Goal: Information Seeking & Learning: Learn about a topic

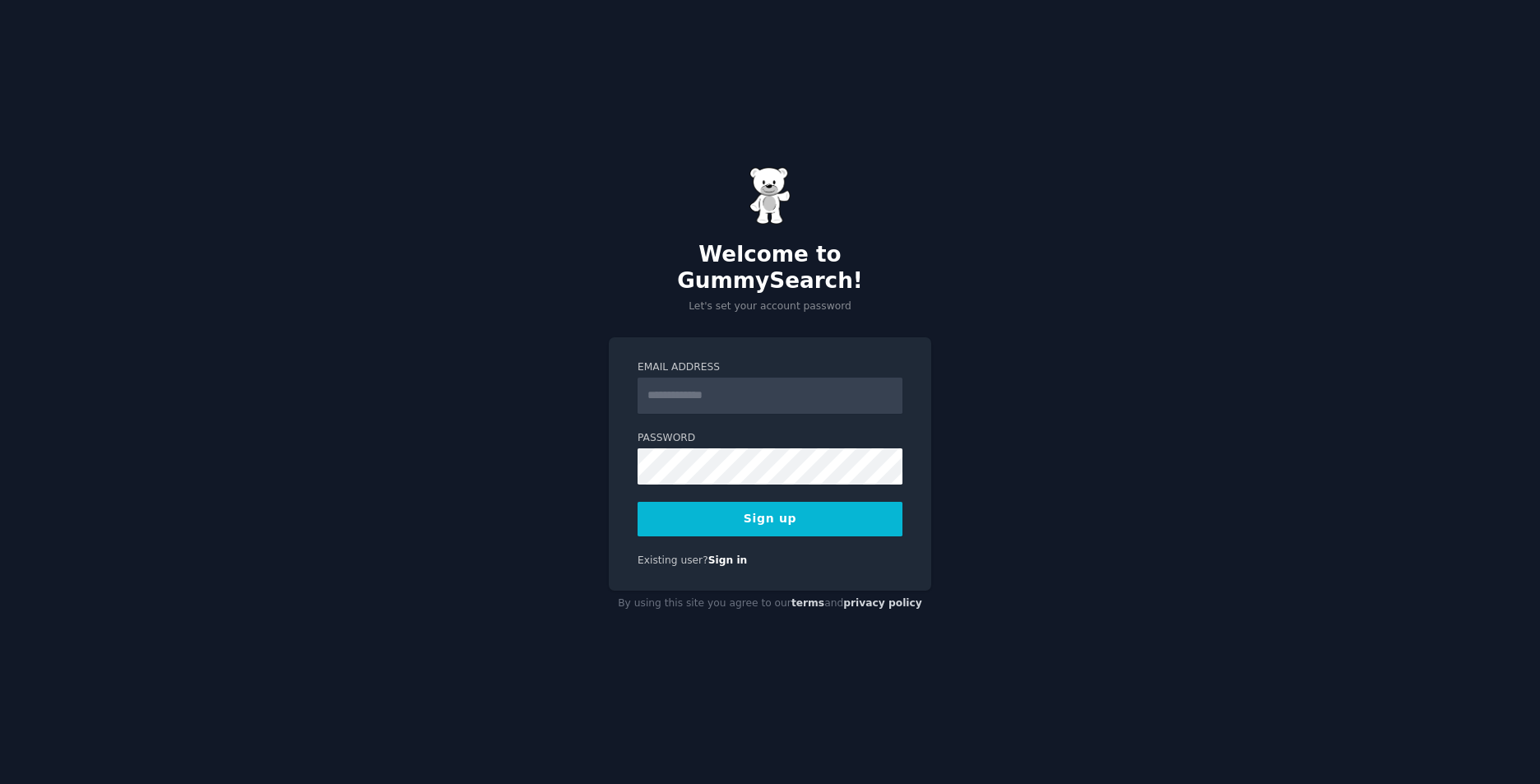
click at [823, 380] on input "Email Address" at bounding box center [770, 396] width 265 height 37
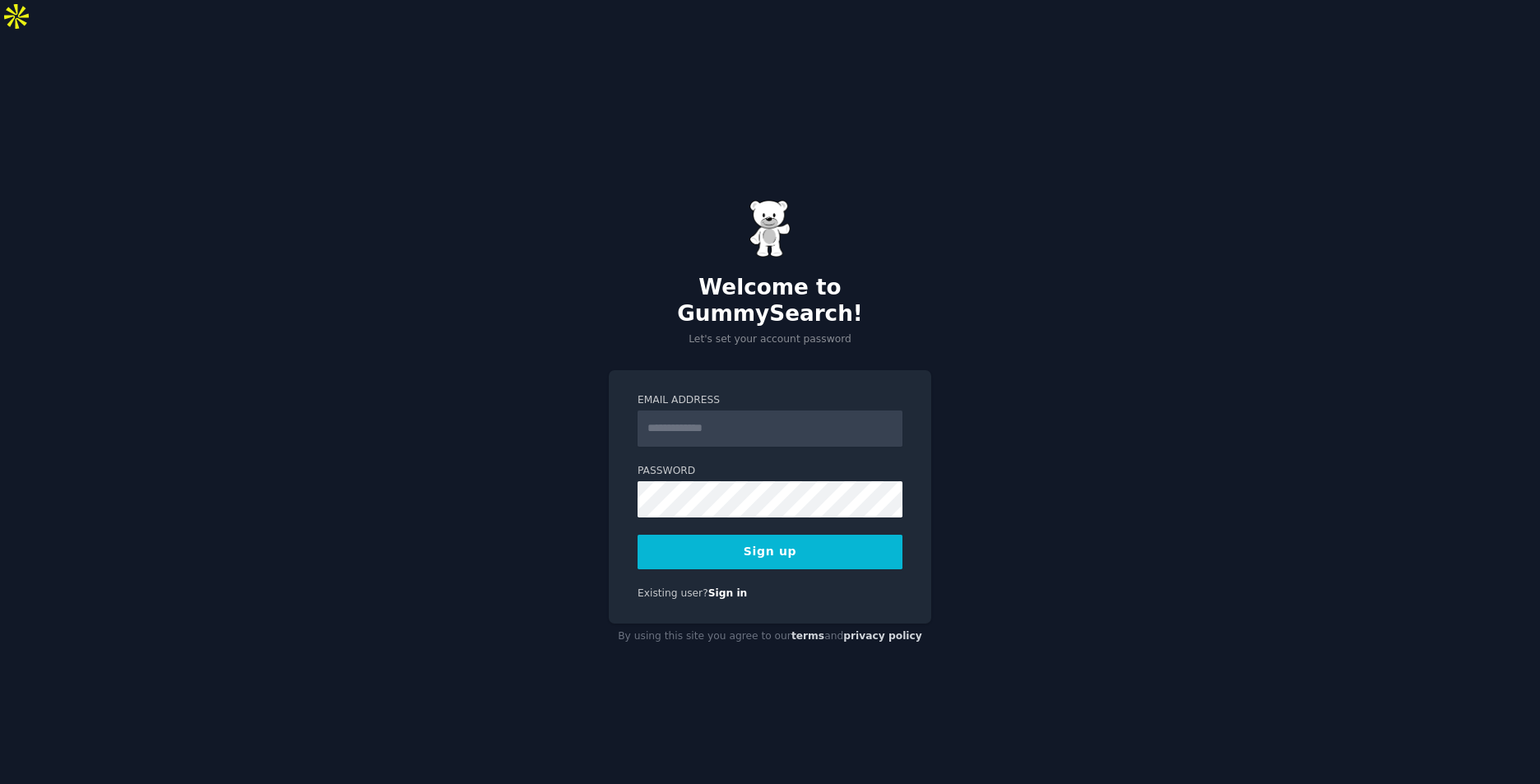
click at [691, 411] on input "Email Address" at bounding box center [770, 429] width 265 height 37
click at [726, 411] on input "Email Address" at bounding box center [770, 429] width 265 height 37
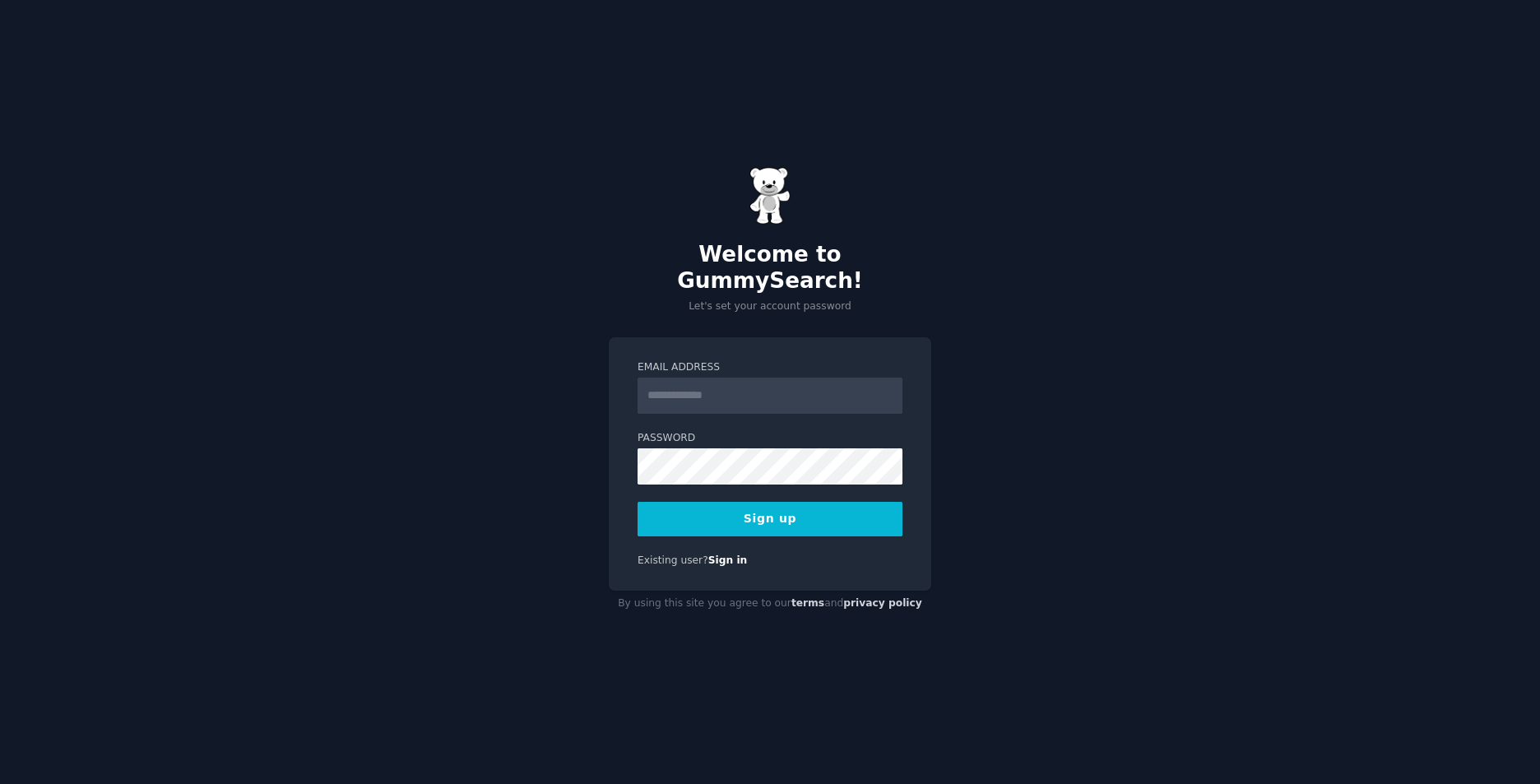
click at [717, 390] on input "Email Address" at bounding box center [770, 396] width 265 height 37
click at [718, 380] on input "Email Address" at bounding box center [770, 396] width 265 height 37
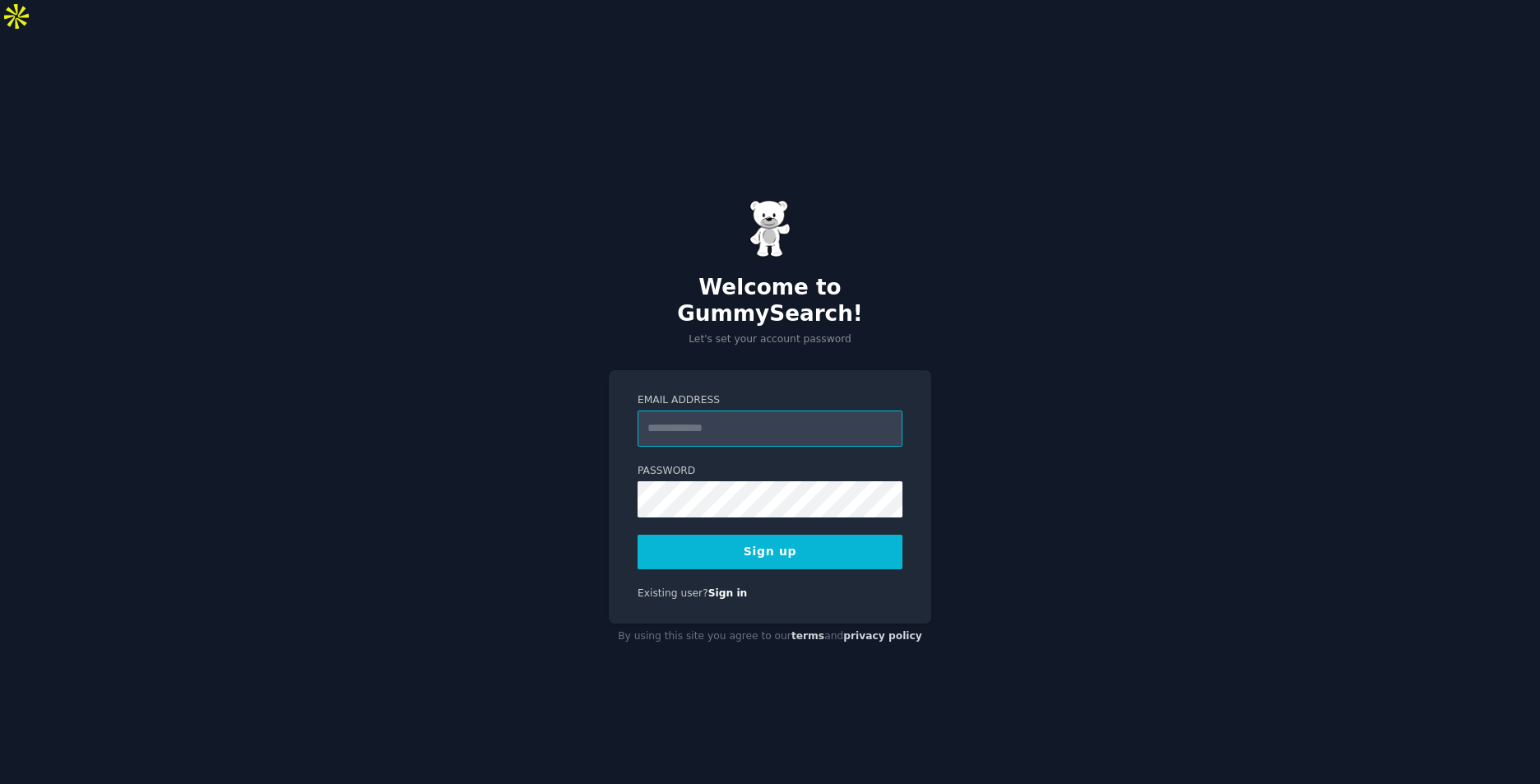
click at [737, 411] on input "Email Address" at bounding box center [770, 429] width 265 height 37
paste input "**********"
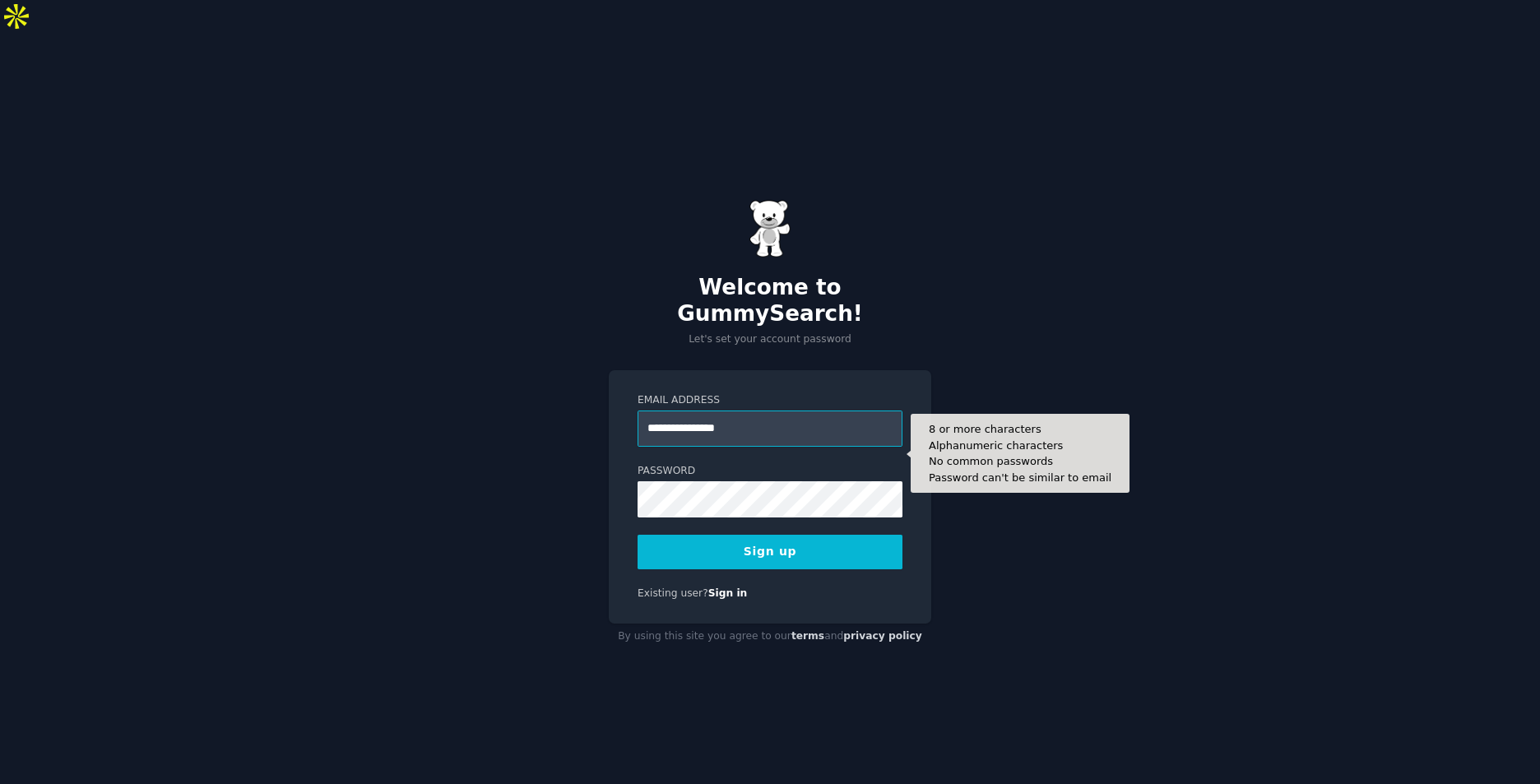
type input "**********"
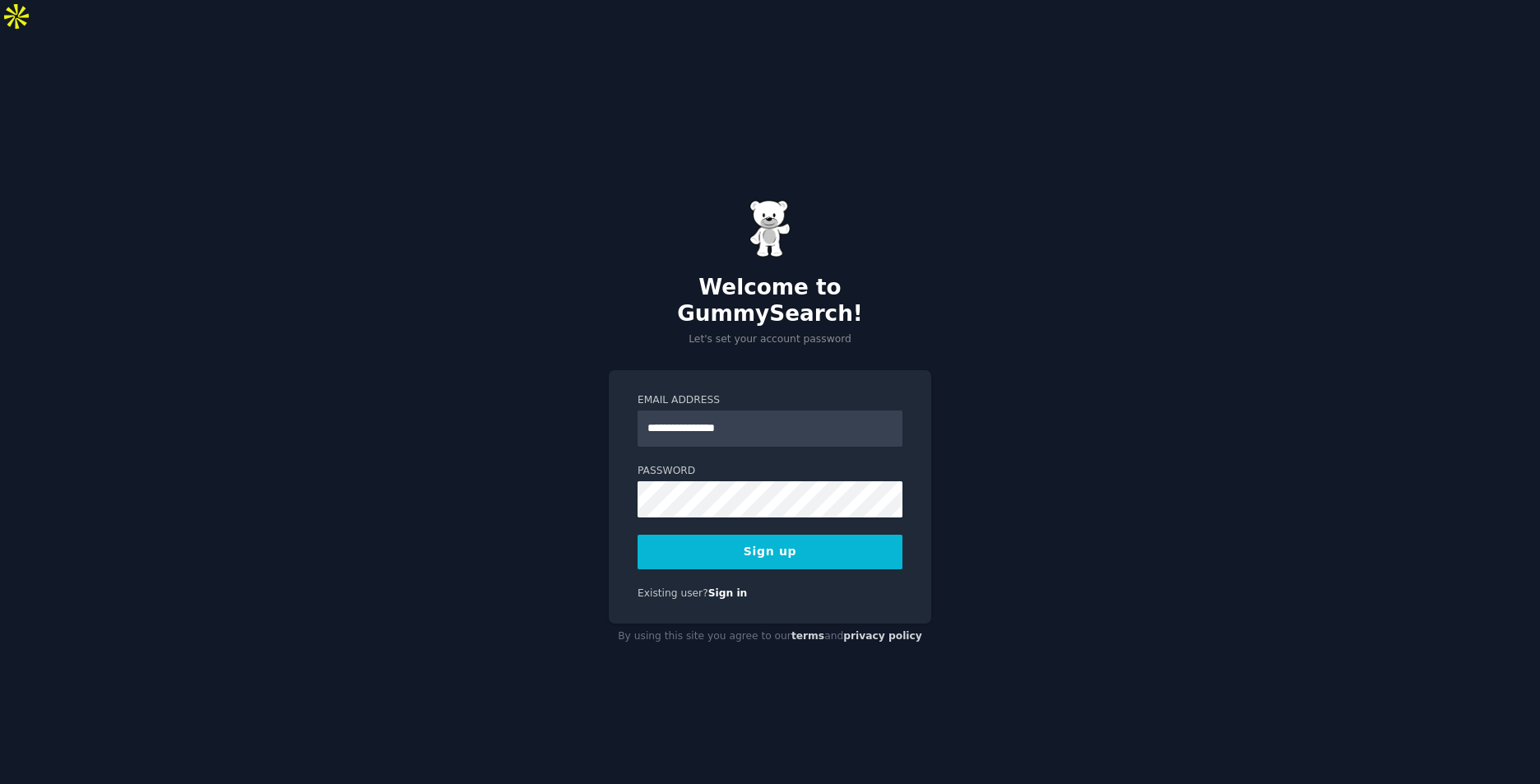
click at [824, 535] on button "Sign up" at bounding box center [770, 552] width 265 height 35
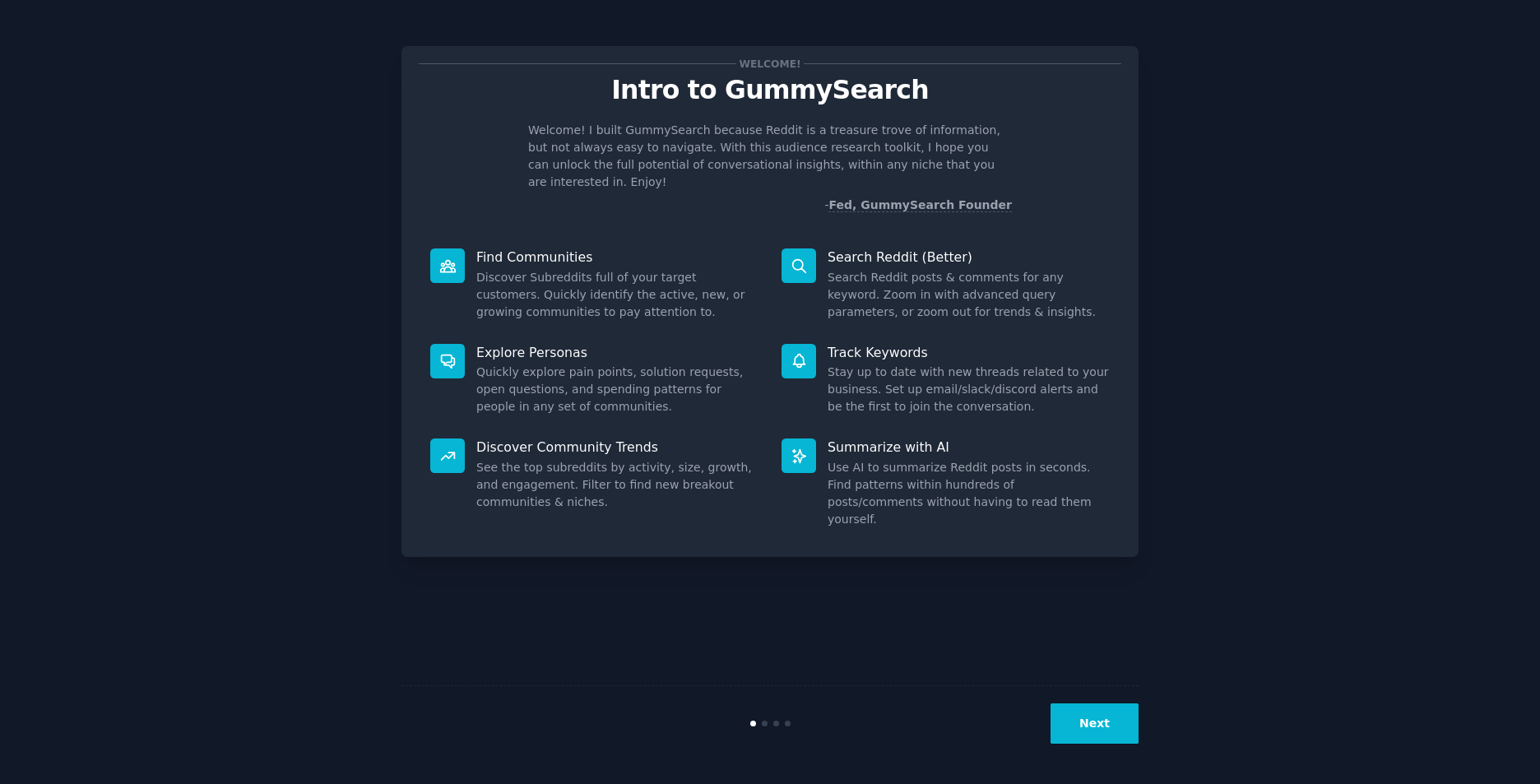
click at [1113, 724] on button "Next" at bounding box center [1095, 724] width 88 height 40
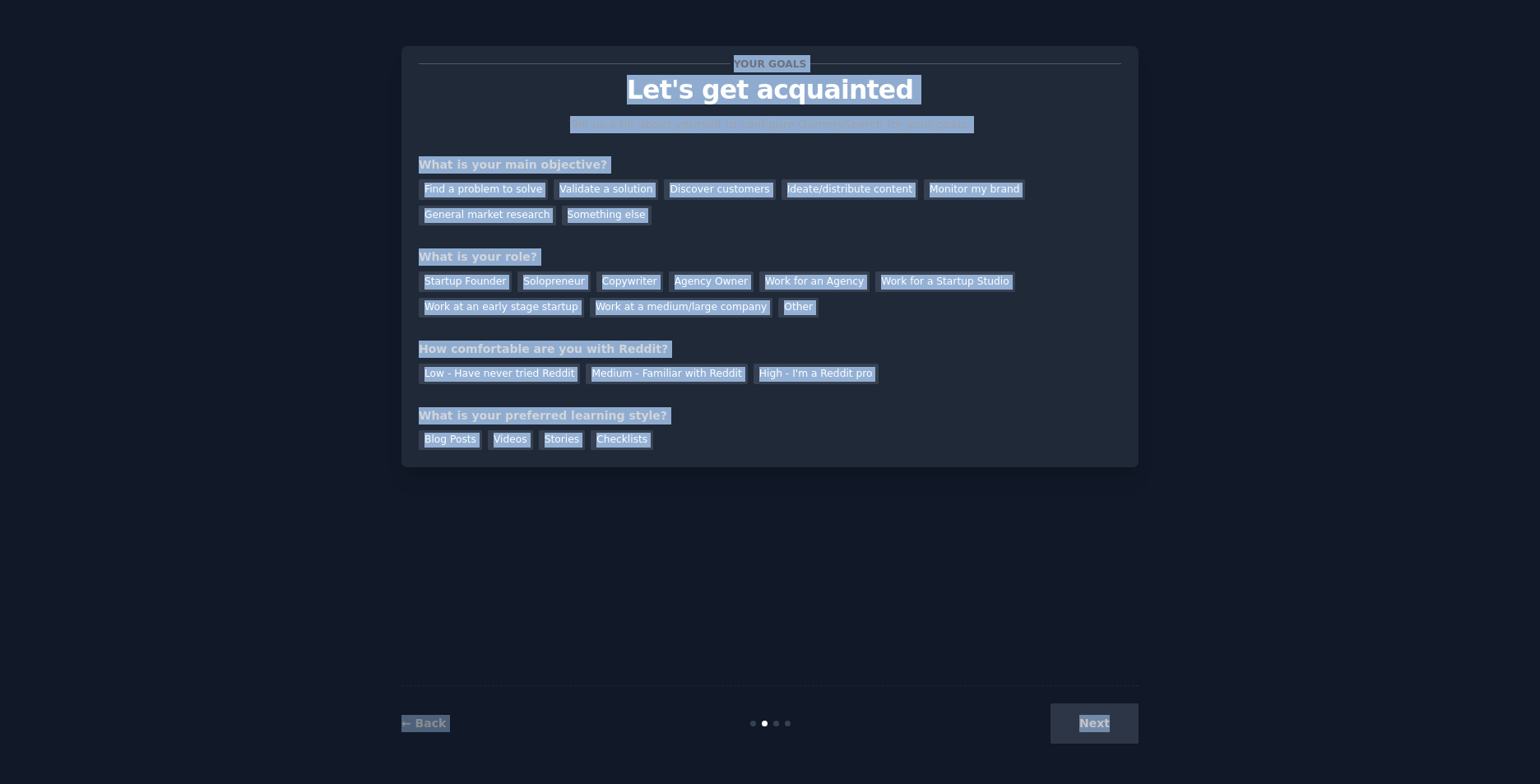
click at [1113, 724] on div "Next" at bounding box center [1016, 724] width 246 height 40
drag, startPoint x: 1113, startPoint y: 724, endPoint x: 1102, endPoint y: 725, distance: 11.0
click at [1102, 725] on div "Next" at bounding box center [1016, 724] width 246 height 40
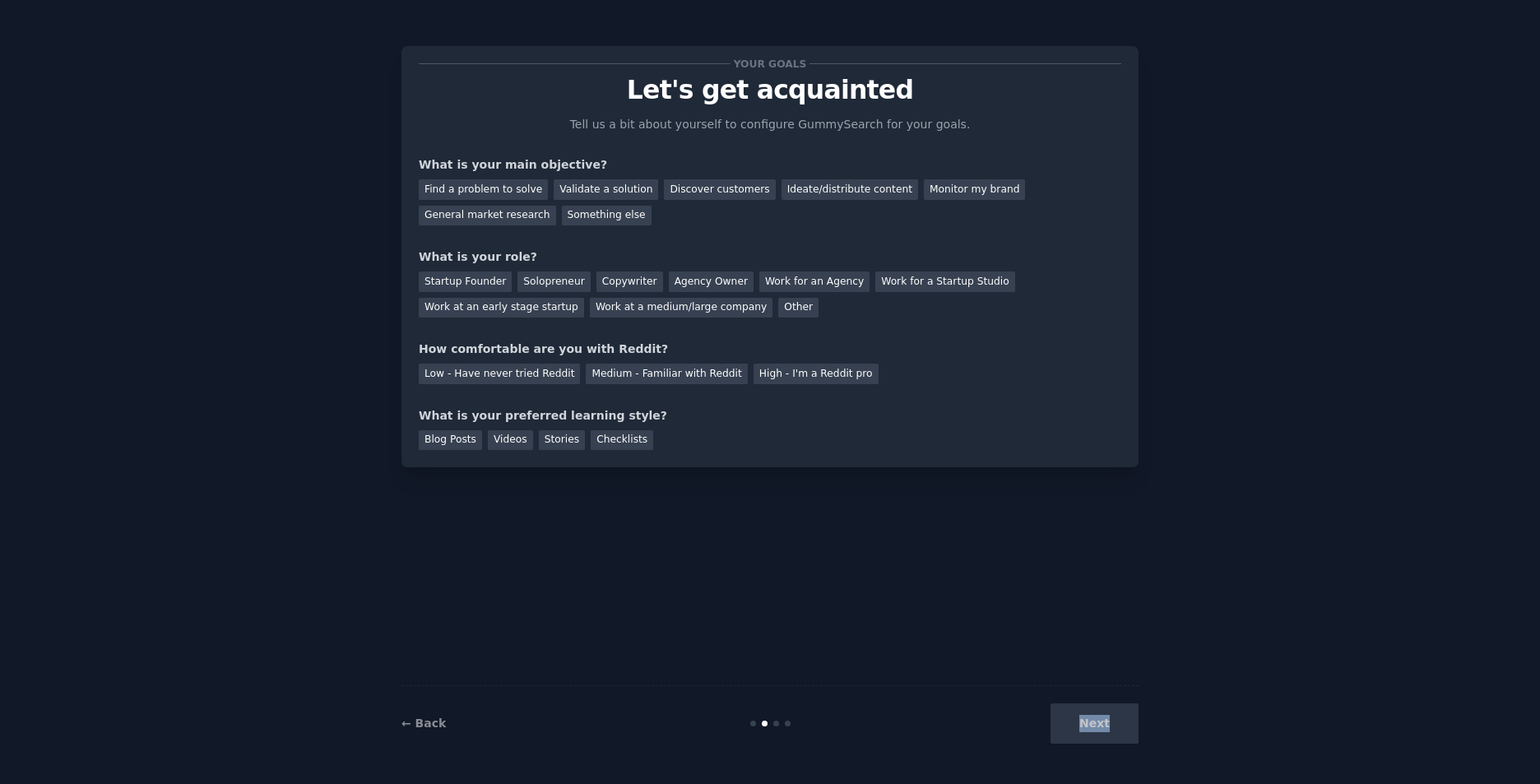
click at [1102, 725] on div "Next" at bounding box center [1016, 724] width 246 height 40
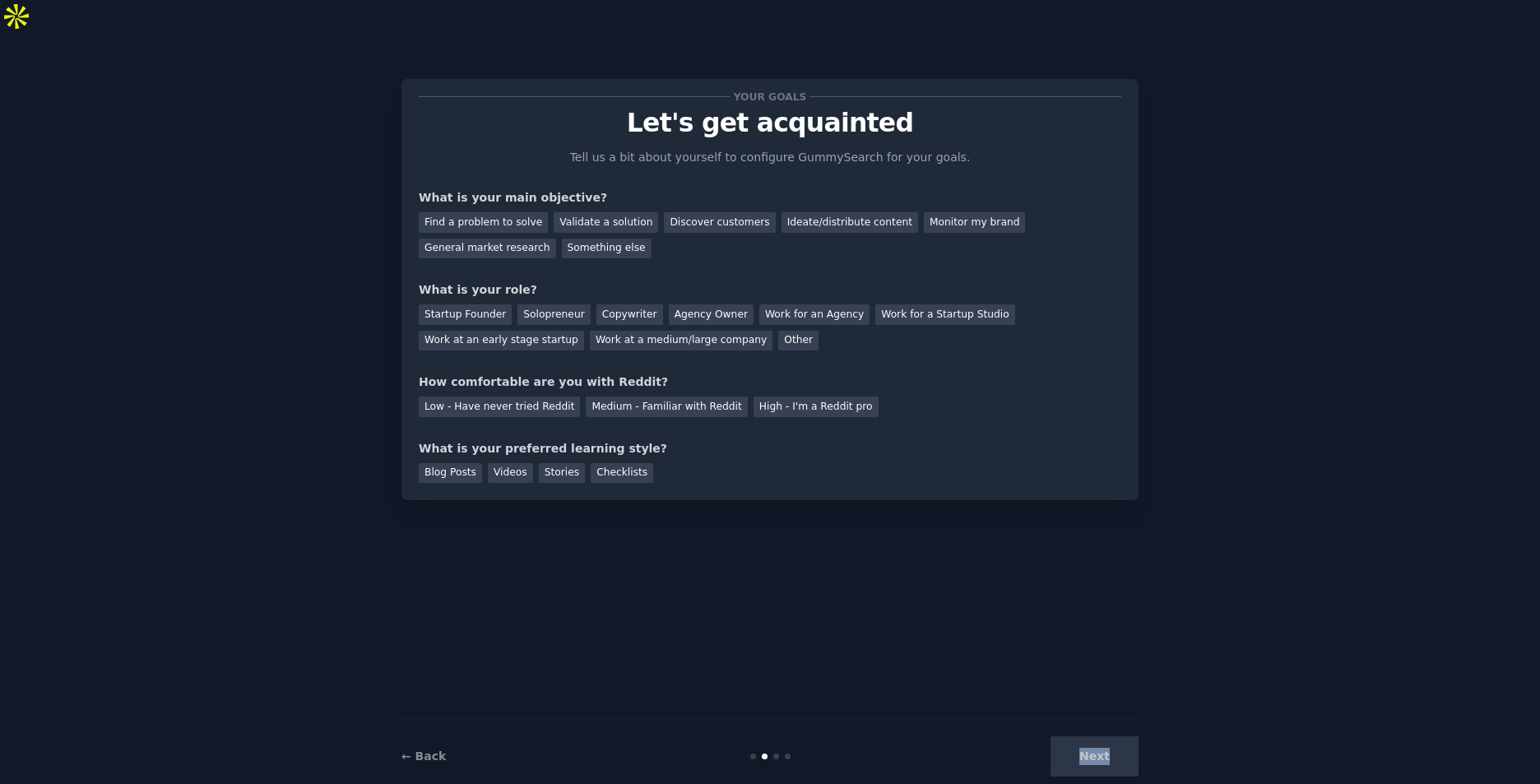
click at [1106, 740] on div "Next" at bounding box center [1016, 757] width 246 height 40
click at [1082, 737] on div "Next" at bounding box center [1016, 757] width 246 height 40
click at [1101, 737] on div "Next" at bounding box center [1016, 757] width 246 height 40
click at [479, 213] on div "Find a problem to solve" at bounding box center [484, 223] width 130 height 21
click at [1106, 737] on div "Next" at bounding box center [1016, 757] width 246 height 40
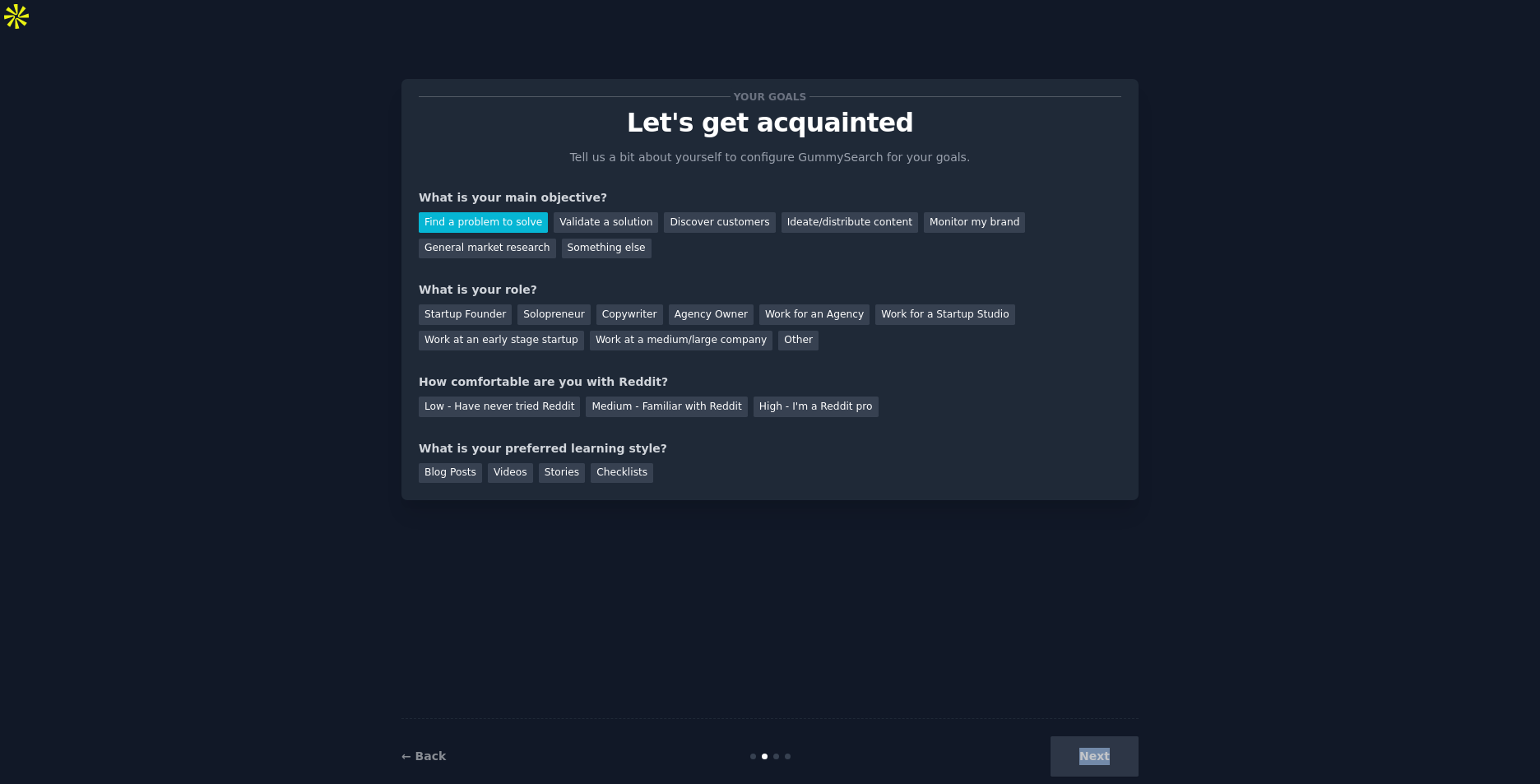
click at [1106, 737] on div "Next" at bounding box center [1016, 757] width 246 height 40
click at [779, 330] on div "Other" at bounding box center [799, 340] width 40 height 21
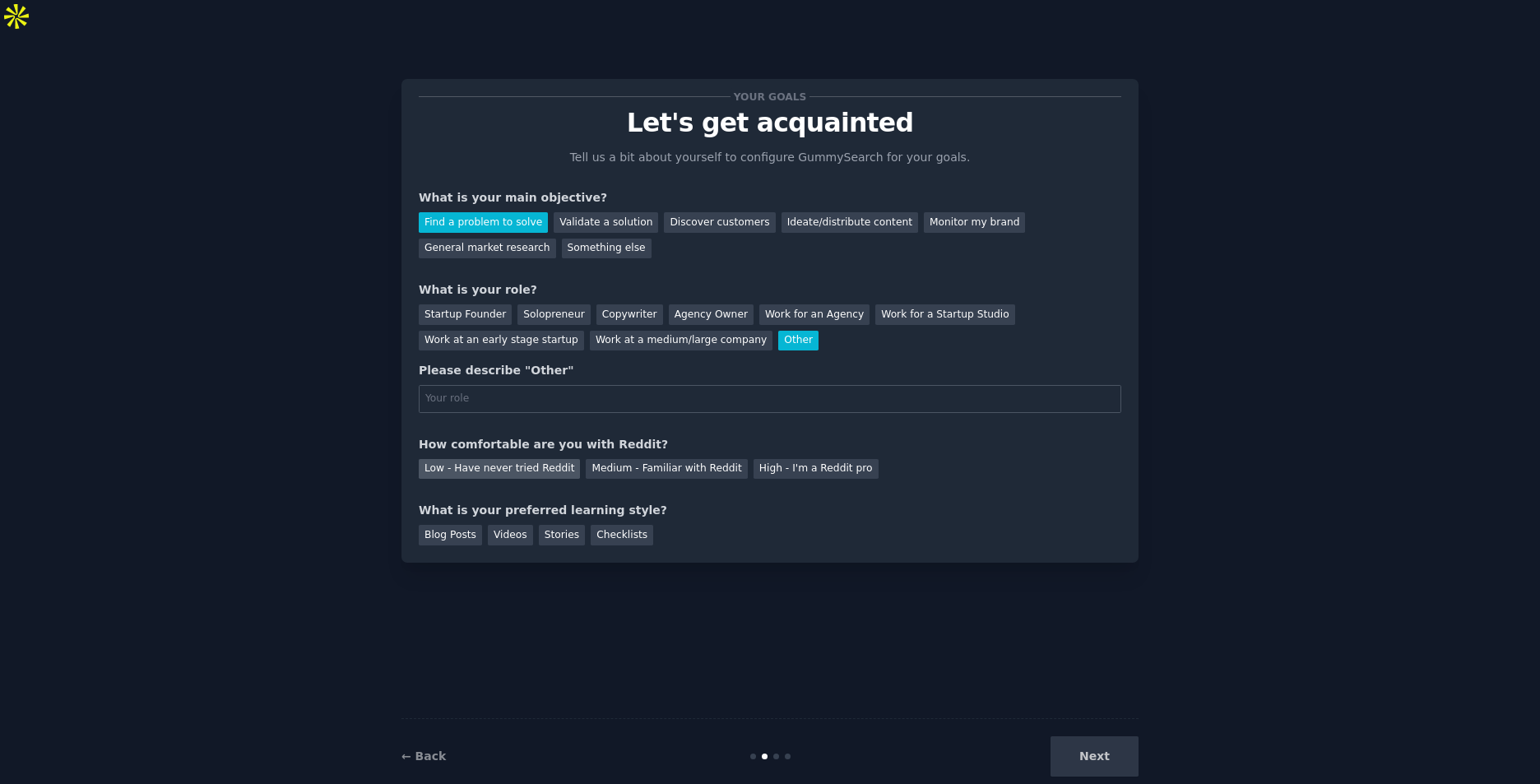
click at [528, 459] on div "Low - Have never tried Reddit" at bounding box center [499, 469] width 162 height 21
click at [613, 525] on div "Checklists" at bounding box center [622, 535] width 63 height 21
click at [1111, 737] on div "Next" at bounding box center [1016, 757] width 246 height 40
click at [1109, 737] on div "Next" at bounding box center [1016, 757] width 246 height 40
click at [551, 305] on div "Solopreneur" at bounding box center [553, 315] width 72 height 21
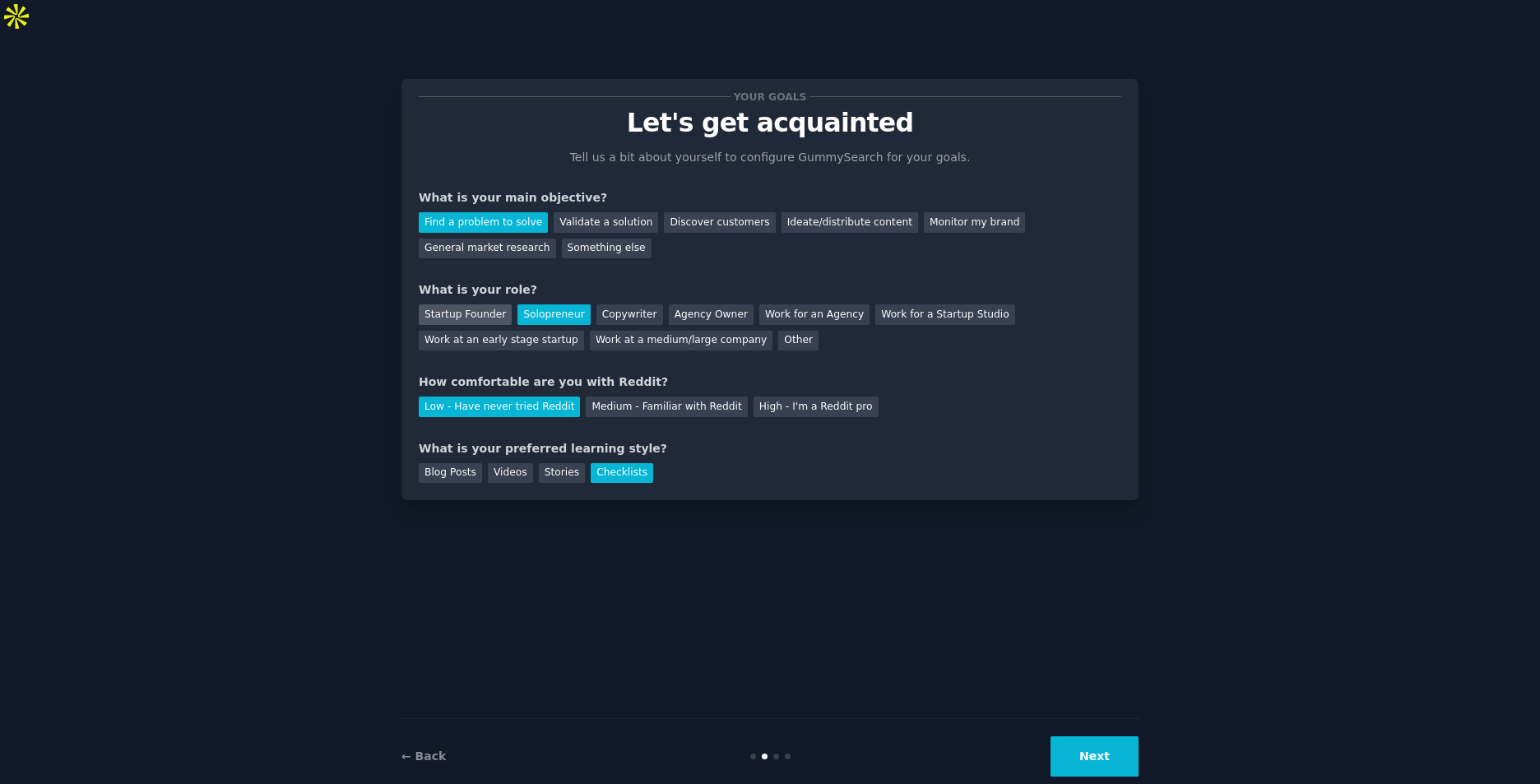
click at [472, 305] on div "Startup Founder" at bounding box center [466, 315] width 93 height 21
click at [1083, 737] on button "Next" at bounding box center [1095, 757] width 88 height 40
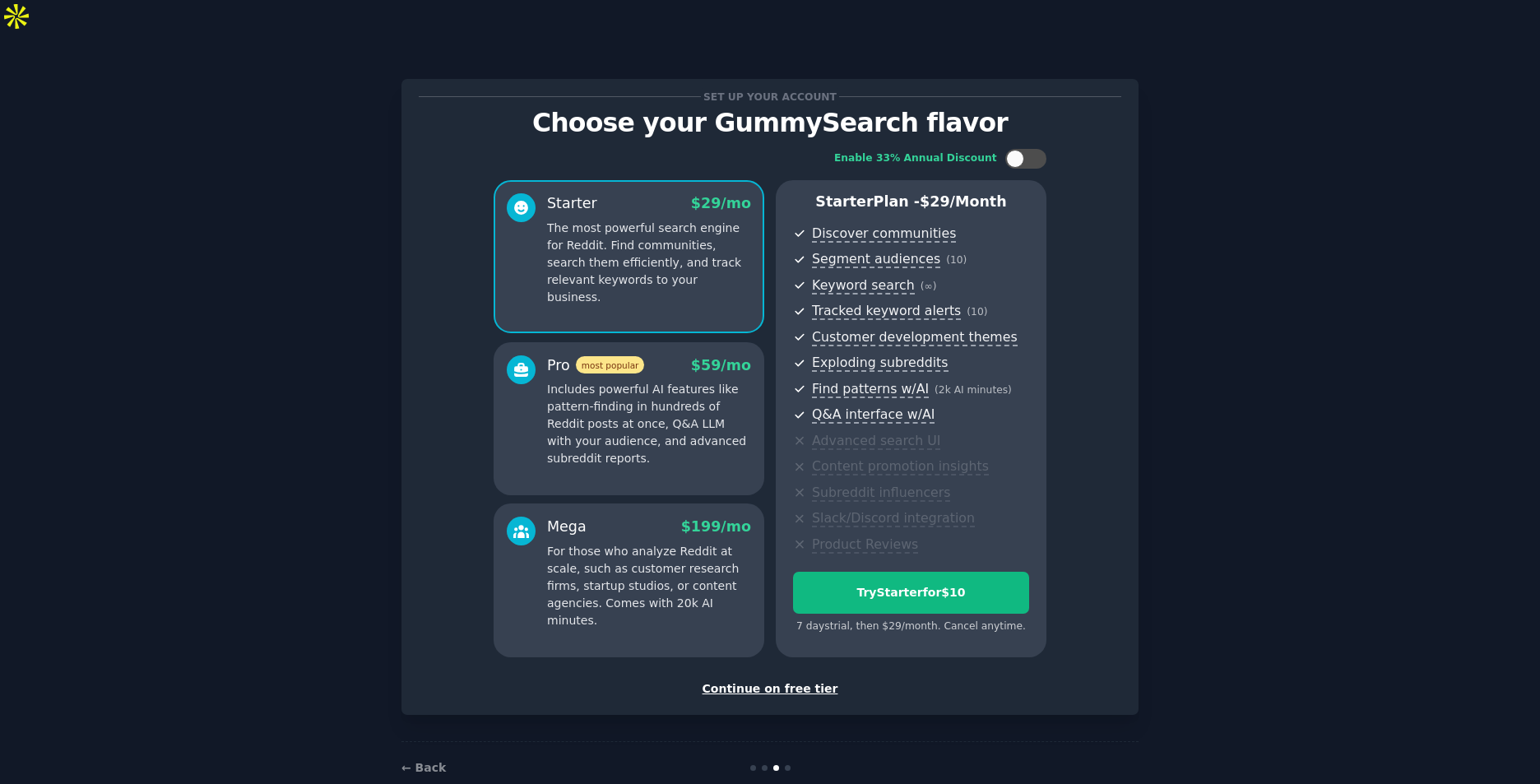
click at [789, 680] on div "Continue on free tier" at bounding box center [770, 688] width 703 height 17
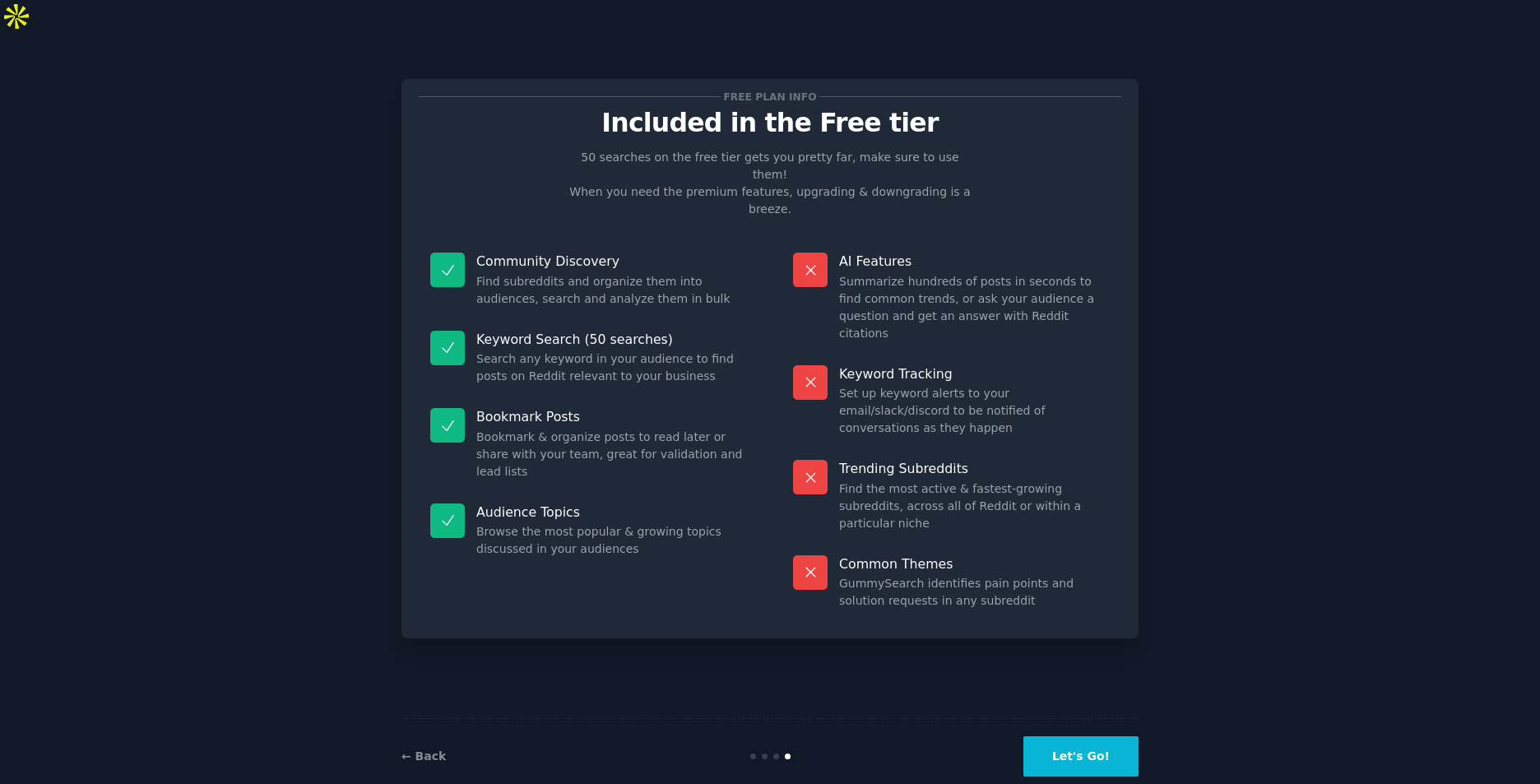
click at [1081, 738] on button "Let's Go!" at bounding box center [1081, 757] width 115 height 40
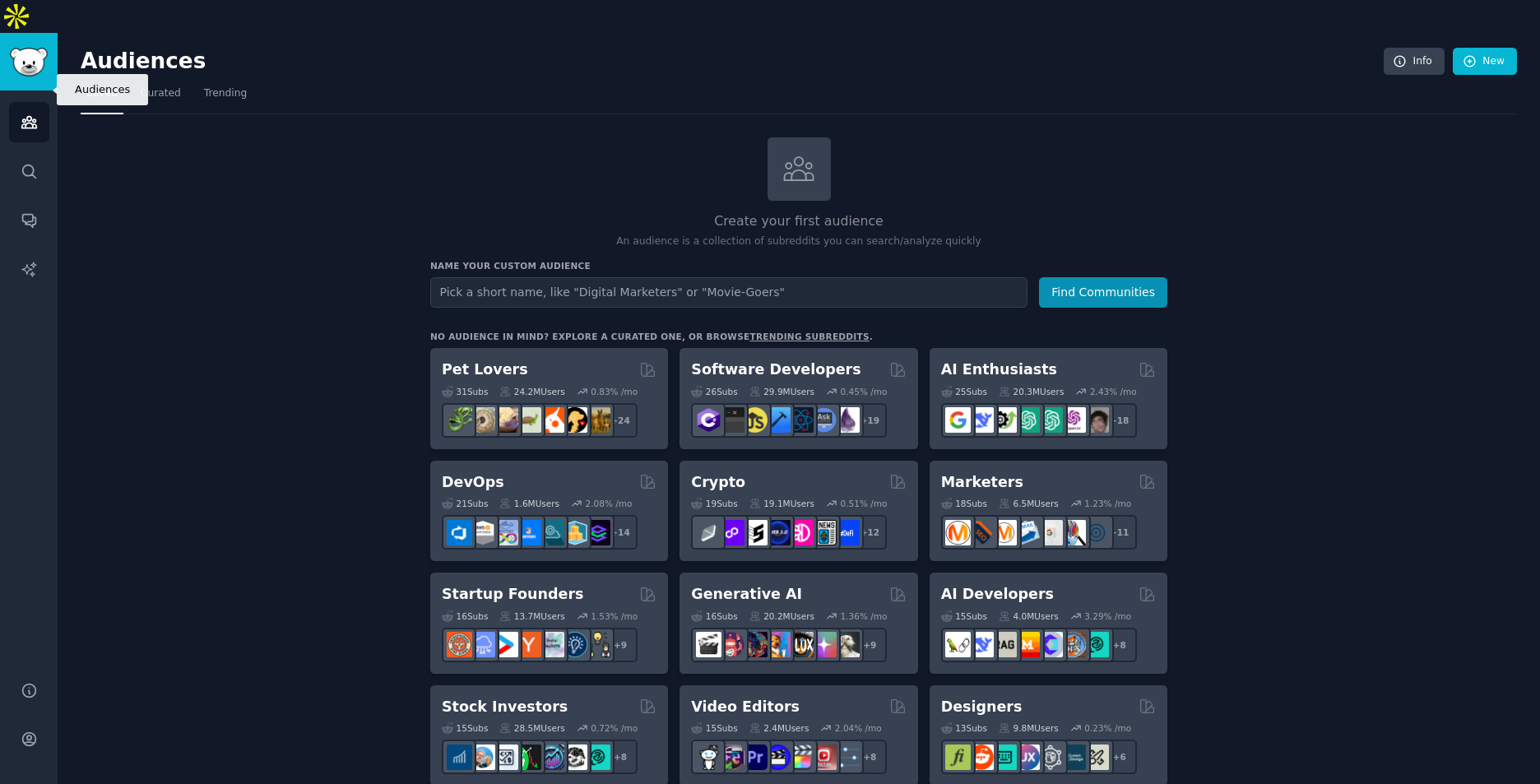
click at [32, 113] on icon "Sidebar" at bounding box center [29, 121] width 17 height 17
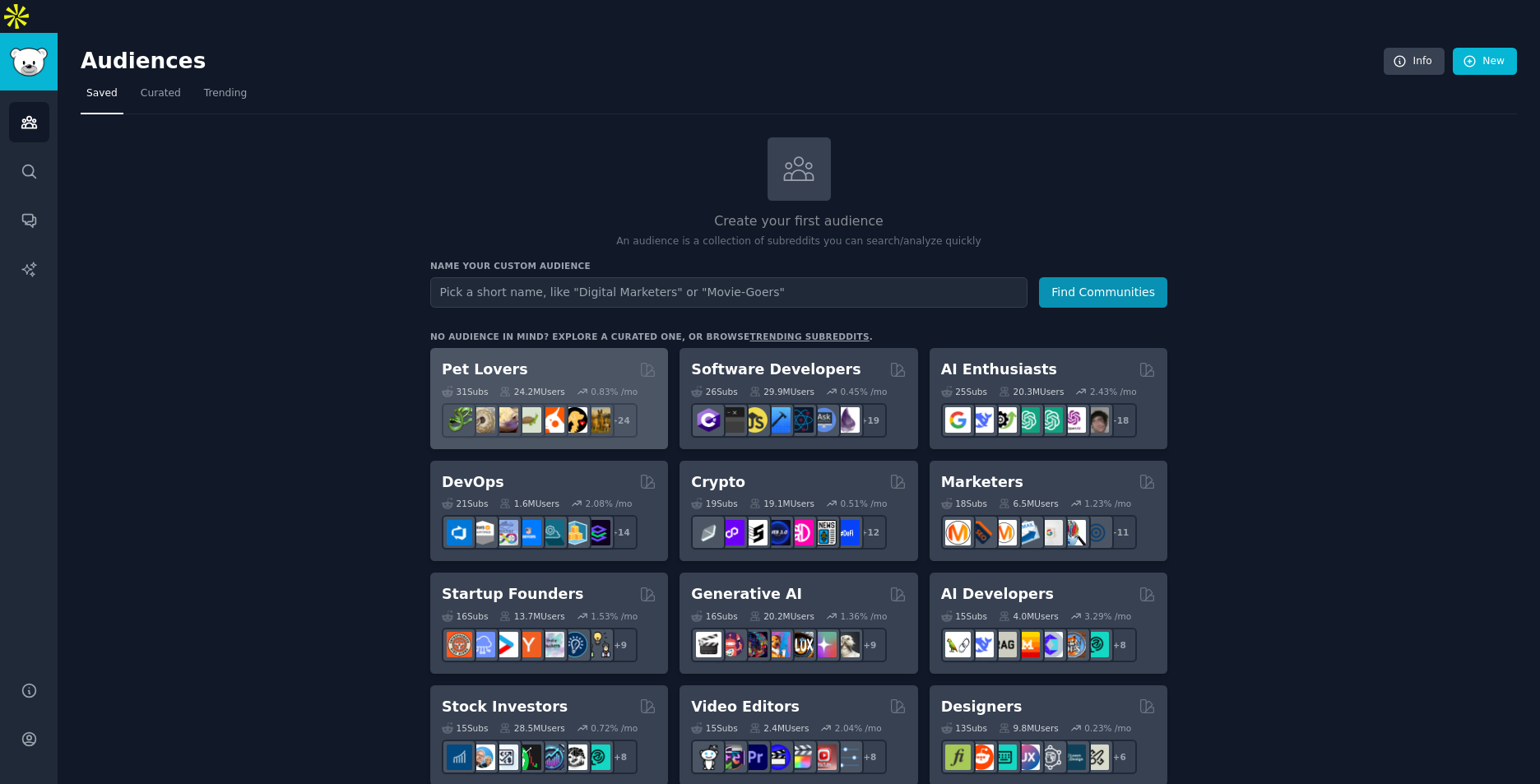
click at [539, 380] on div "31 Sub s 24.2M Users 0.83 % /mo r/cockatiel + 24" at bounding box center [549, 408] width 215 height 57
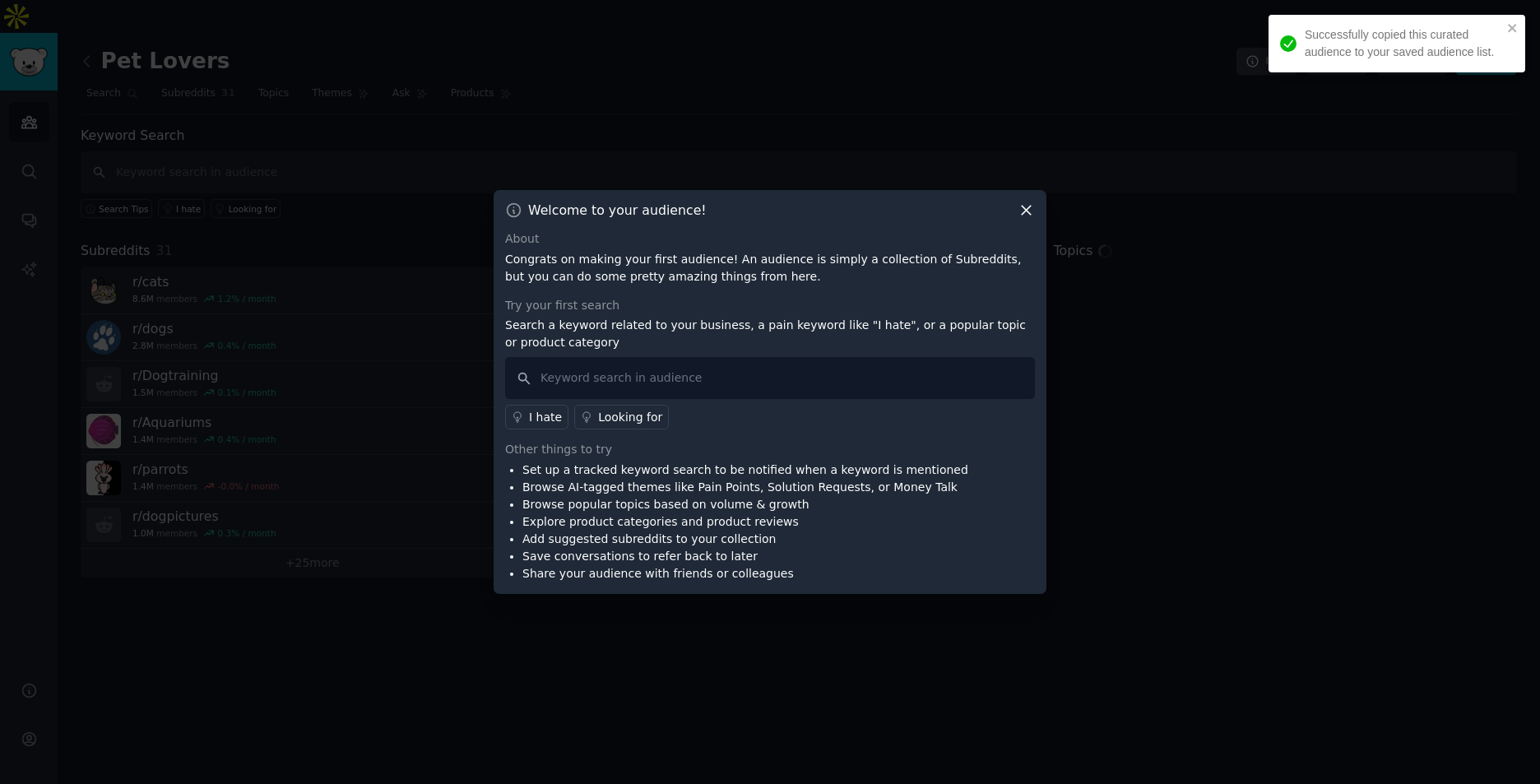
click at [1029, 204] on icon at bounding box center [1026, 210] width 17 height 17
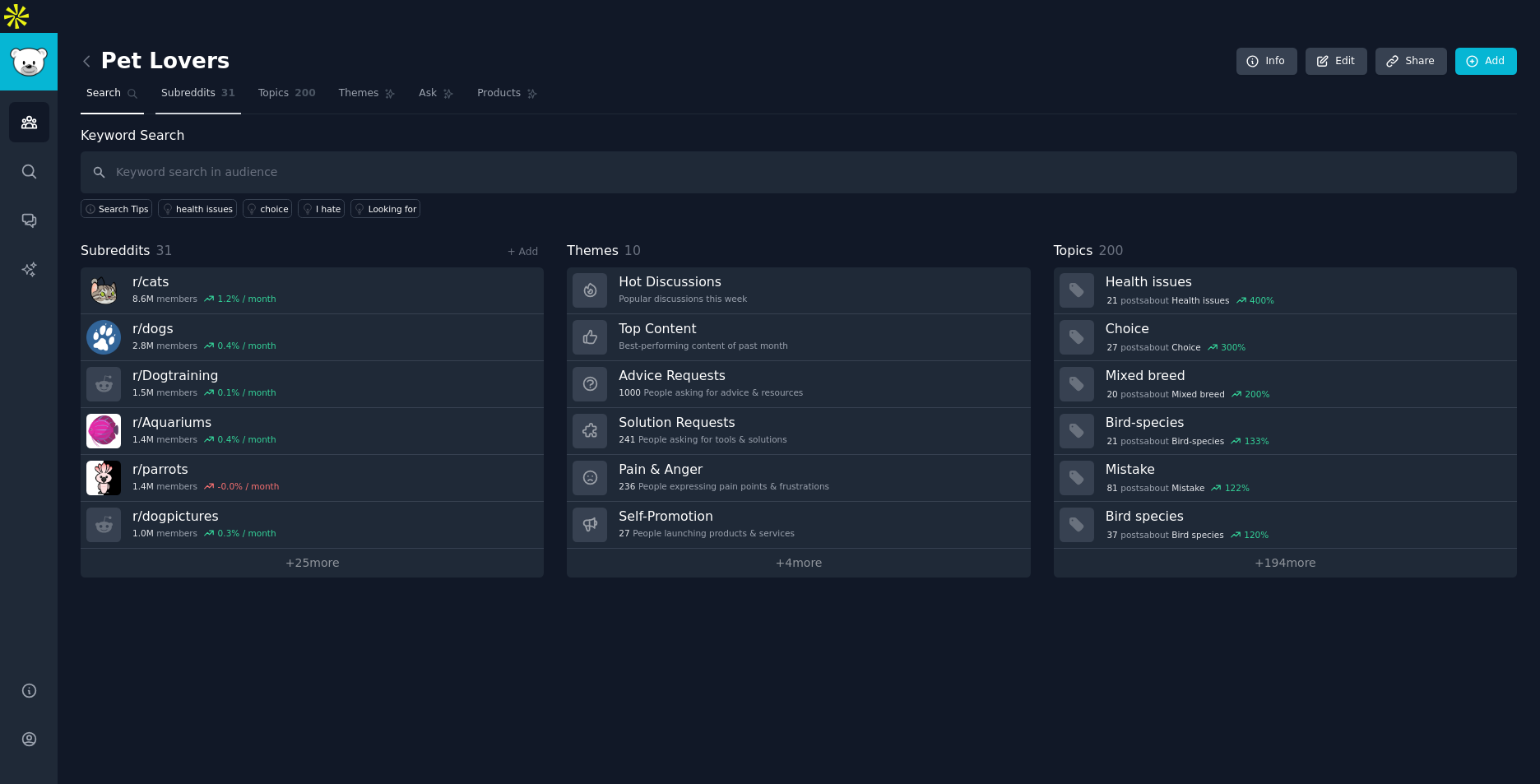
click at [191, 87] on span "Subreddits" at bounding box center [188, 94] width 54 height 15
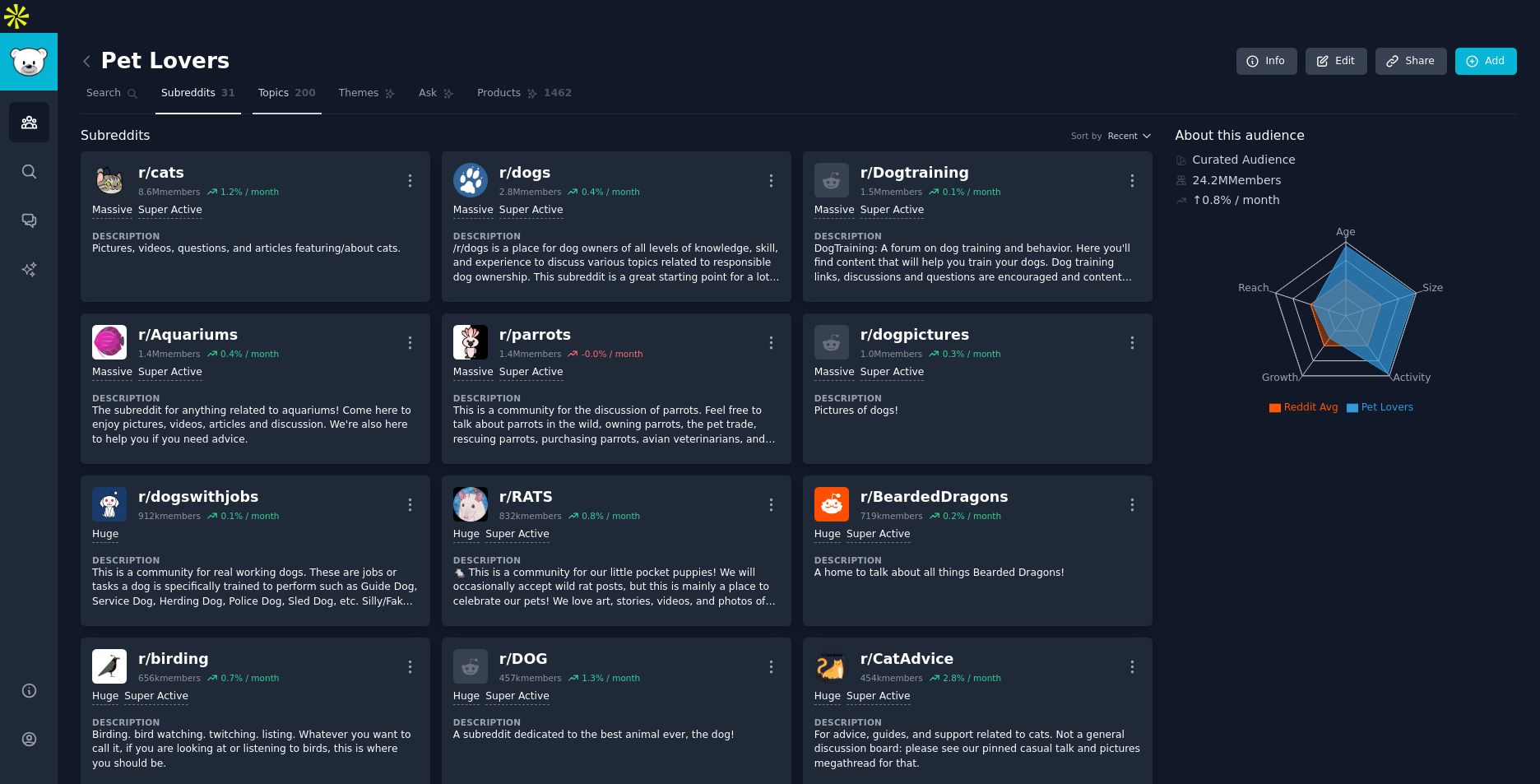
click at [279, 80] on link "Topics 200" at bounding box center [288, 97] width 69 height 34
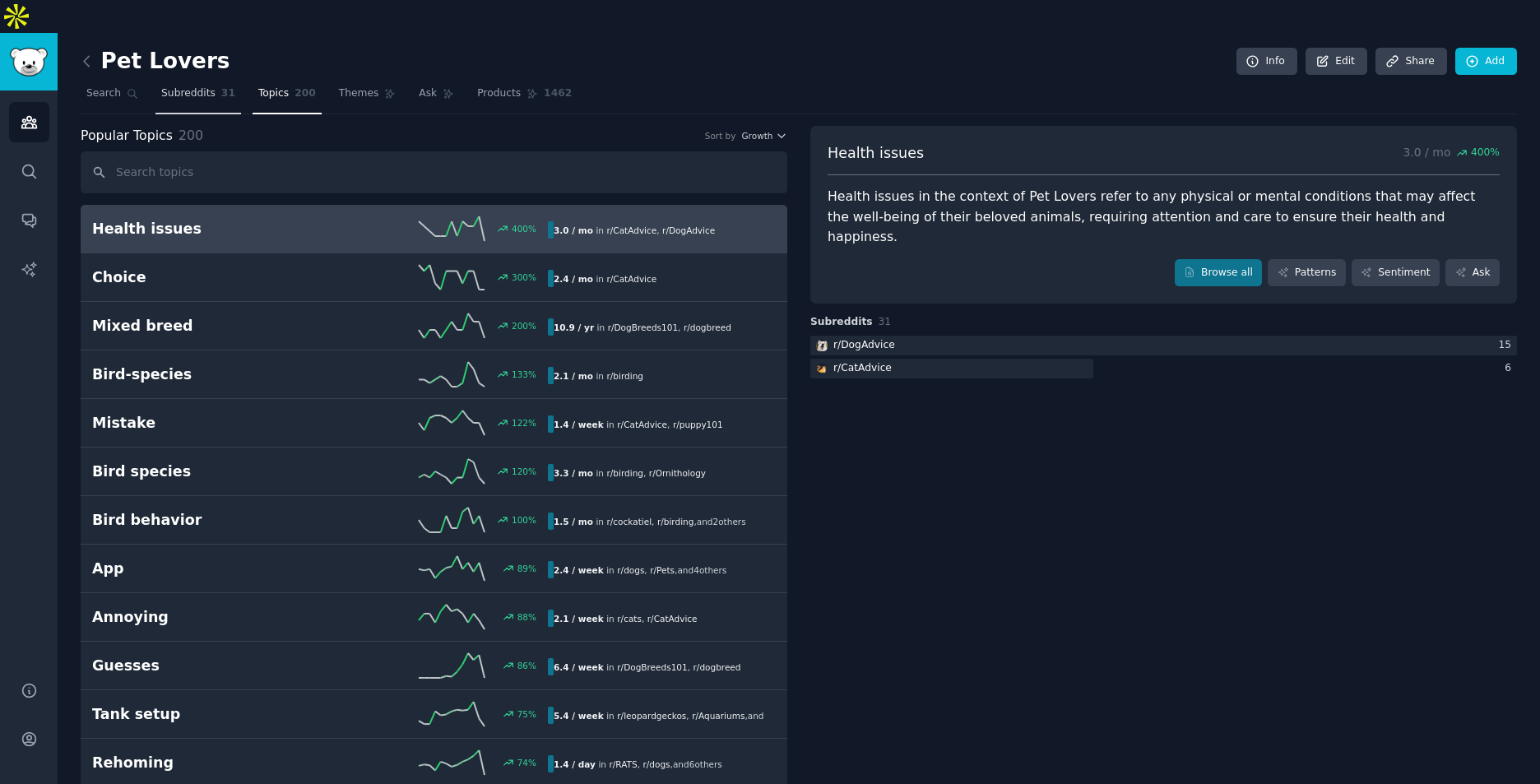
click at [162, 87] on span "Subreddits" at bounding box center [188, 94] width 54 height 15
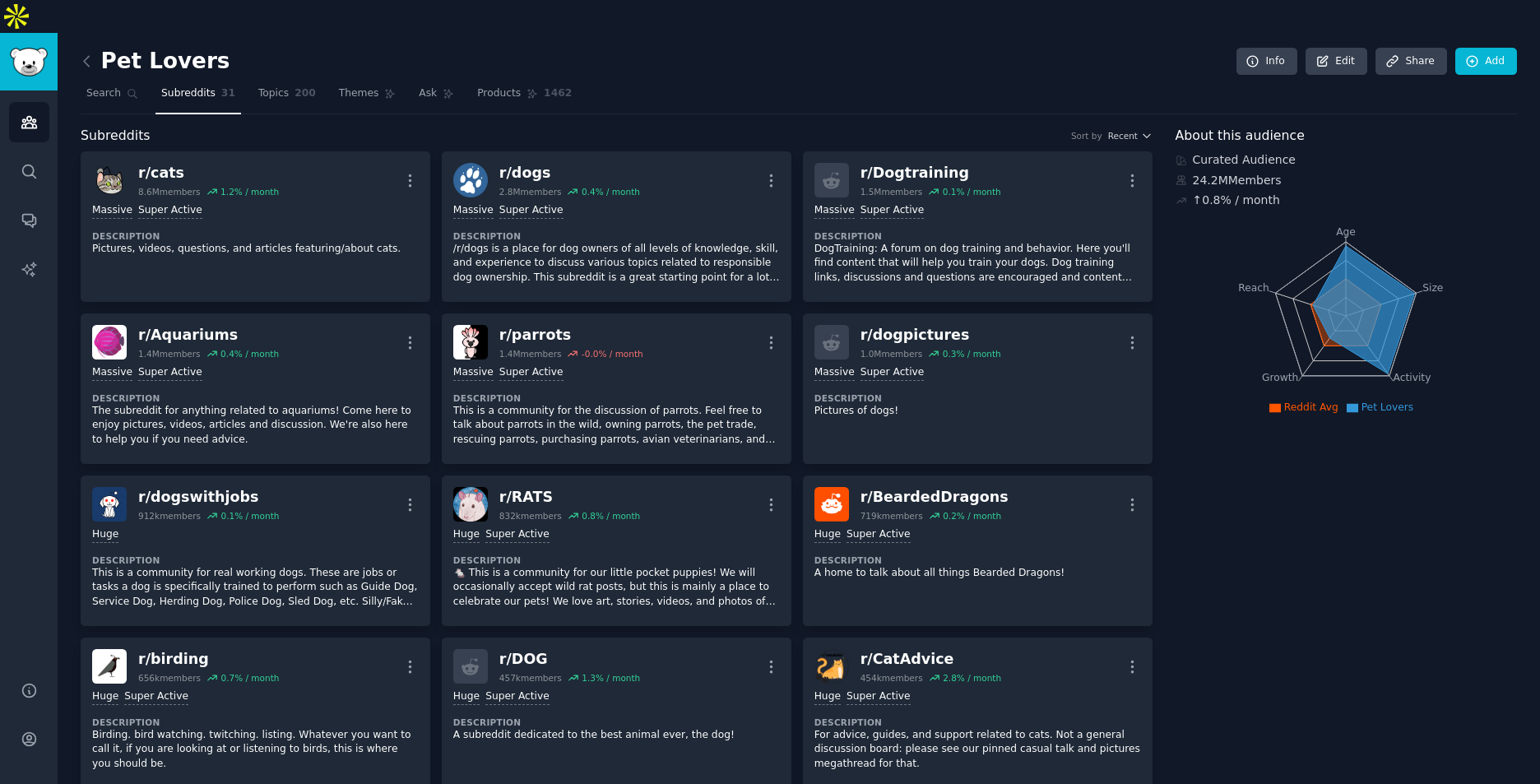
click at [302, 47] on div "Pet Lovers Info Edit Share Add" at bounding box center [799, 64] width 1437 height 34
click at [295, 87] on span "200" at bounding box center [305, 94] width 21 height 15
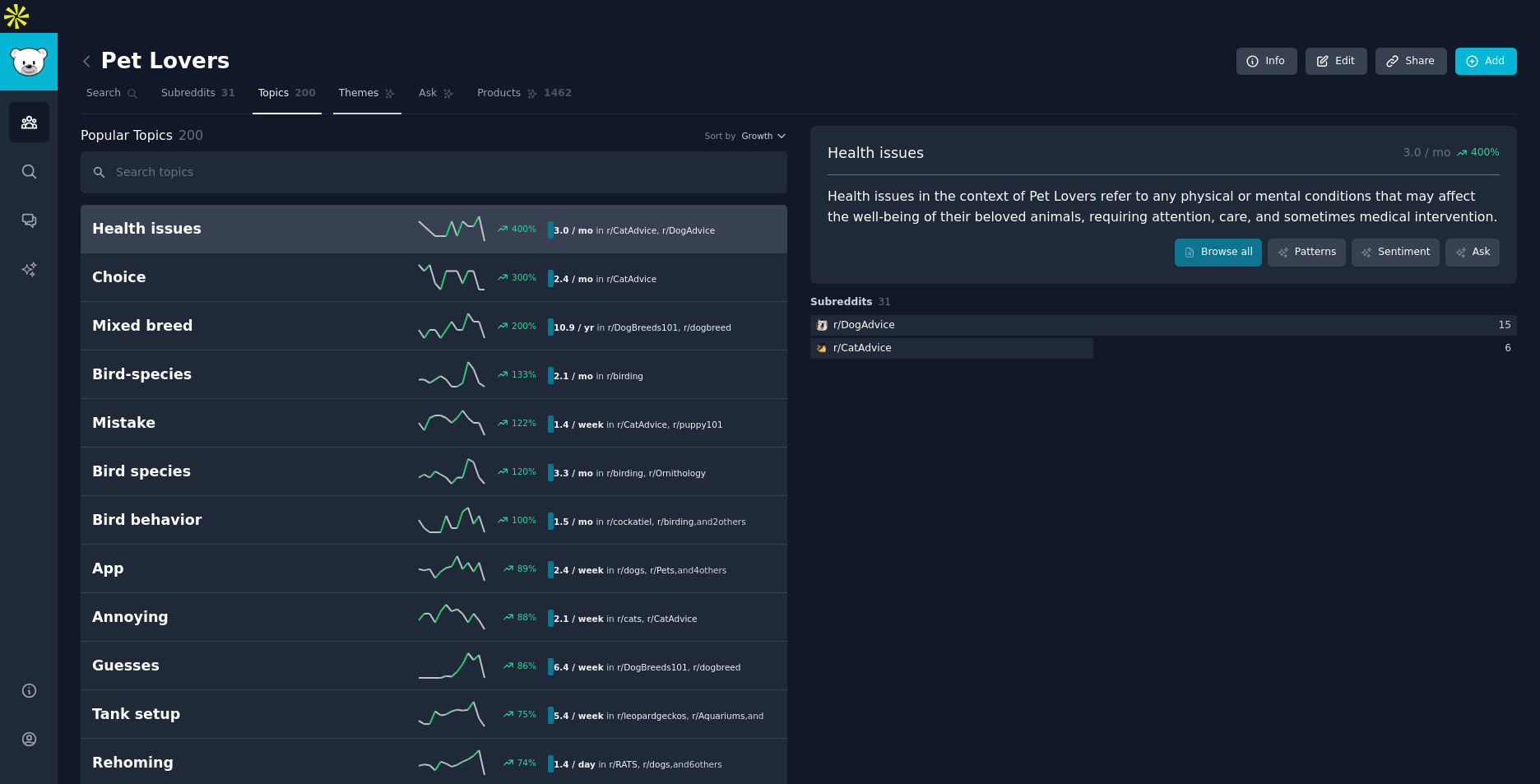
click at [361, 80] on link "Themes" at bounding box center [368, 97] width 69 height 34
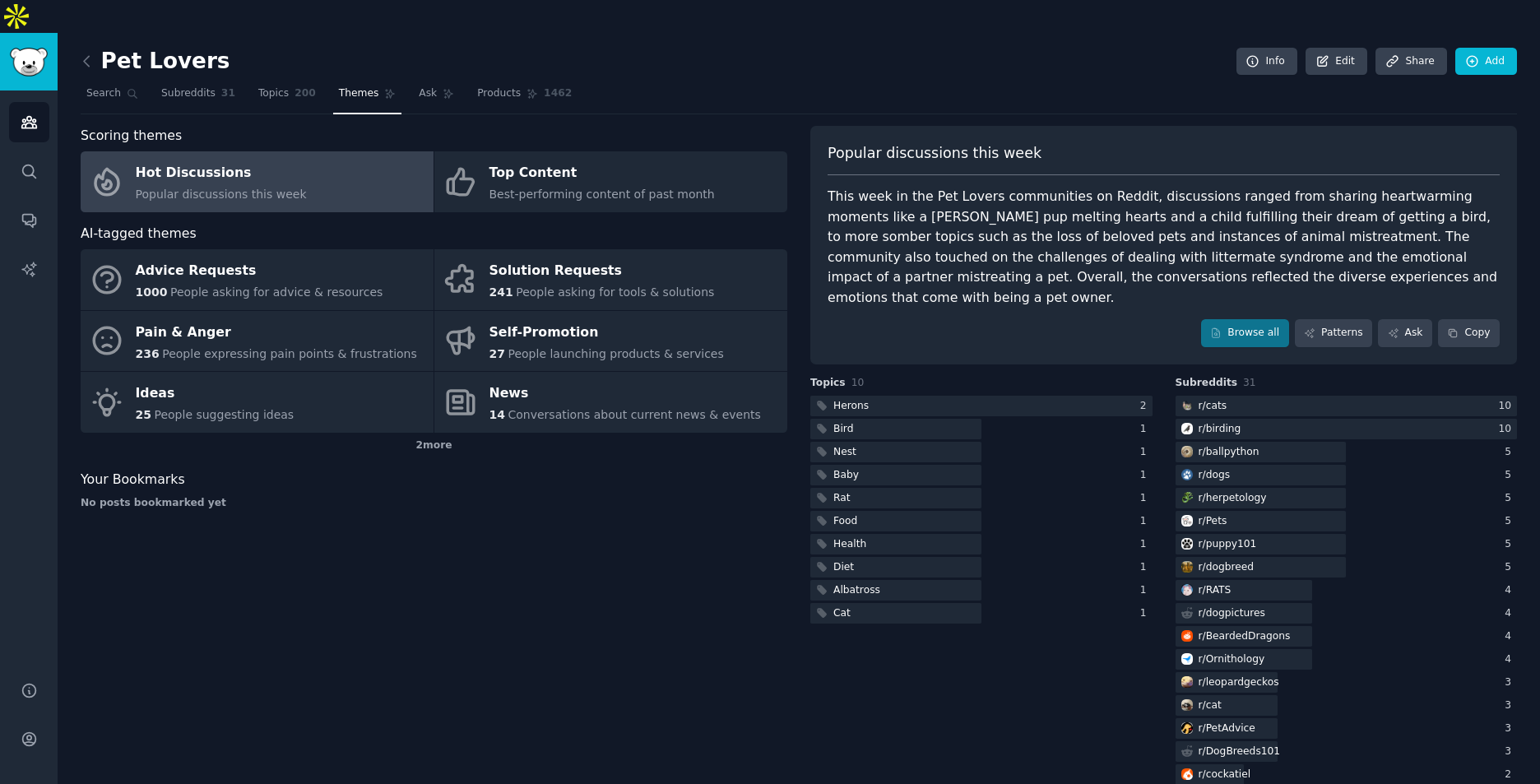
click at [261, 188] on span "Popular discussions this week" at bounding box center [221, 194] width 171 height 13
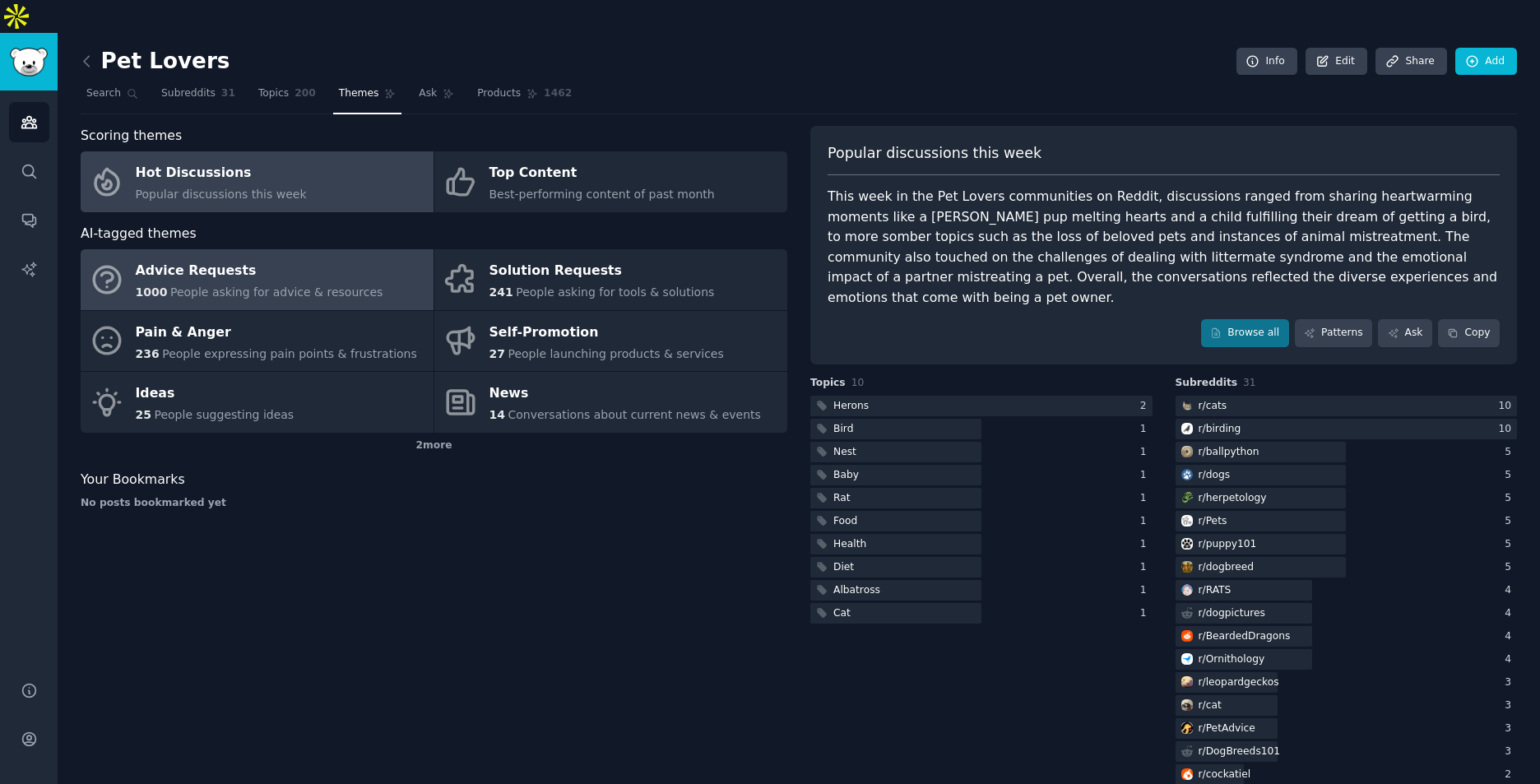
click at [263, 286] on span "People asking for advice & resources" at bounding box center [277, 292] width 213 height 13
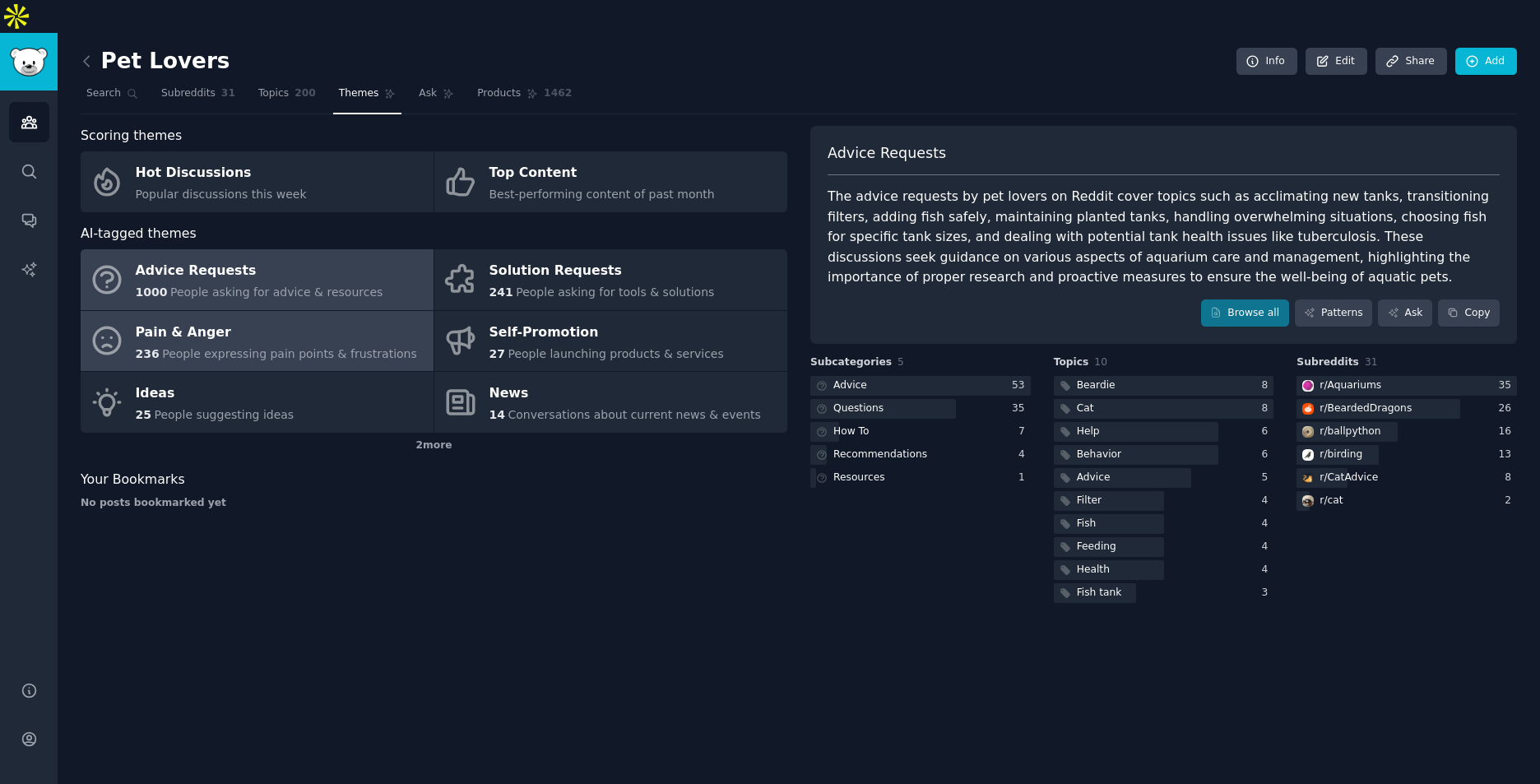
click at [269, 319] on div "Pain & Anger" at bounding box center [277, 332] width 281 height 26
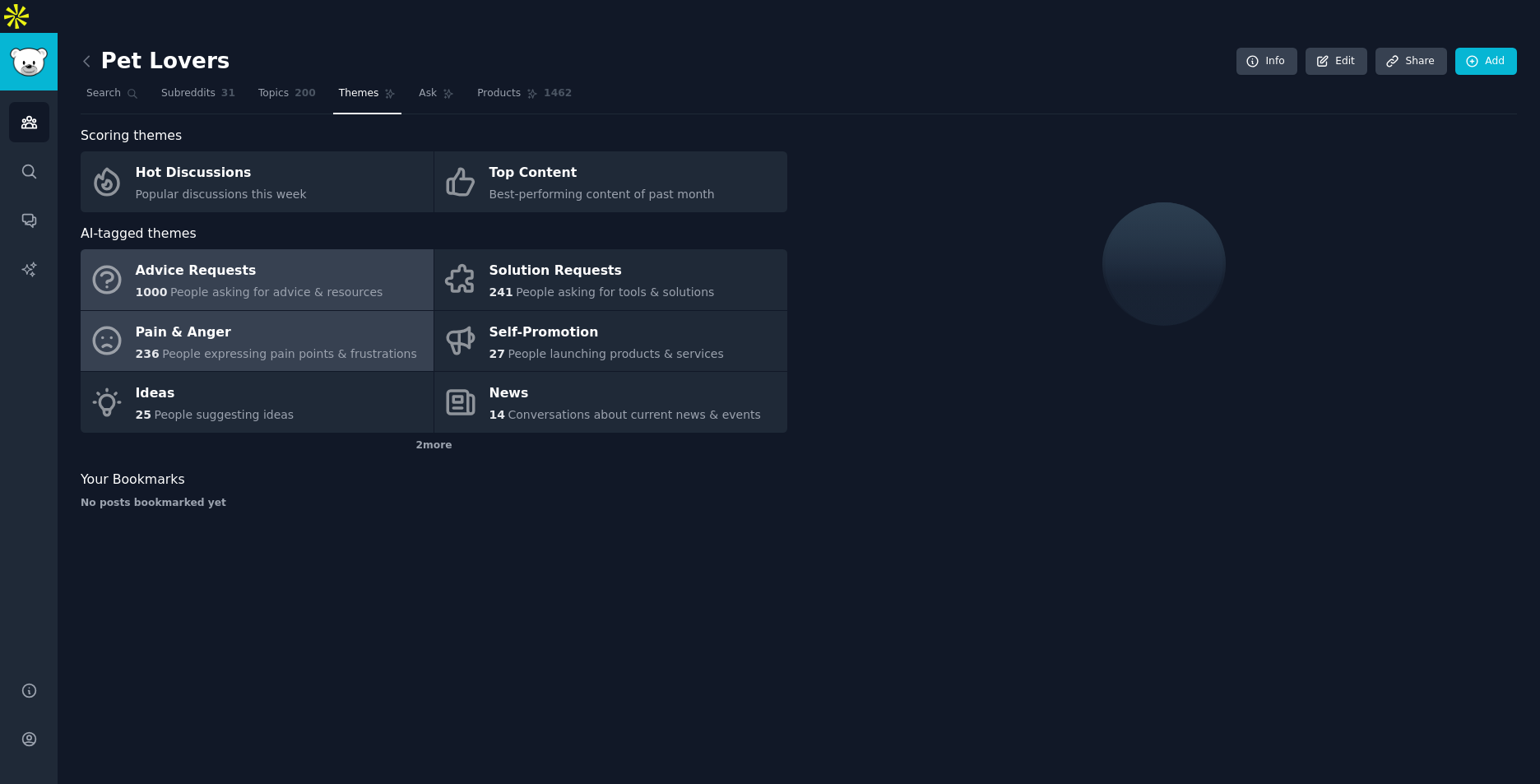
click at [263, 286] on span "People asking for advice & resources" at bounding box center [277, 292] width 213 height 13
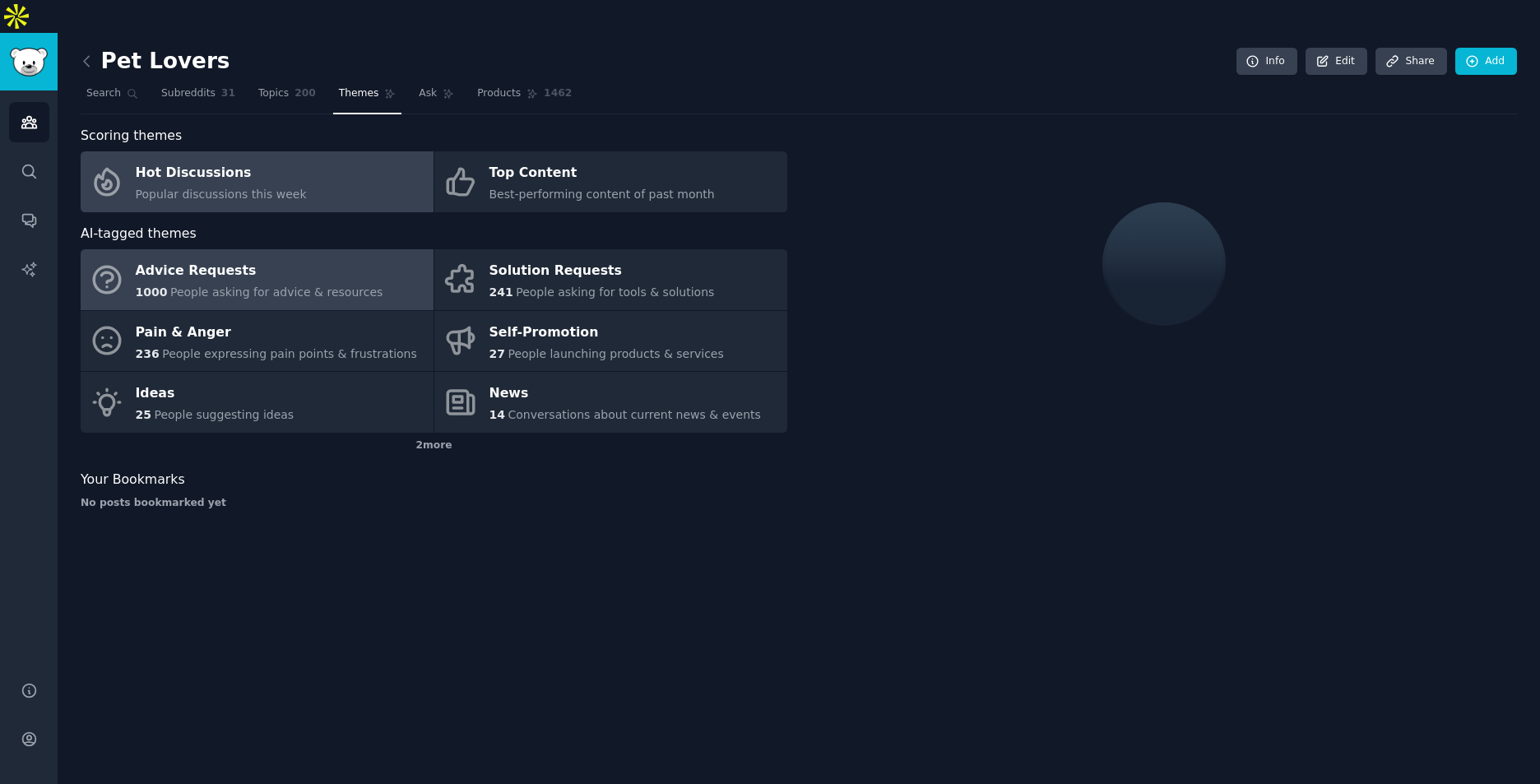
click at [254, 175] on link "Hot Discussions Popular discussions this week" at bounding box center [257, 182] width 353 height 61
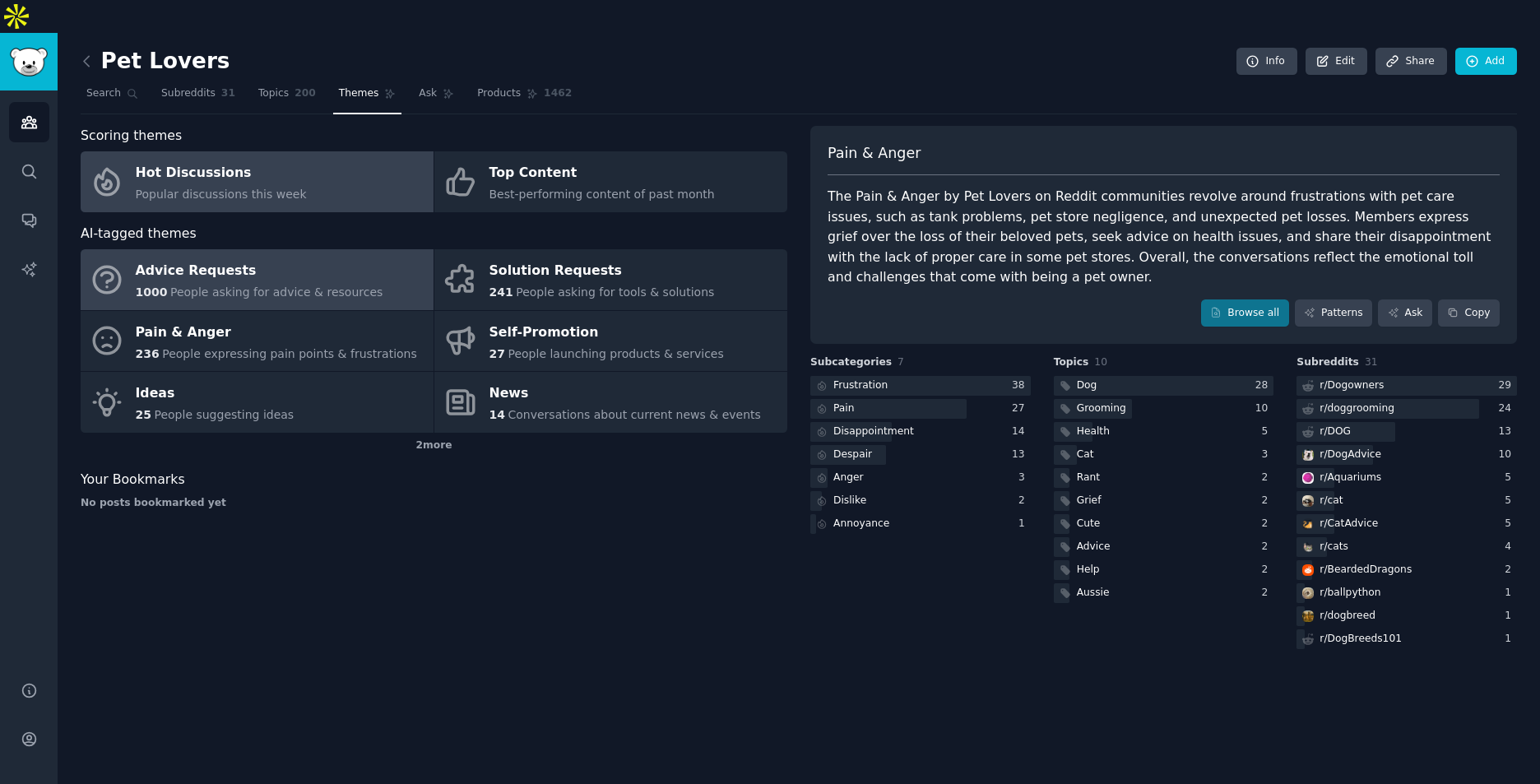
click at [290, 271] on link "Advice Requests 1000 People asking for advice & resources" at bounding box center [257, 279] width 353 height 61
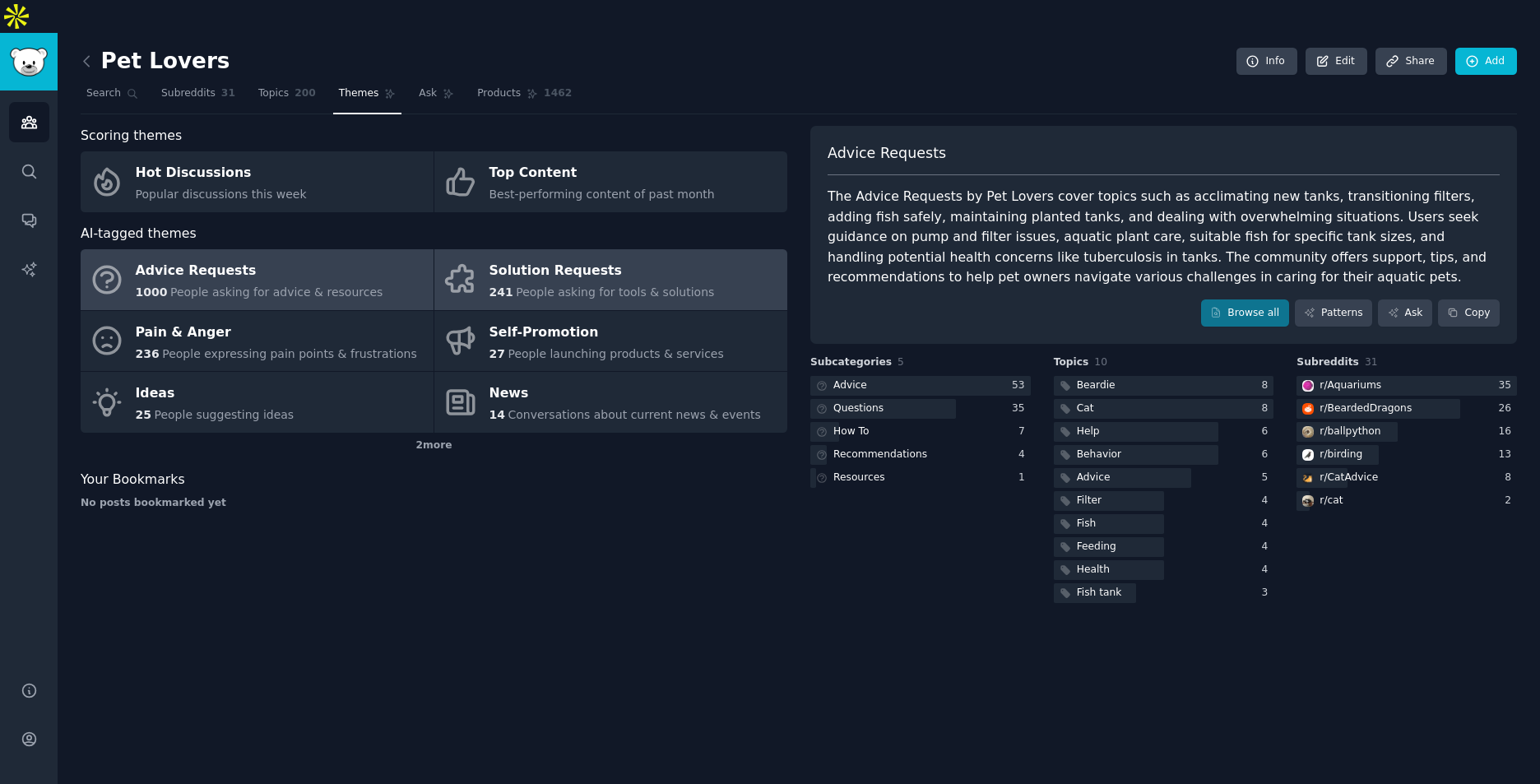
click at [550, 258] on div "Solution Requests" at bounding box center [602, 271] width 225 height 26
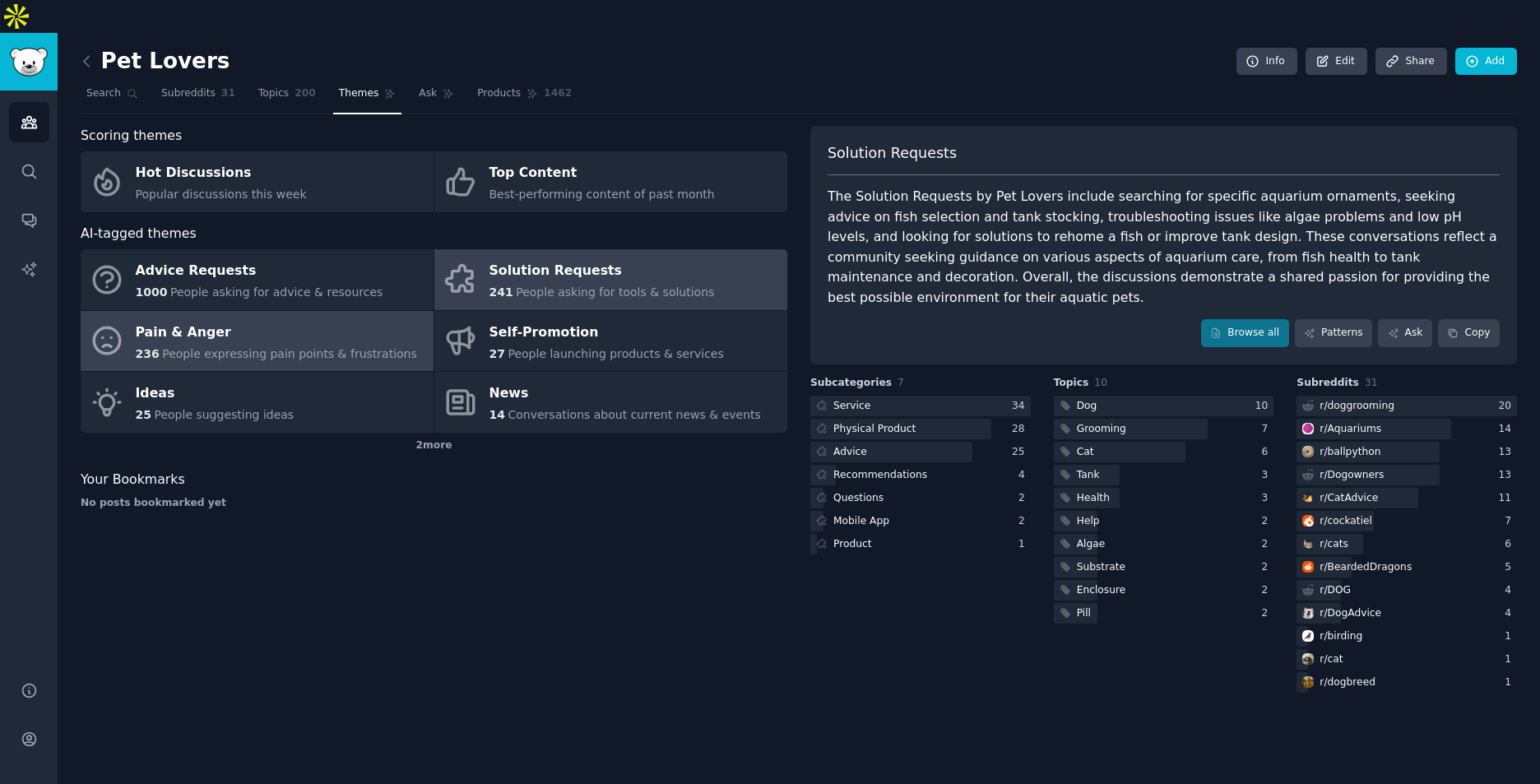
click at [279, 319] on div "Pain & Anger" at bounding box center [277, 332] width 281 height 26
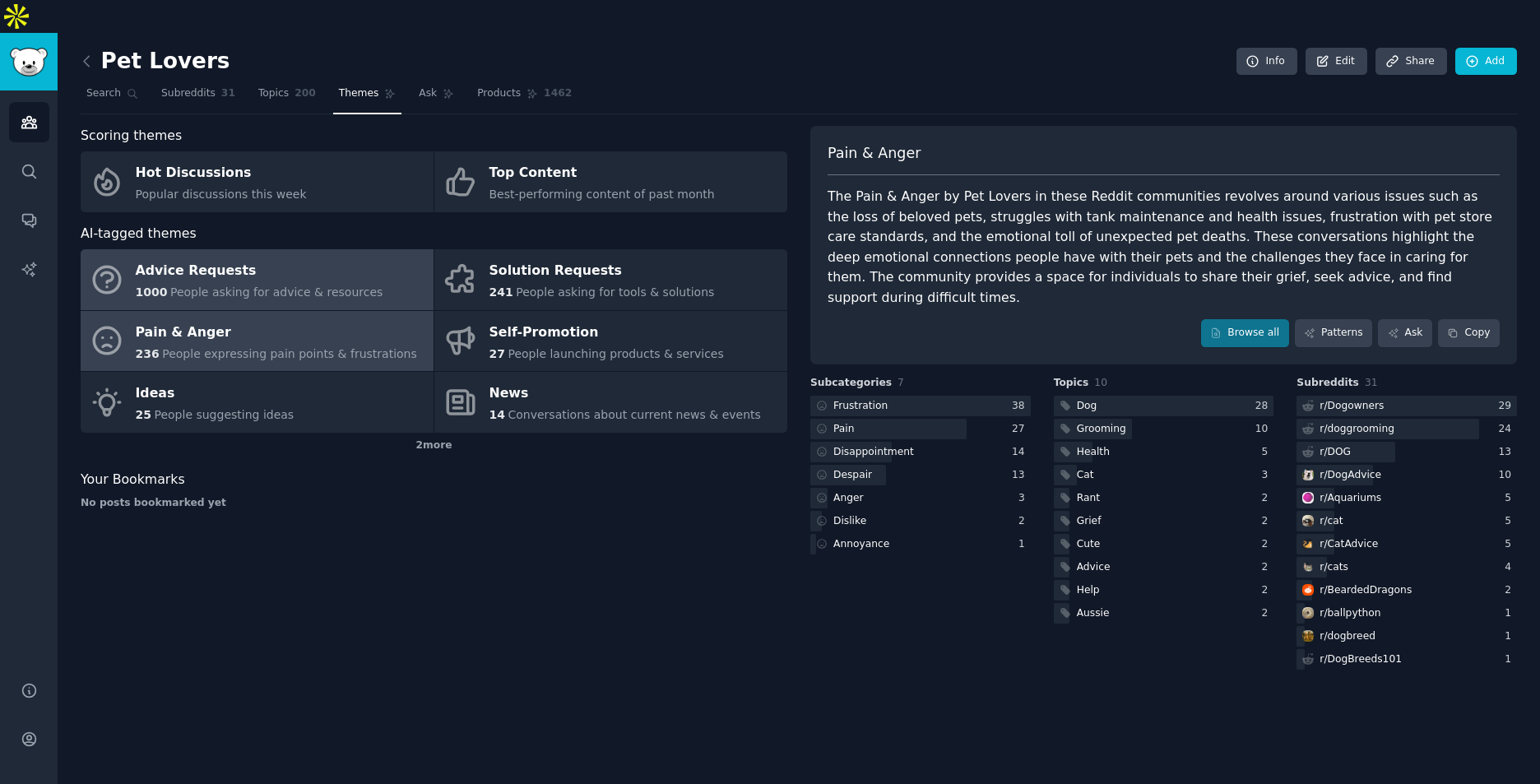
click at [275, 258] on div "Advice Requests" at bounding box center [259, 271] width 247 height 26
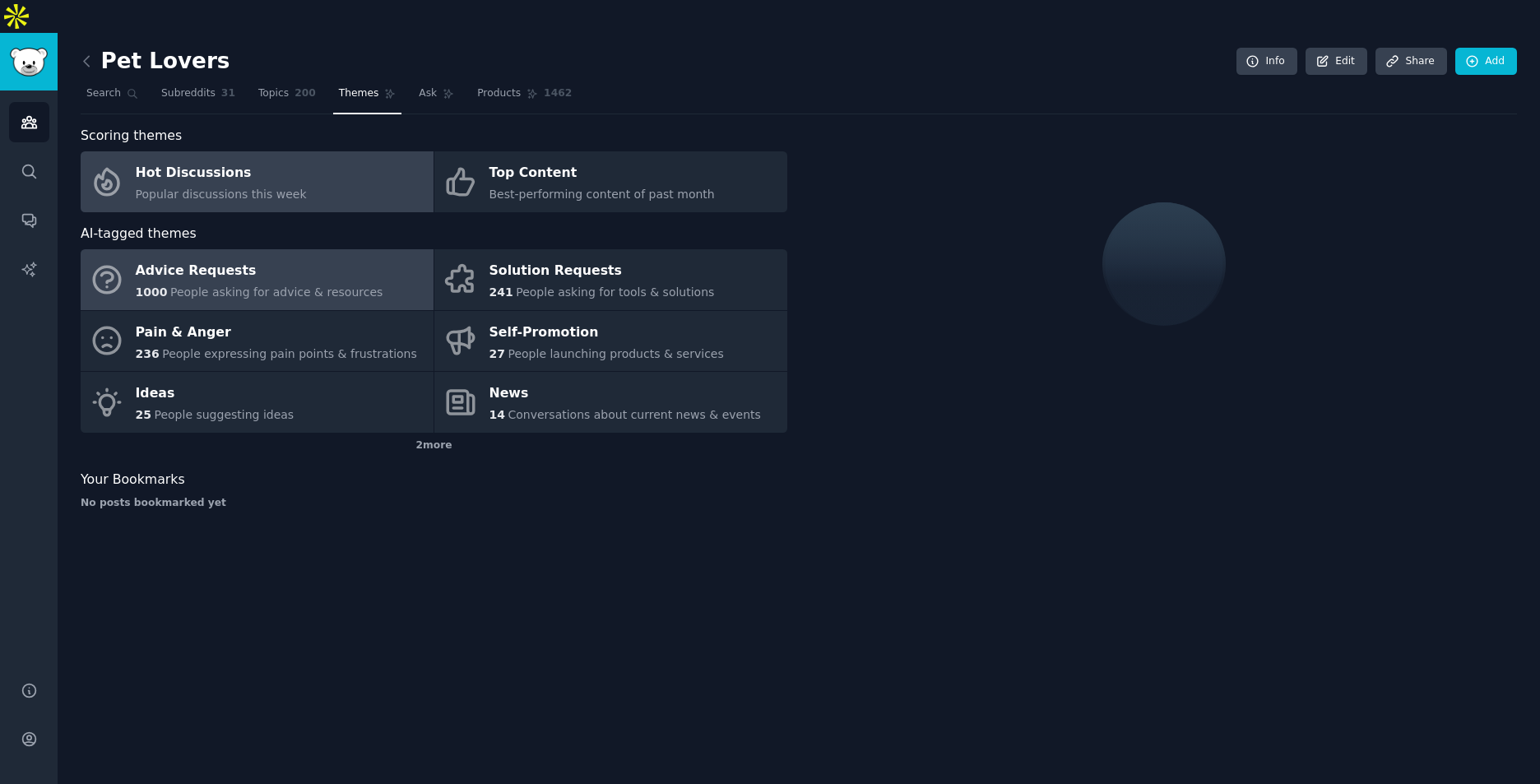
click at [271, 161] on div "Hot Discussions" at bounding box center [221, 173] width 171 height 26
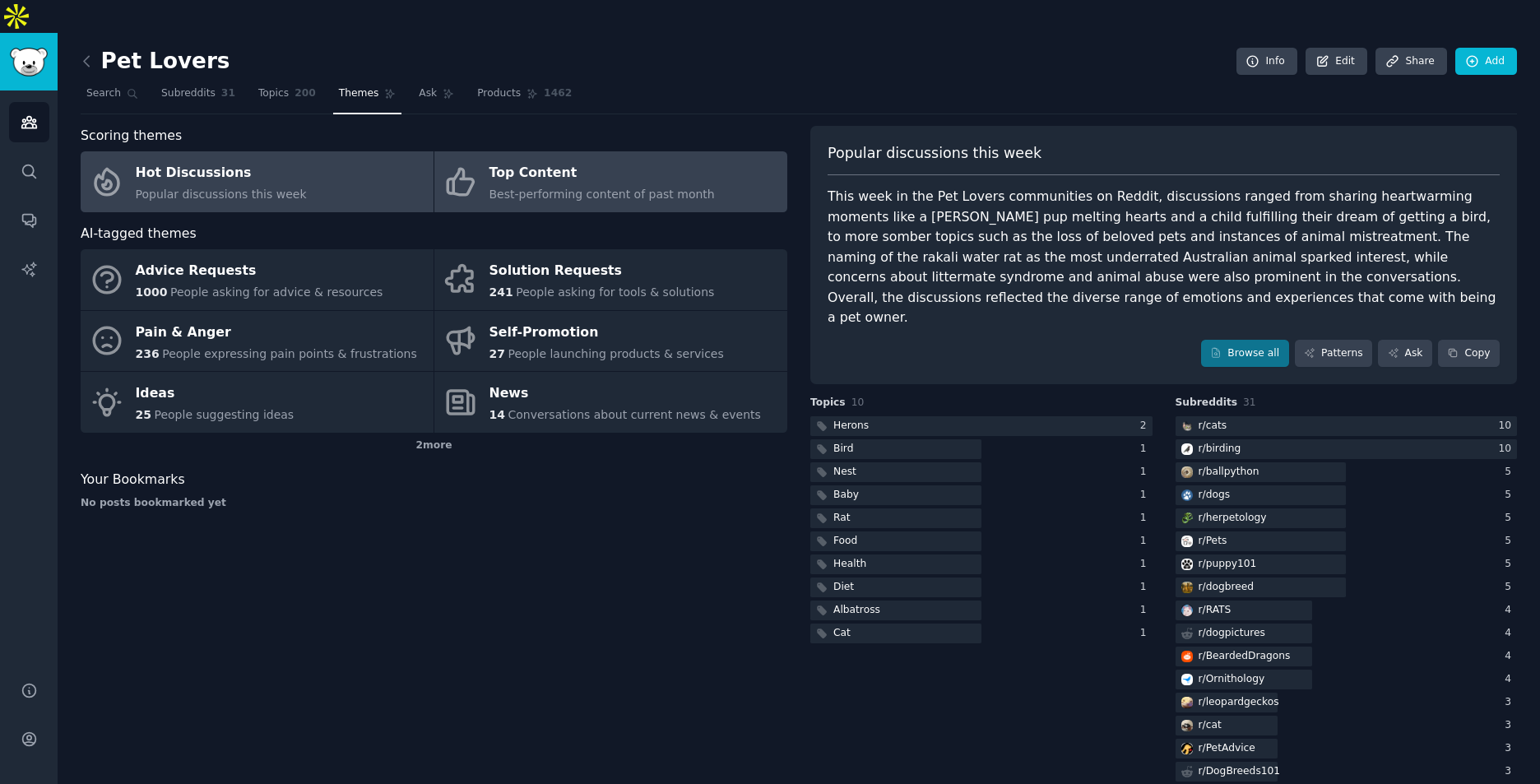
click at [637, 161] on div "Top Content" at bounding box center [602, 173] width 225 height 26
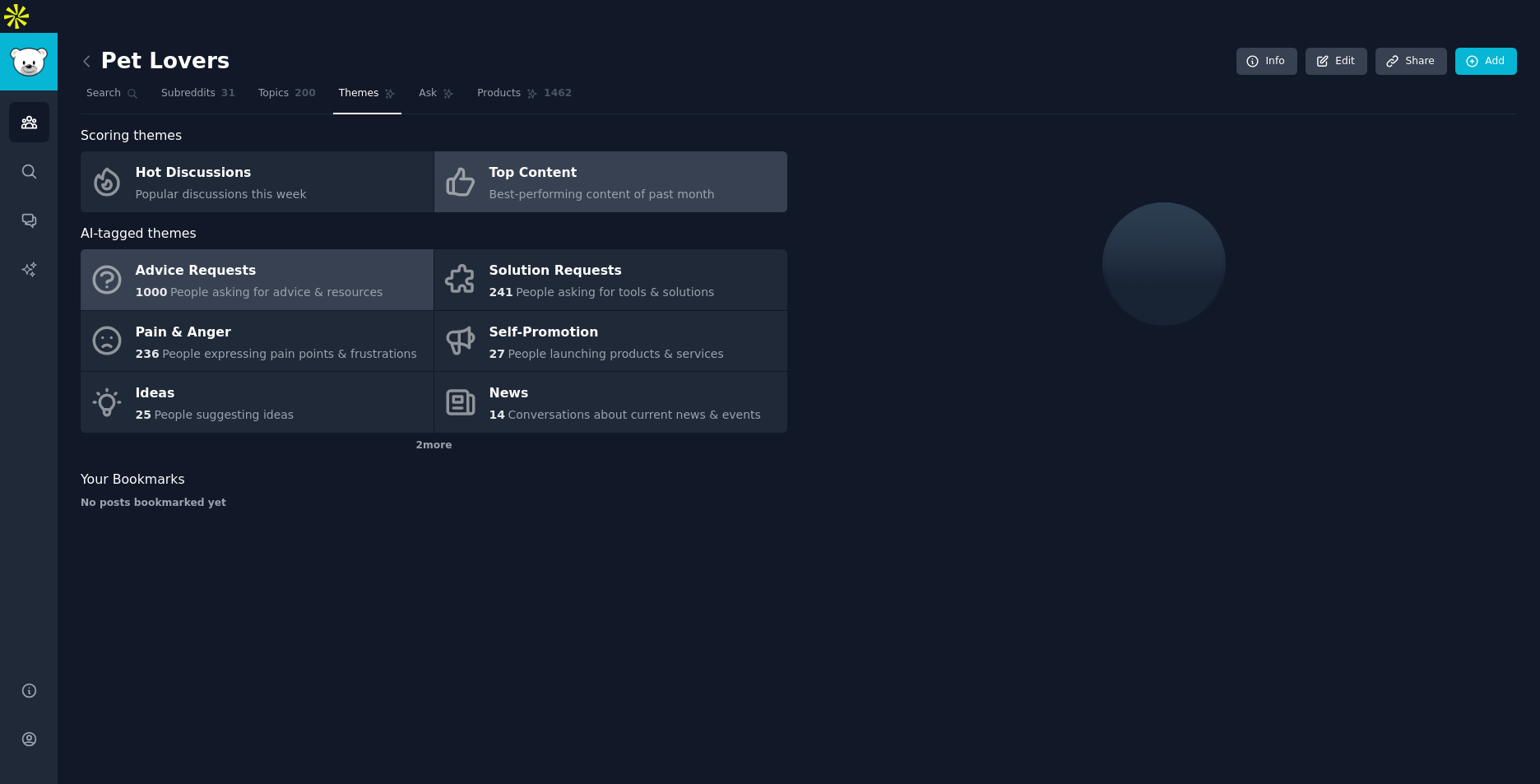
click at [329, 258] on div "Advice Requests" at bounding box center [259, 271] width 247 height 26
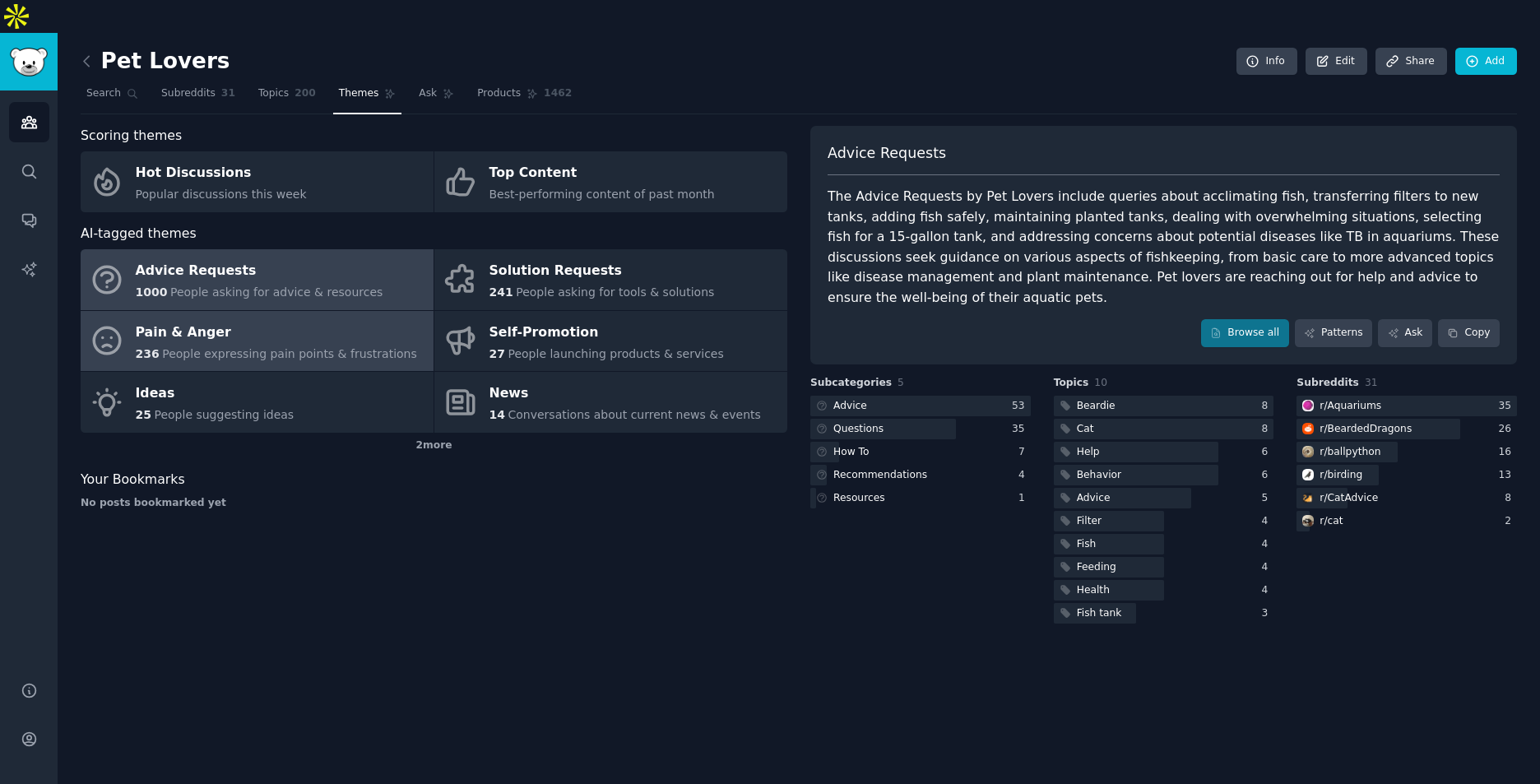
click at [307, 347] on span "People expressing pain points & frustrations" at bounding box center [289, 353] width 255 height 13
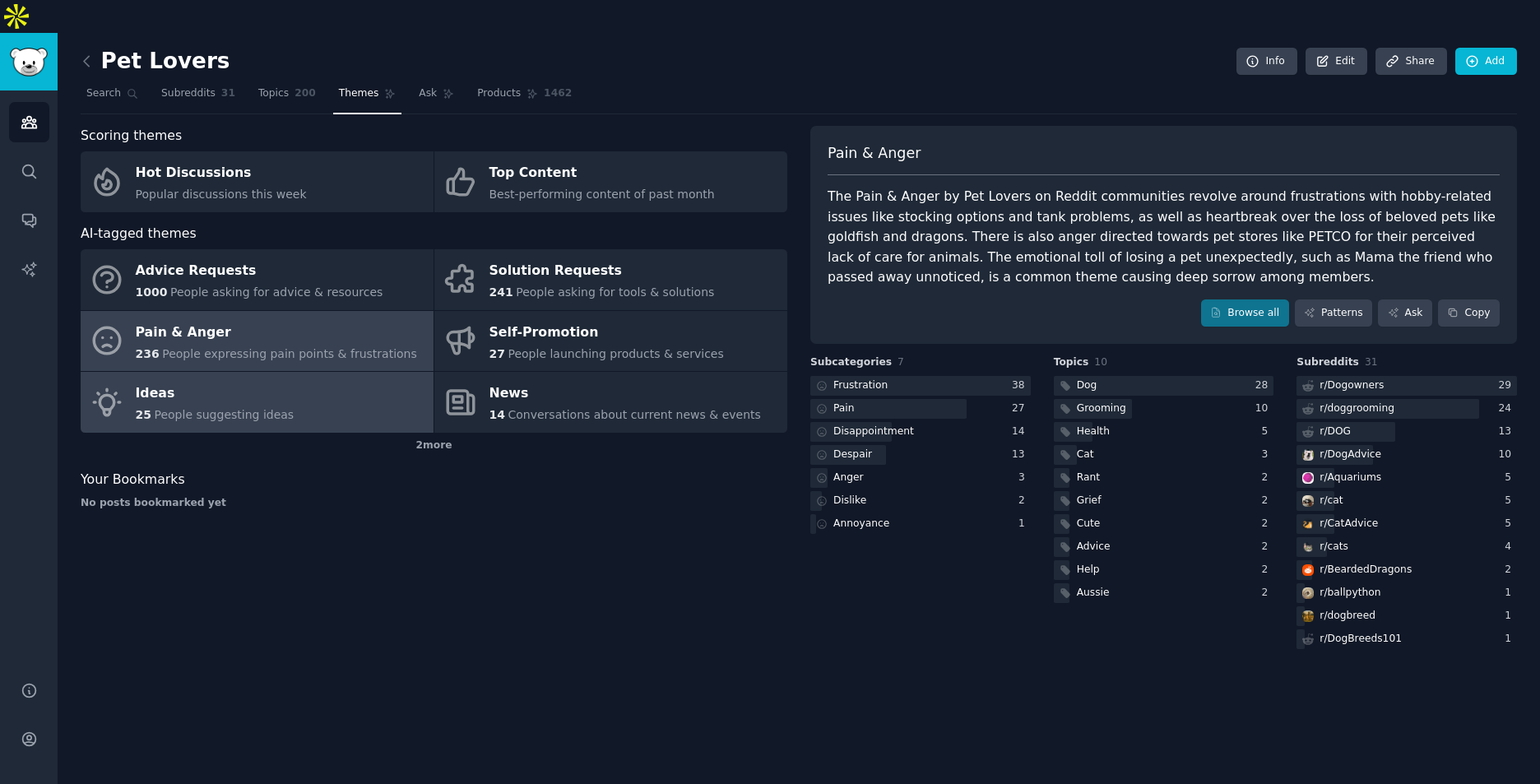
click at [332, 376] on link "Ideas 25 People suggesting ideas" at bounding box center [257, 402] width 353 height 61
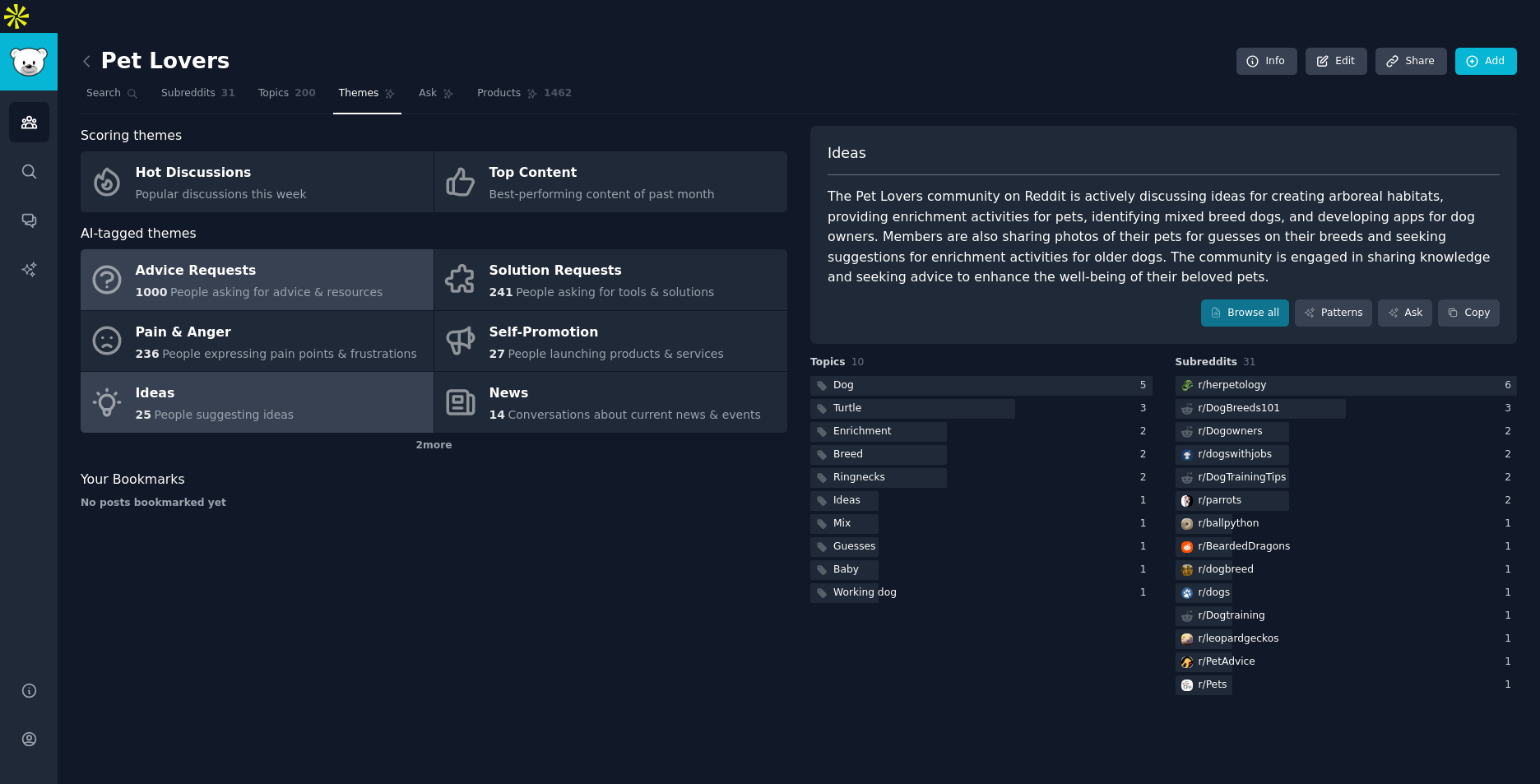
click at [310, 249] on link "Advice Requests 1000 People asking for advice & resources" at bounding box center [257, 279] width 353 height 61
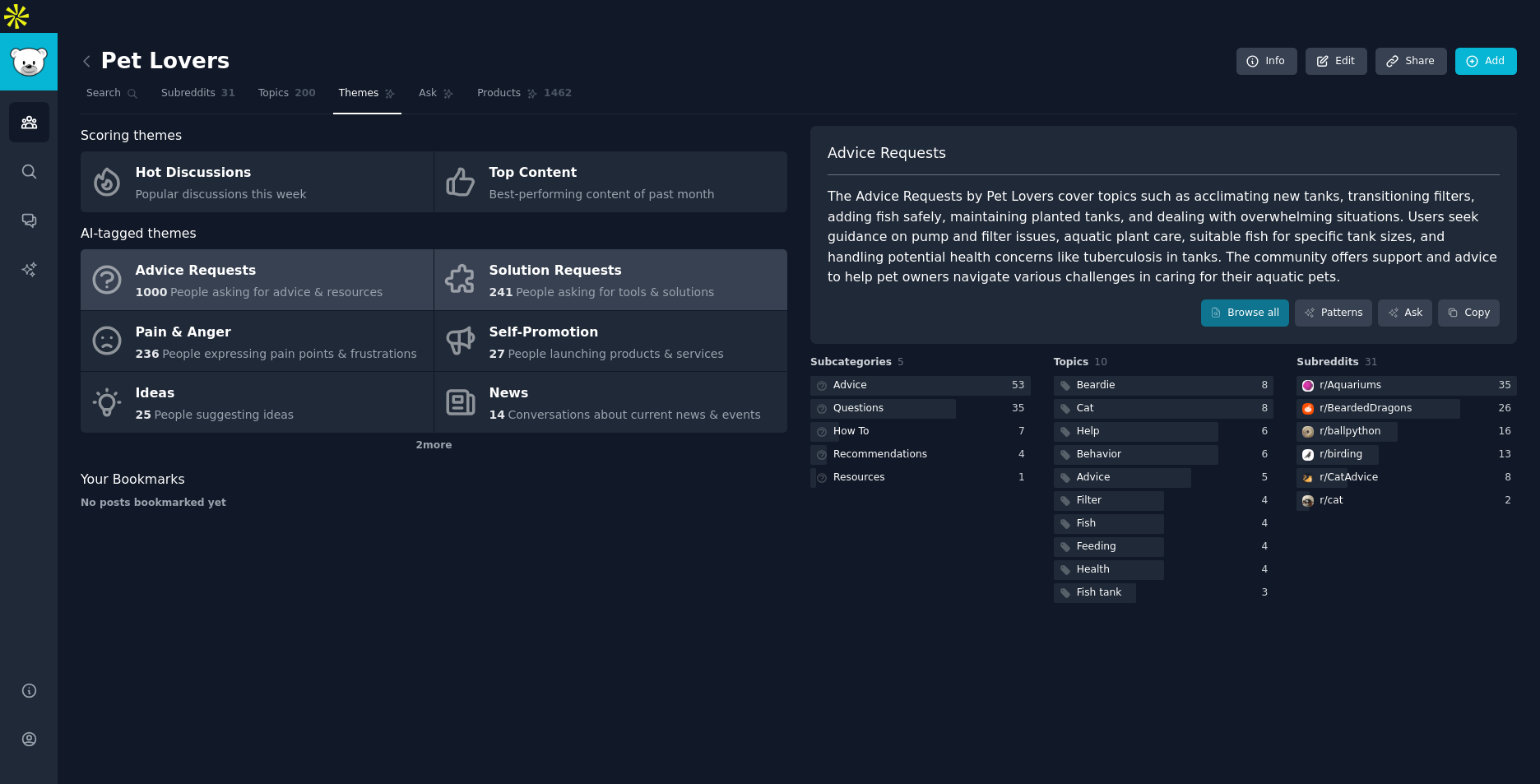
click at [569, 258] on div "Solution Requests" at bounding box center [602, 271] width 225 height 26
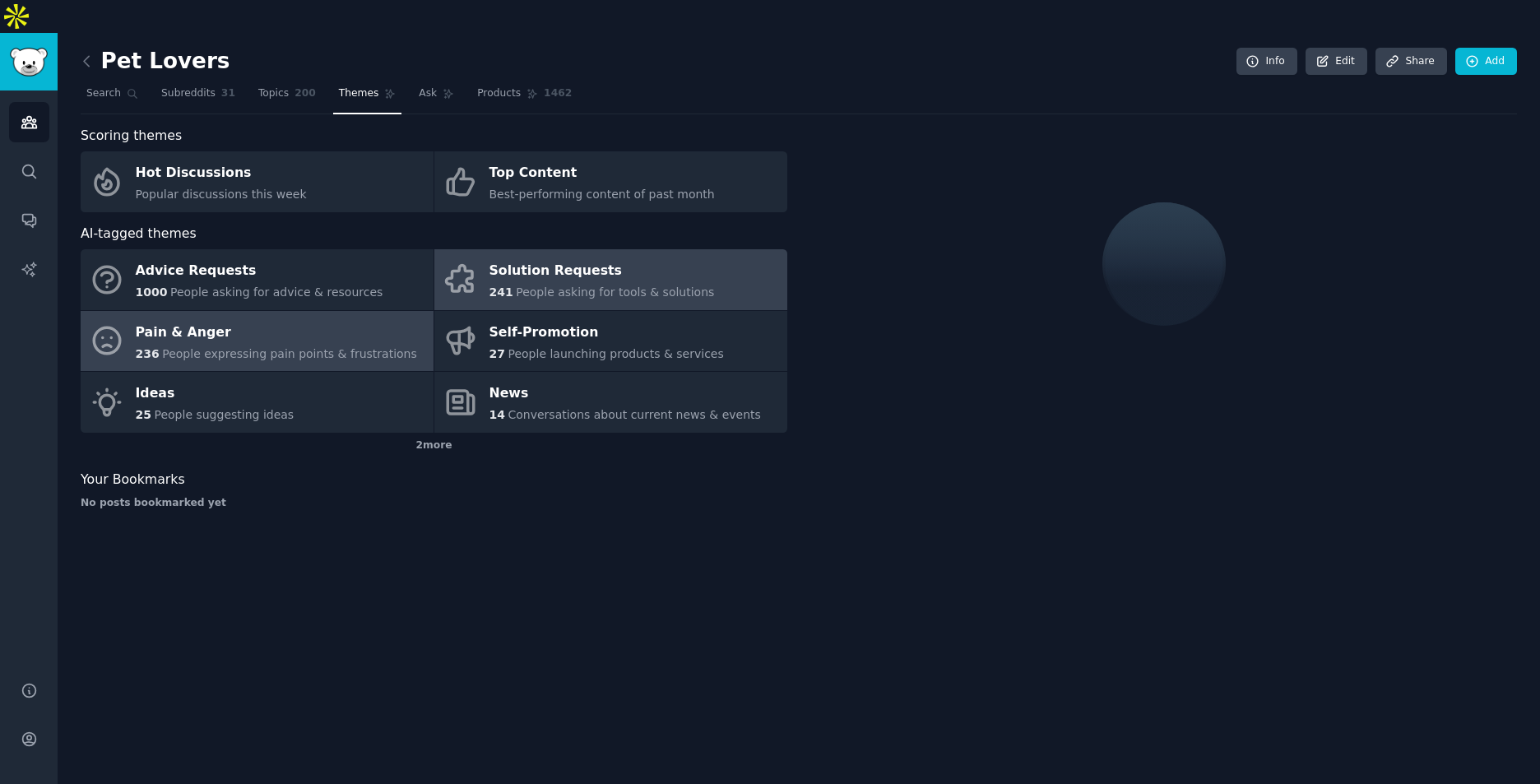
click at [363, 347] on span "People expressing pain points & frustrations" at bounding box center [289, 353] width 255 height 13
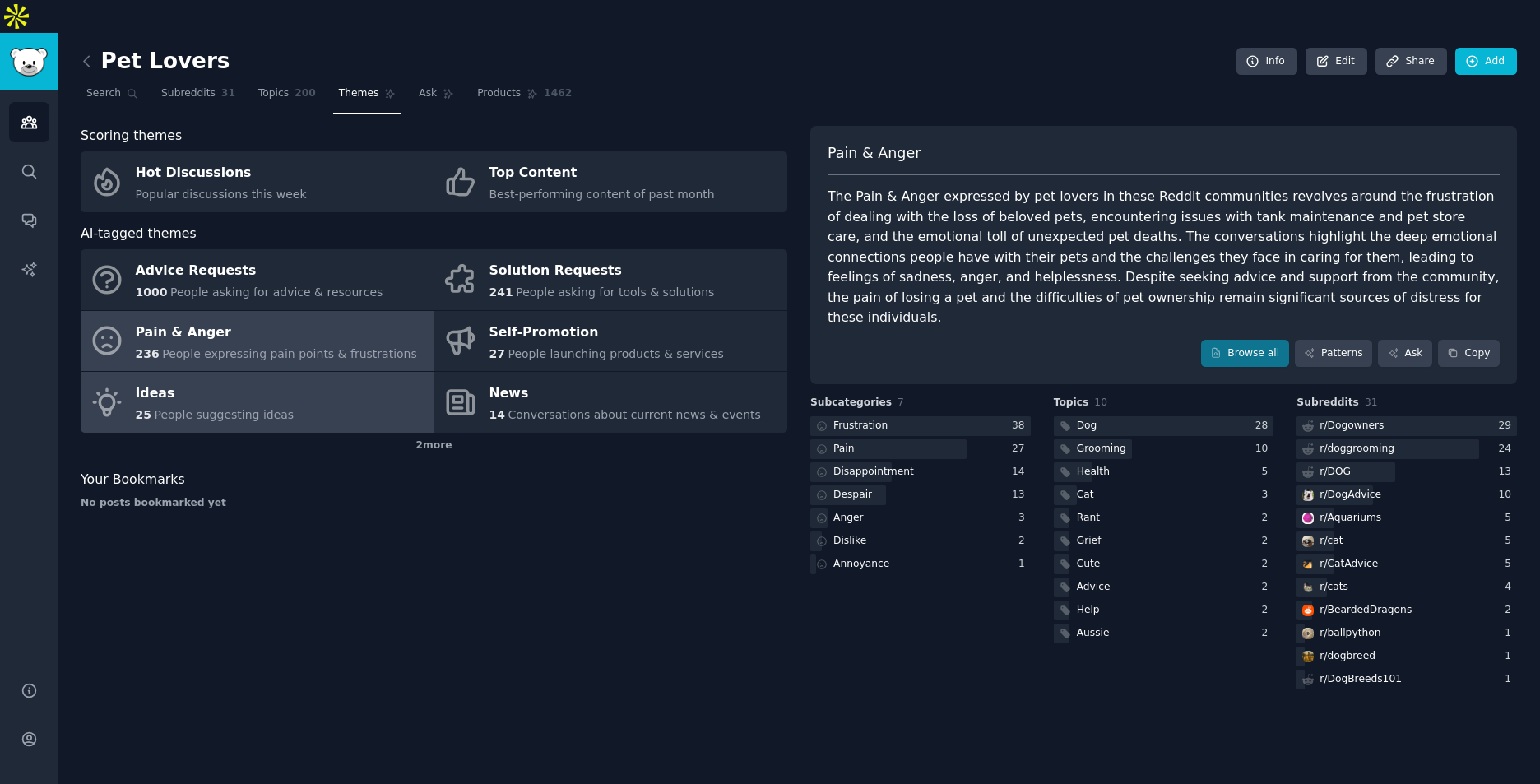
click at [325, 371] on link "Ideas 25 People suggesting ideas" at bounding box center [257, 402] width 353 height 61
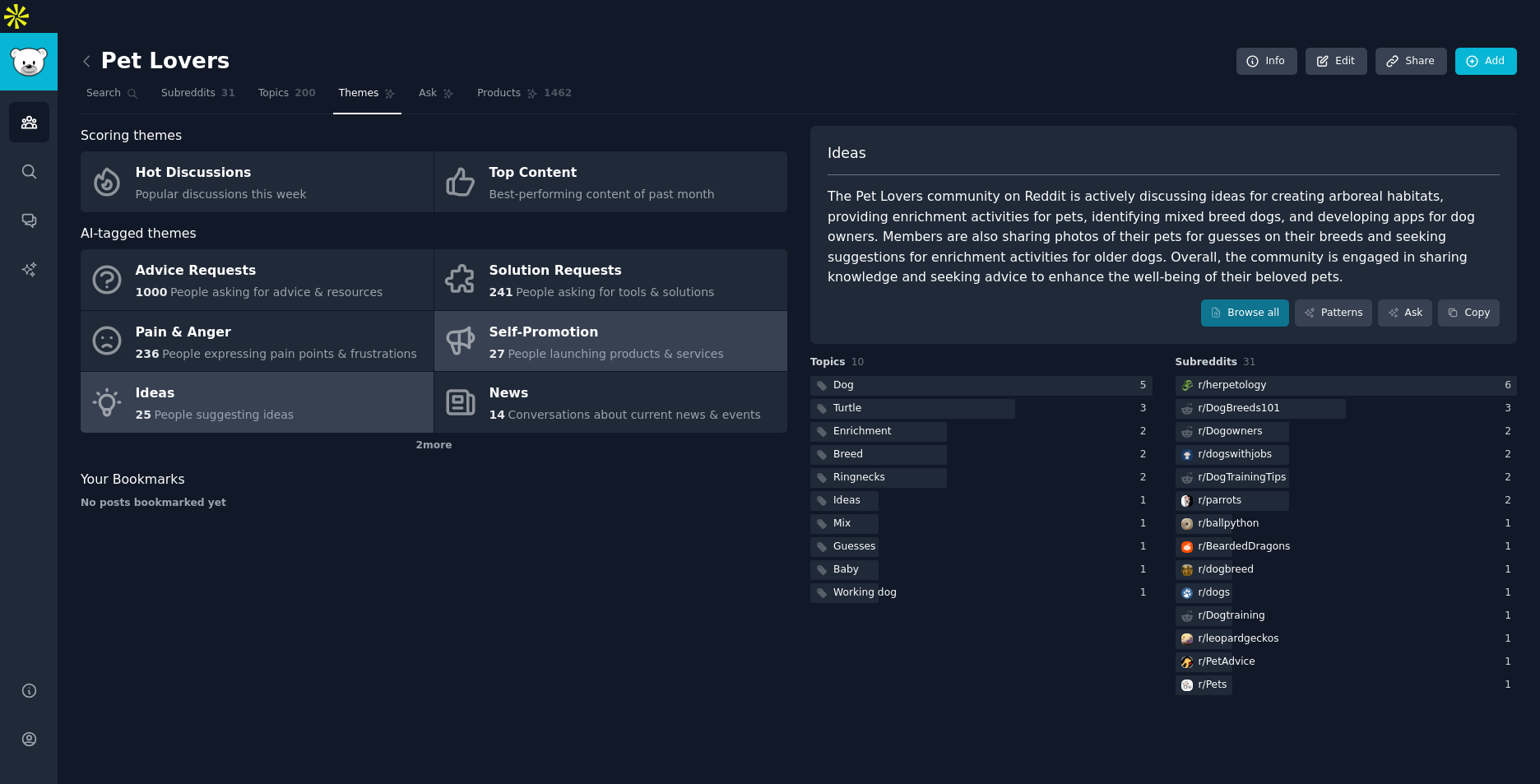
click at [593, 347] on span "People launching products & services" at bounding box center [615, 353] width 215 height 13
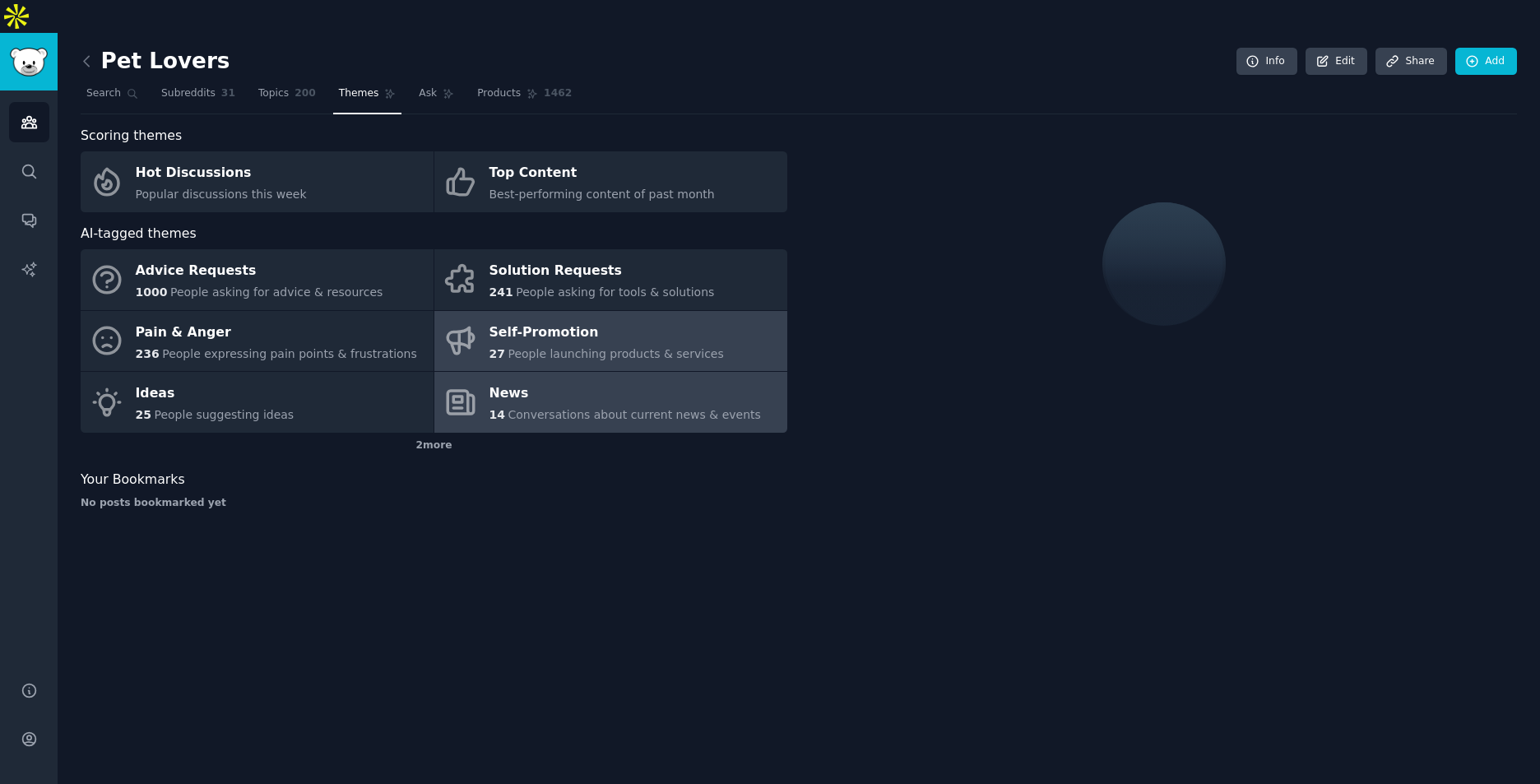
click at [605, 381] on div "News" at bounding box center [624, 393] width 271 height 26
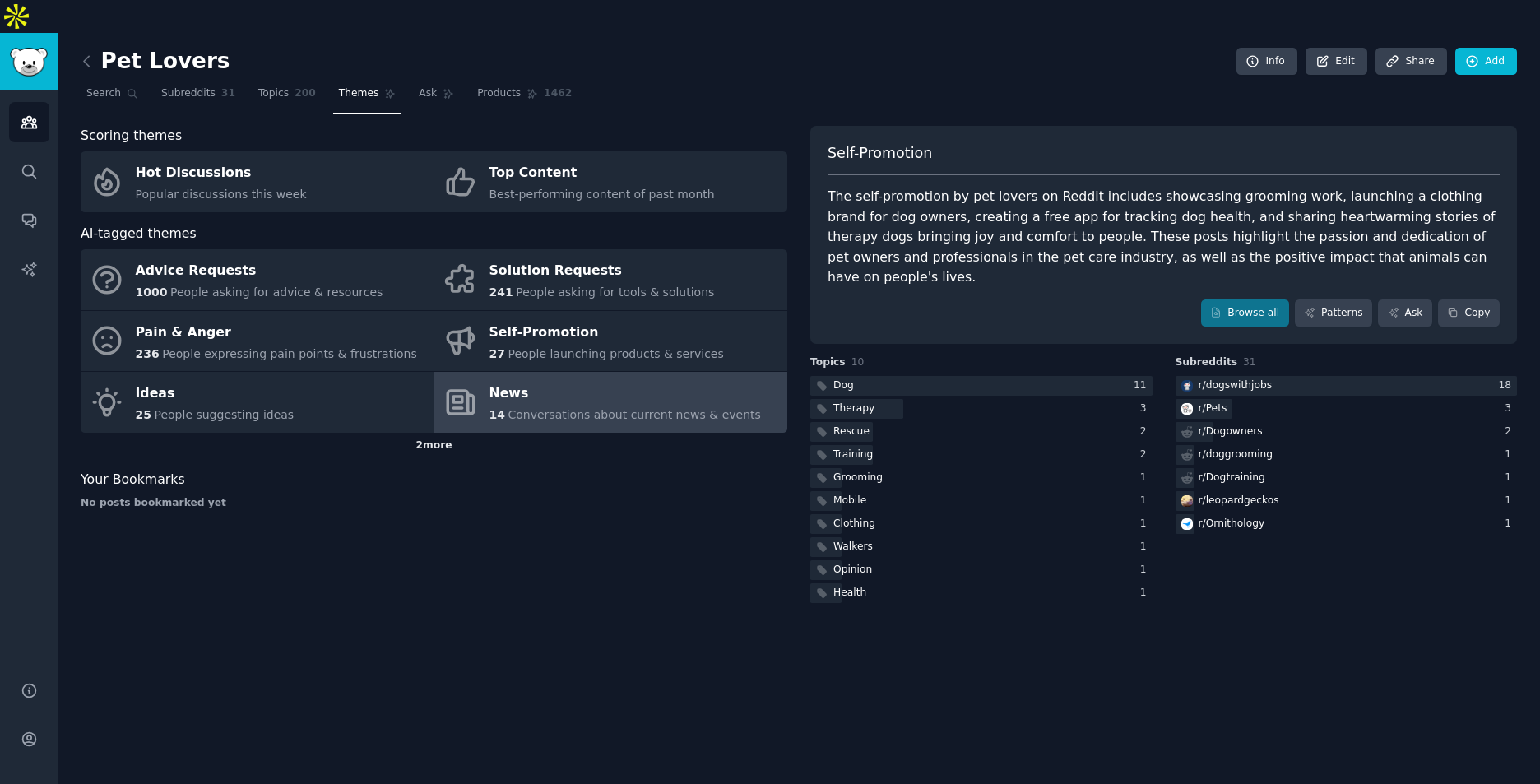
click at [455, 433] on div "2 more" at bounding box center [434, 445] width 707 height 26
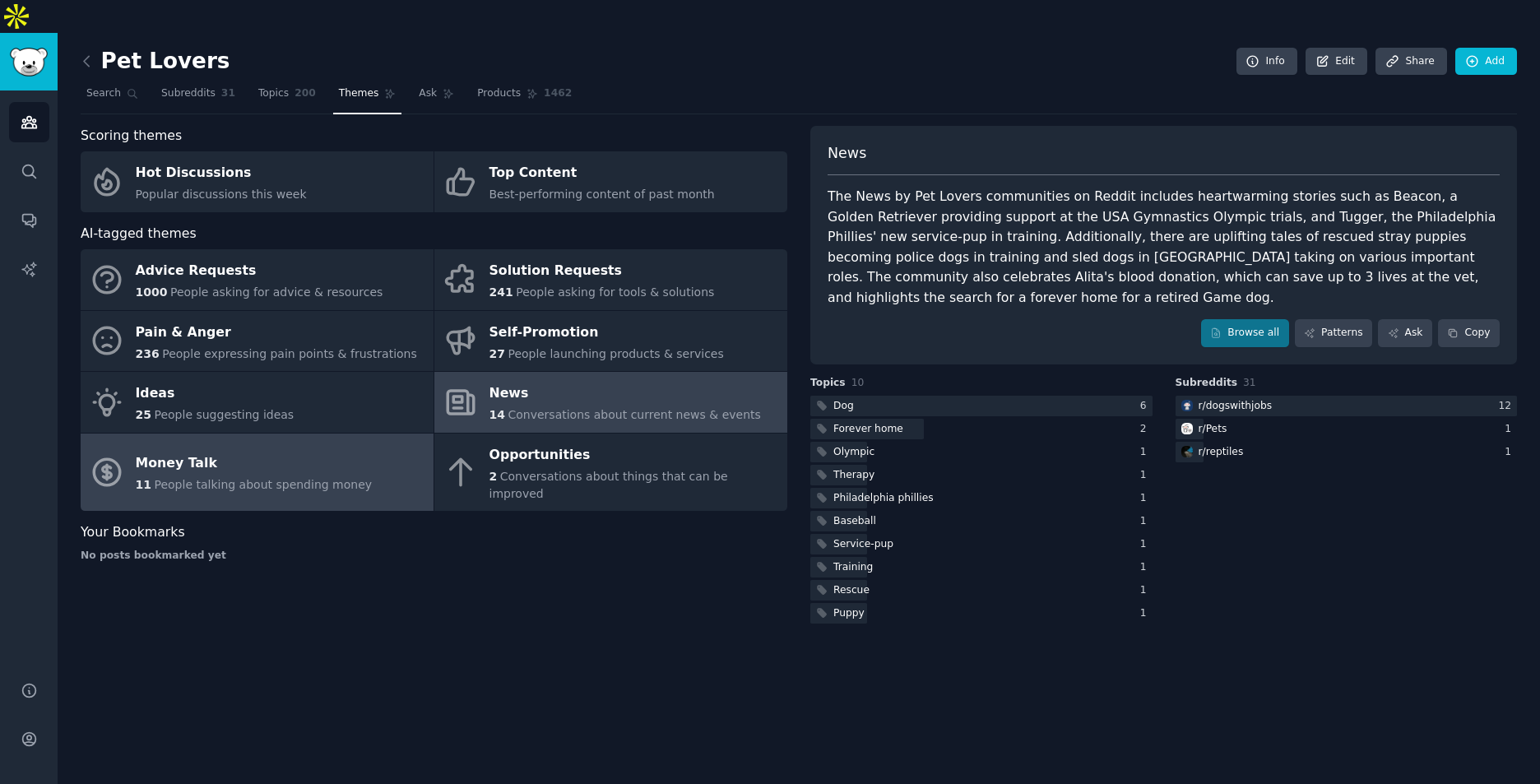
click at [355, 437] on link "Money Talk 11 People talking about spending money" at bounding box center [257, 473] width 353 height 78
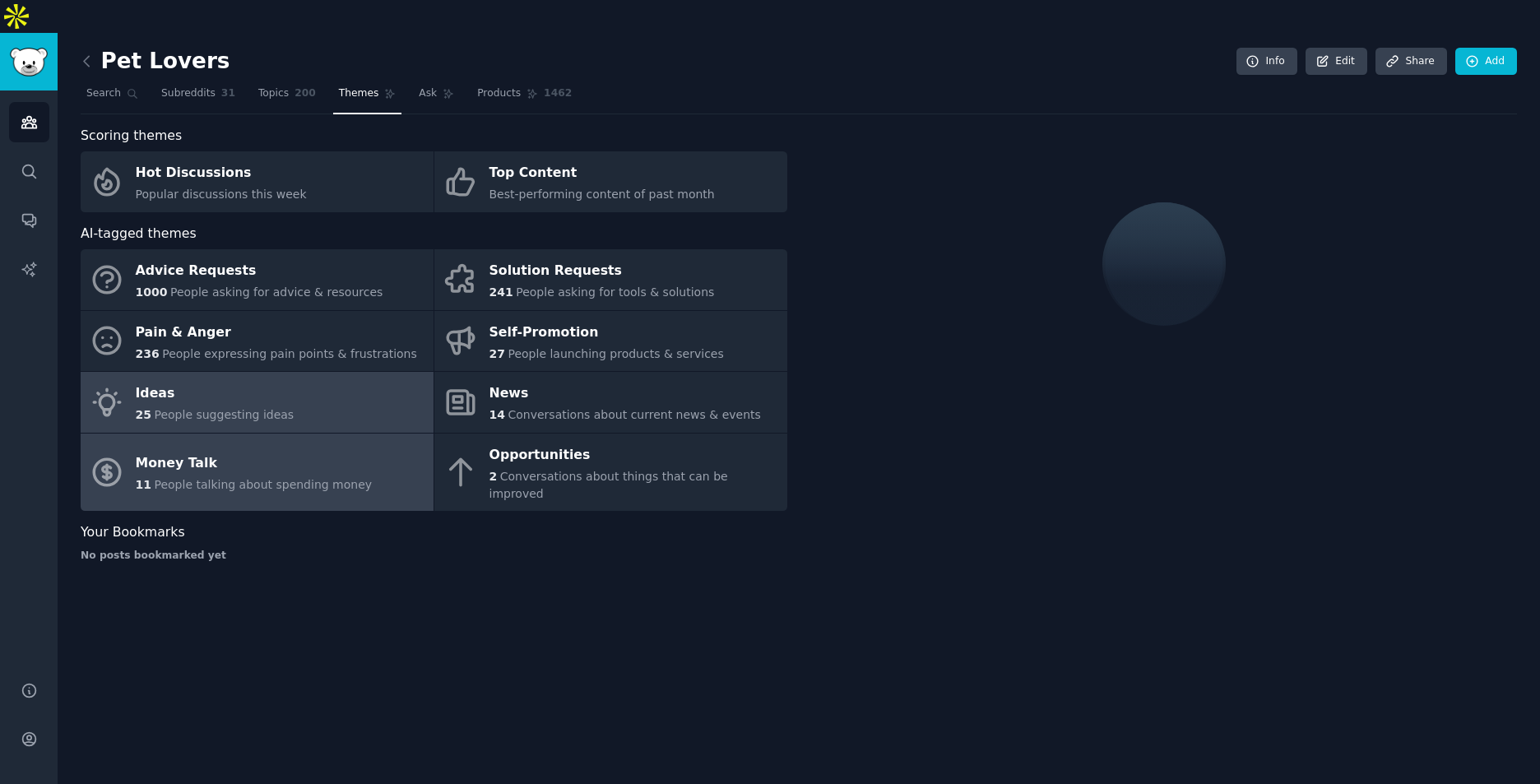
click at [315, 371] on link "Ideas 25 People suggesting ideas" at bounding box center [257, 402] width 353 height 61
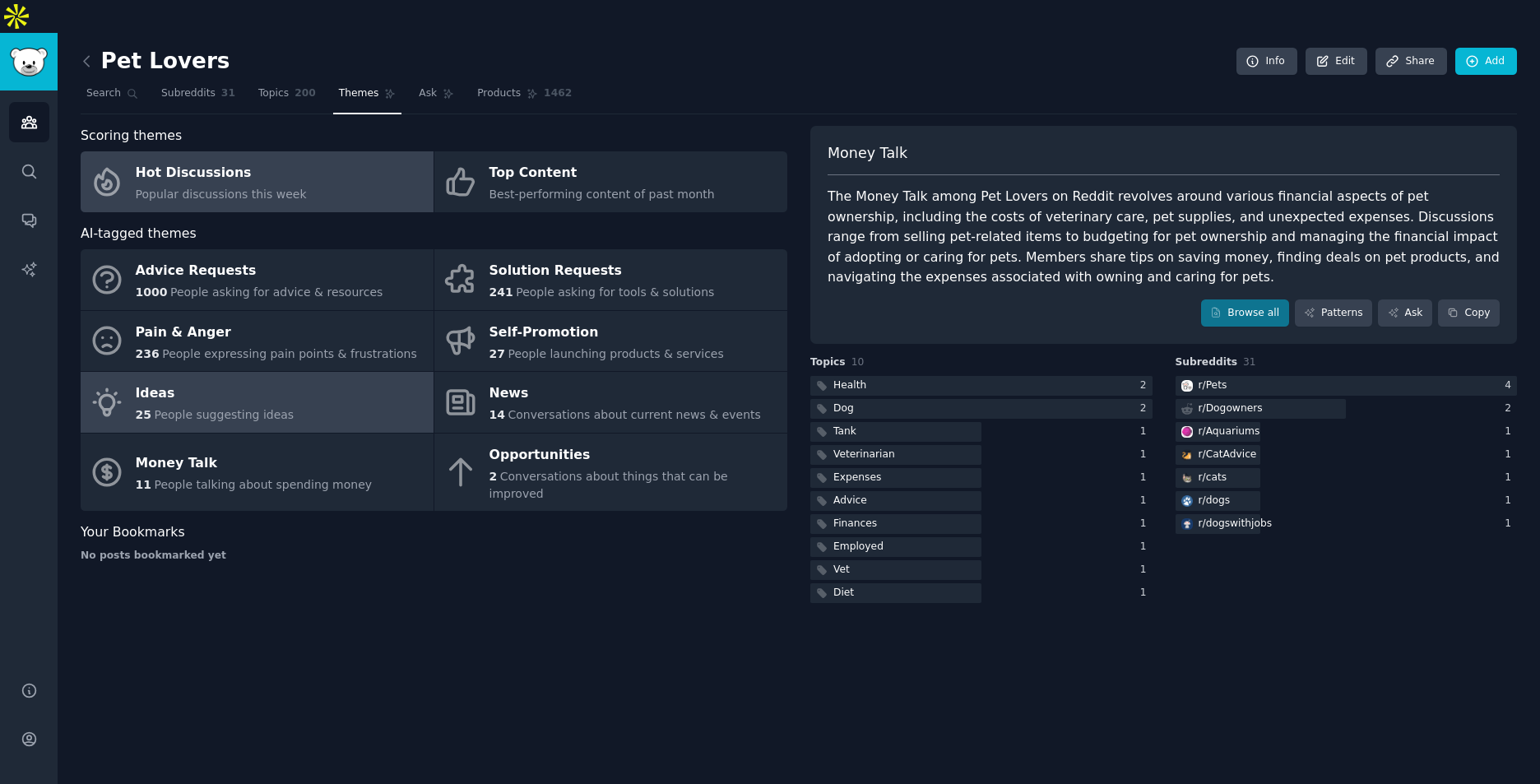
drag, startPoint x: 281, startPoint y: 165, endPoint x: 296, endPoint y: 165, distance: 15.0
click at [281, 188] on span "Popular discussions this week" at bounding box center [221, 194] width 171 height 13
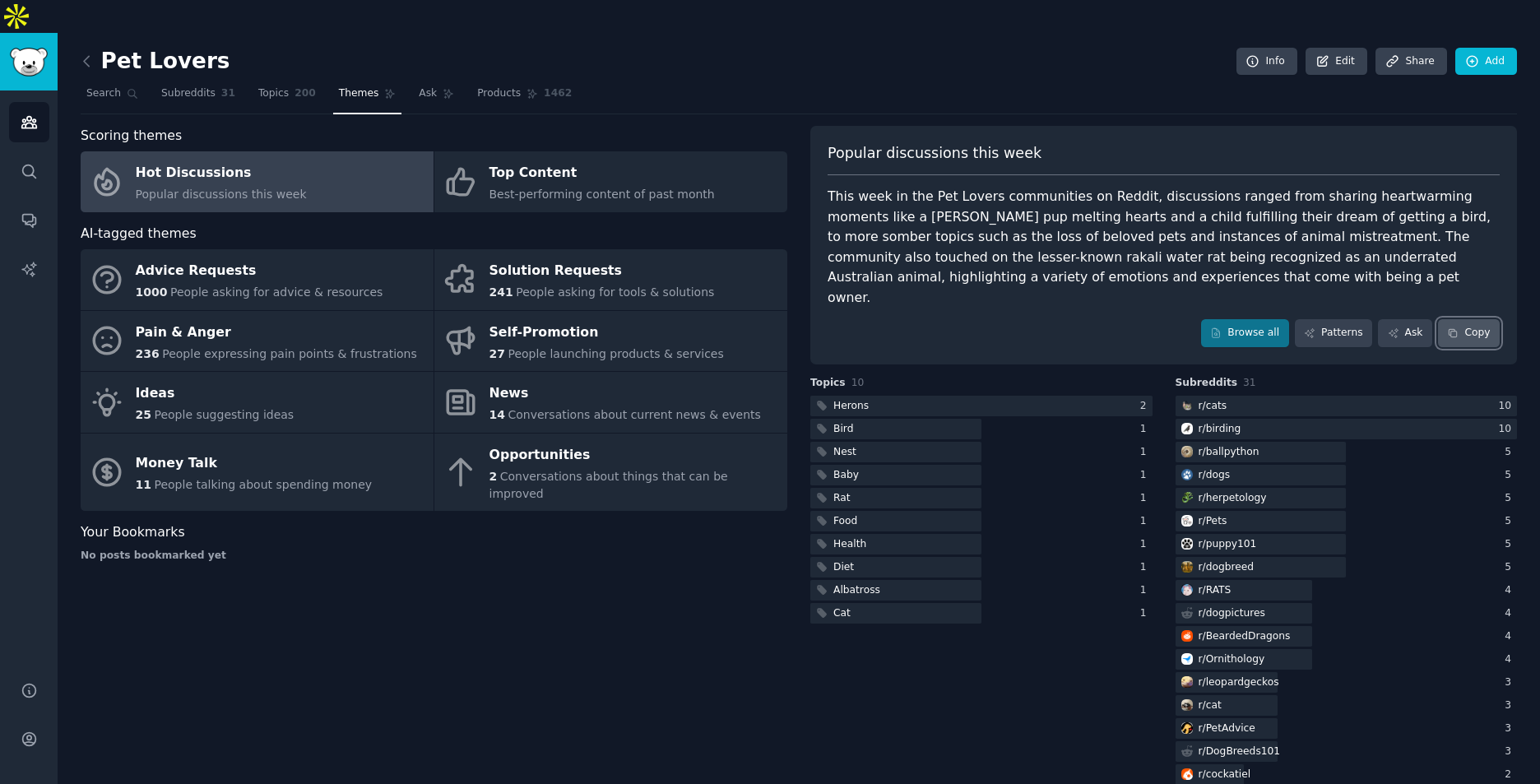
click at [1454, 328] on icon at bounding box center [1453, 333] width 12 height 12
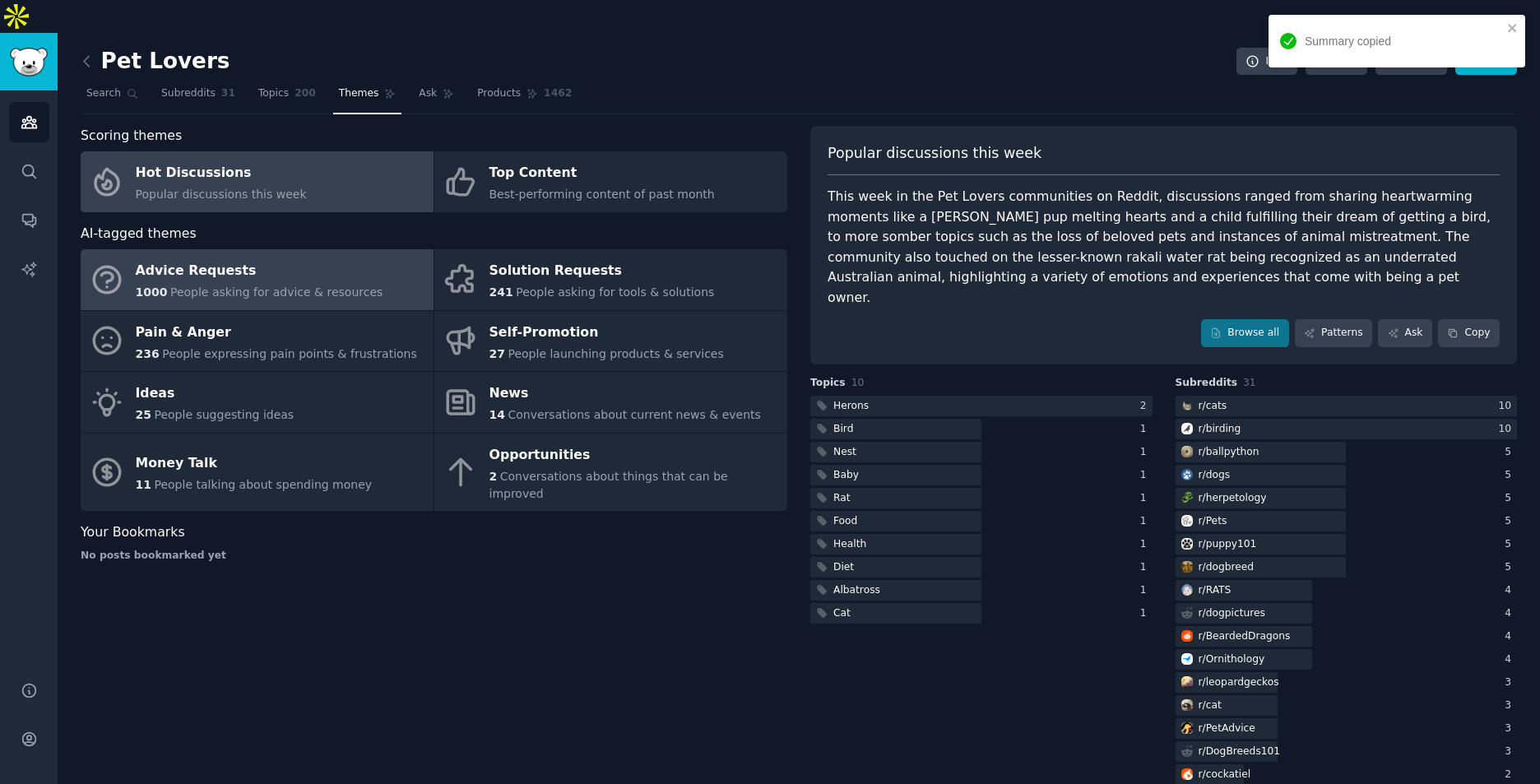
click at [284, 286] on span "People asking for advice & resources" at bounding box center [277, 292] width 213 height 13
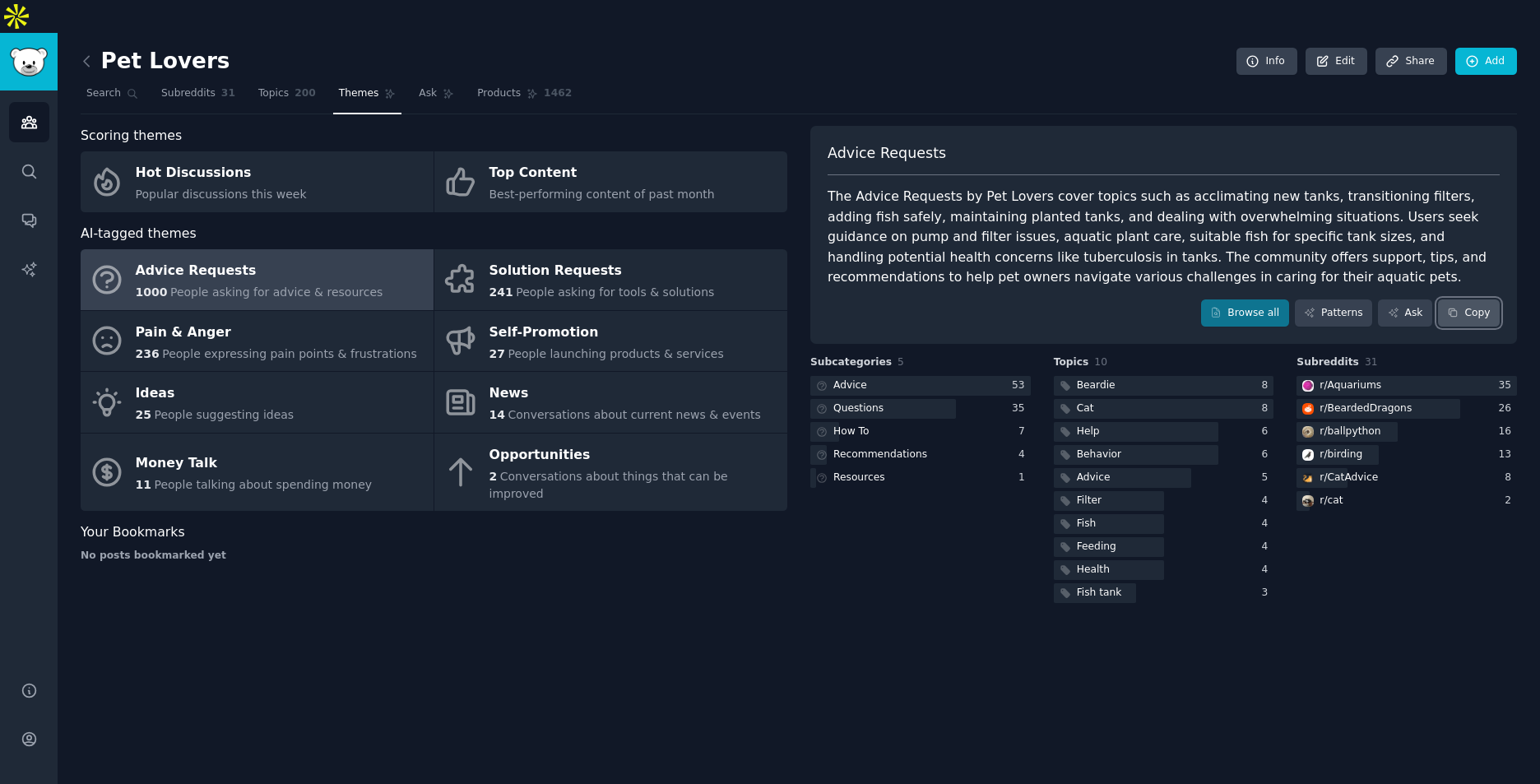
click at [1464, 299] on button "Copy" at bounding box center [1470, 313] width 62 height 28
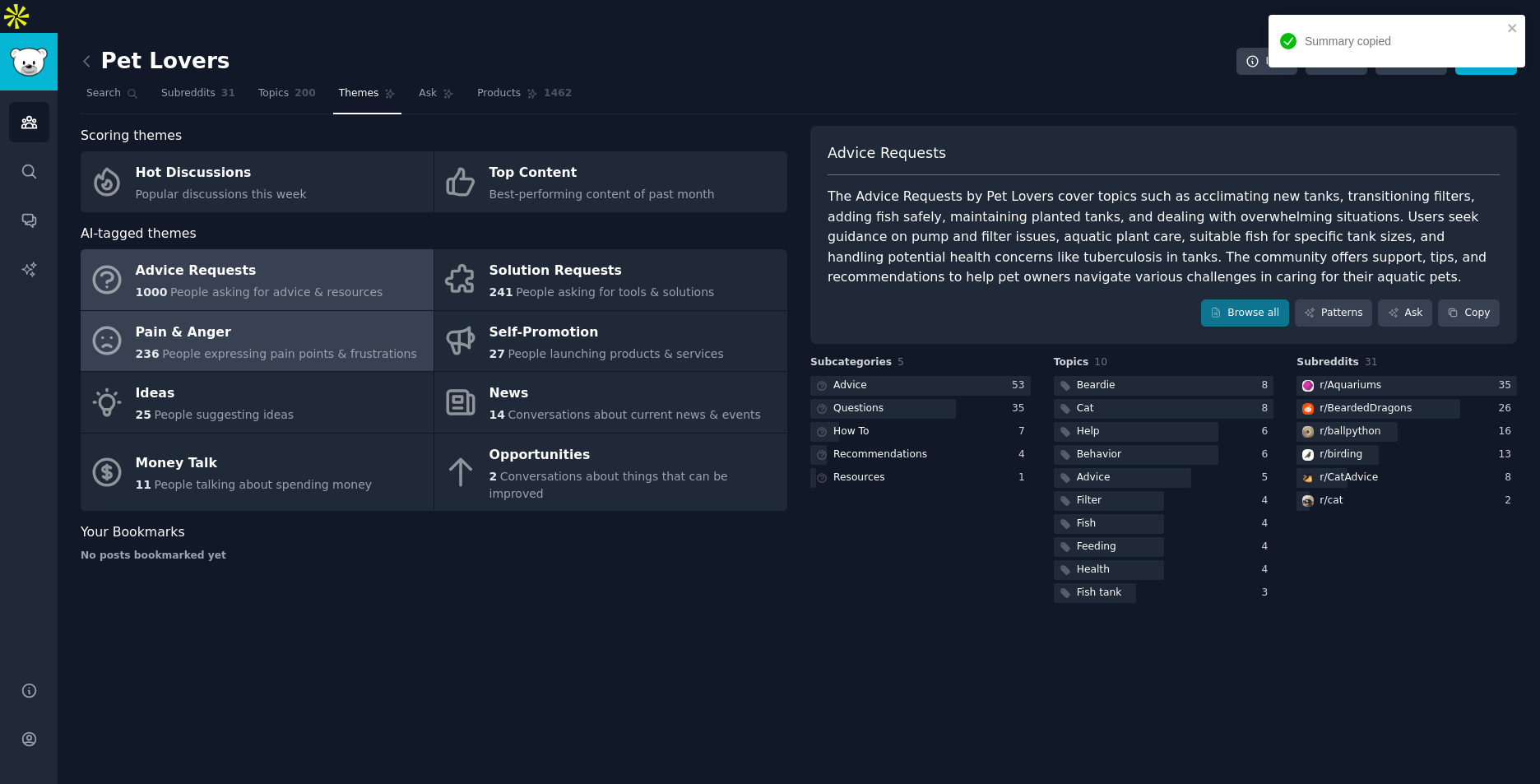
click at [302, 347] on span "People expressing pain points & frustrations" at bounding box center [289, 353] width 255 height 13
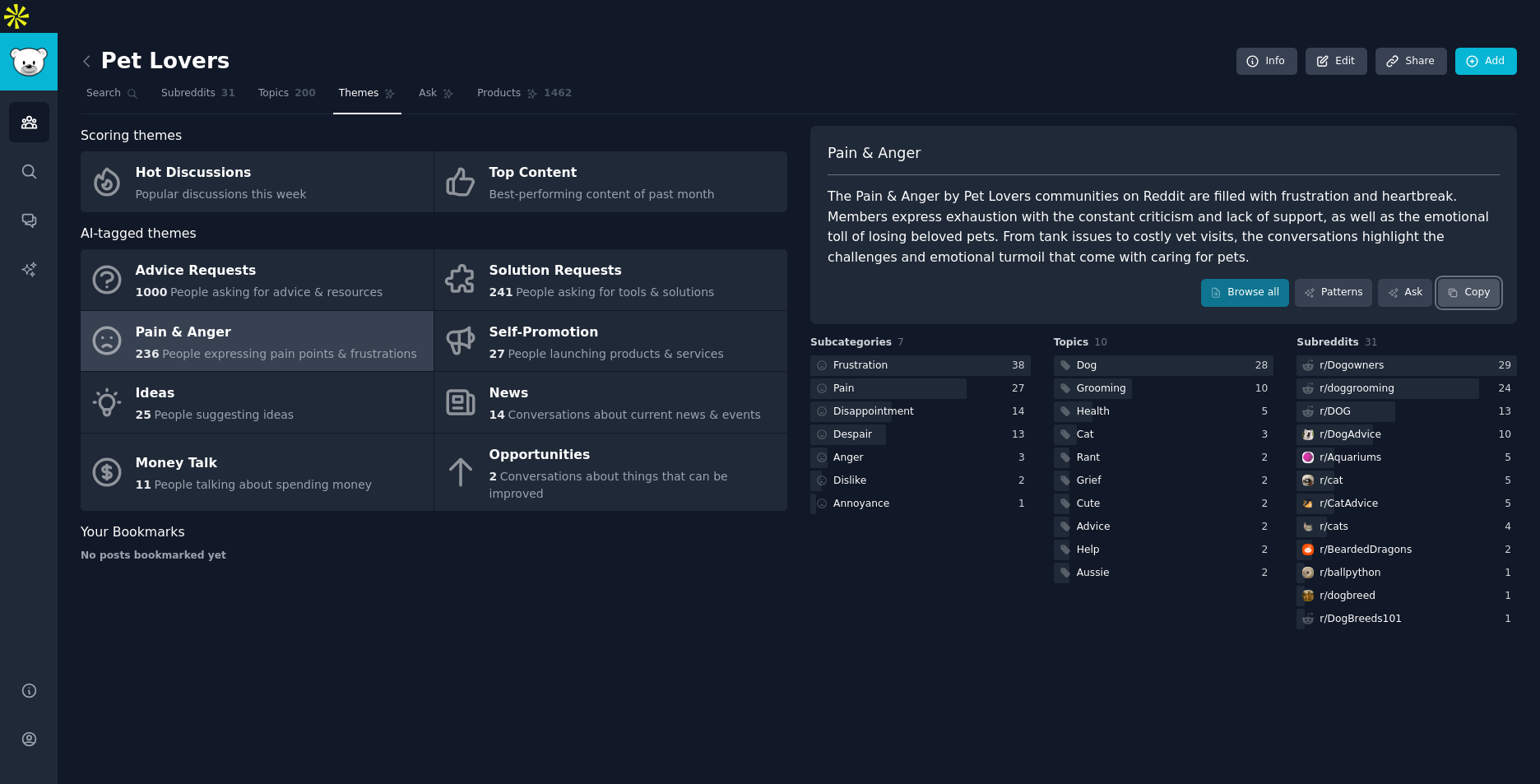
click at [1472, 279] on button "Copy" at bounding box center [1470, 293] width 62 height 28
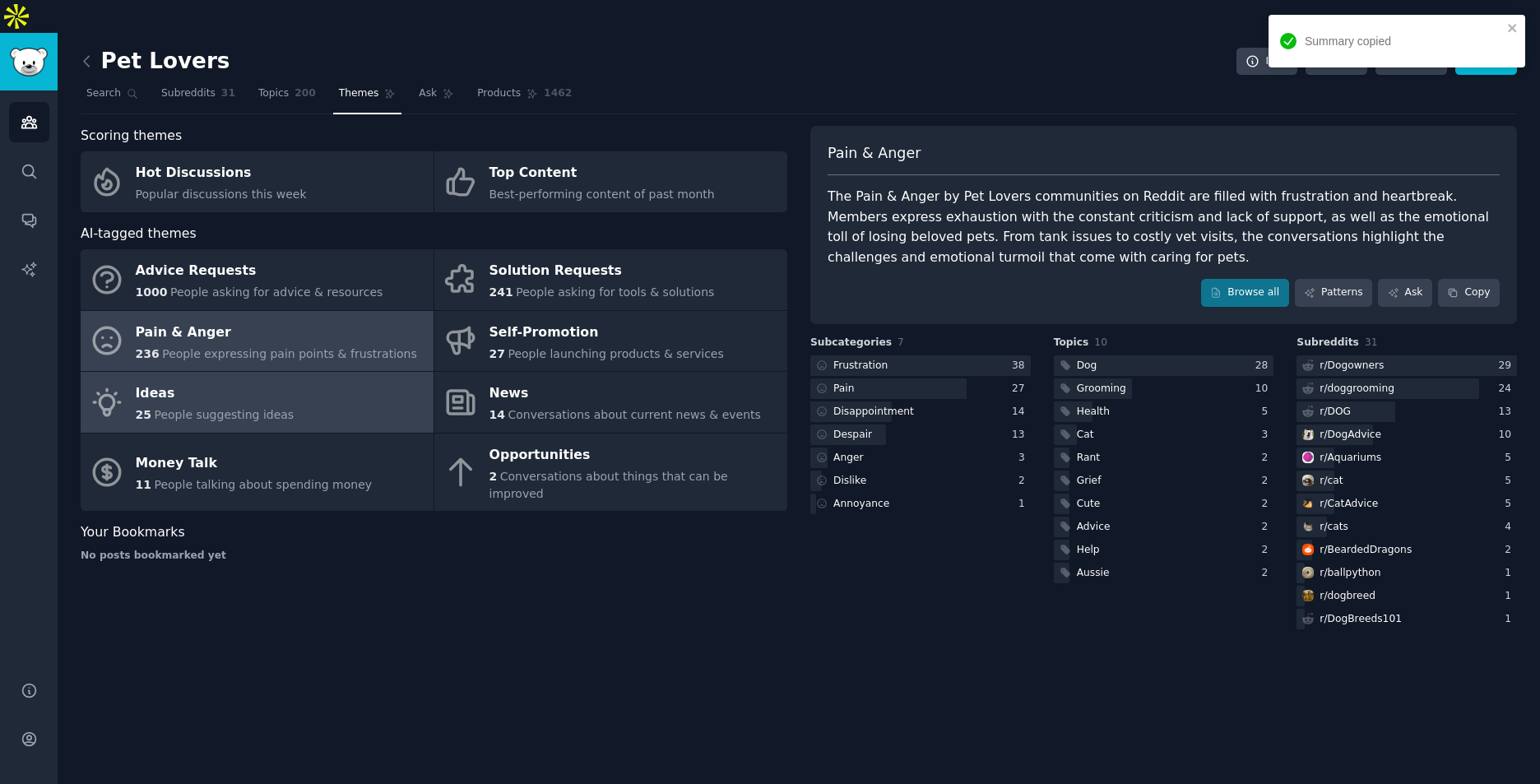
click at [330, 384] on link "Ideas 25 People suggesting ideas" at bounding box center [257, 402] width 353 height 61
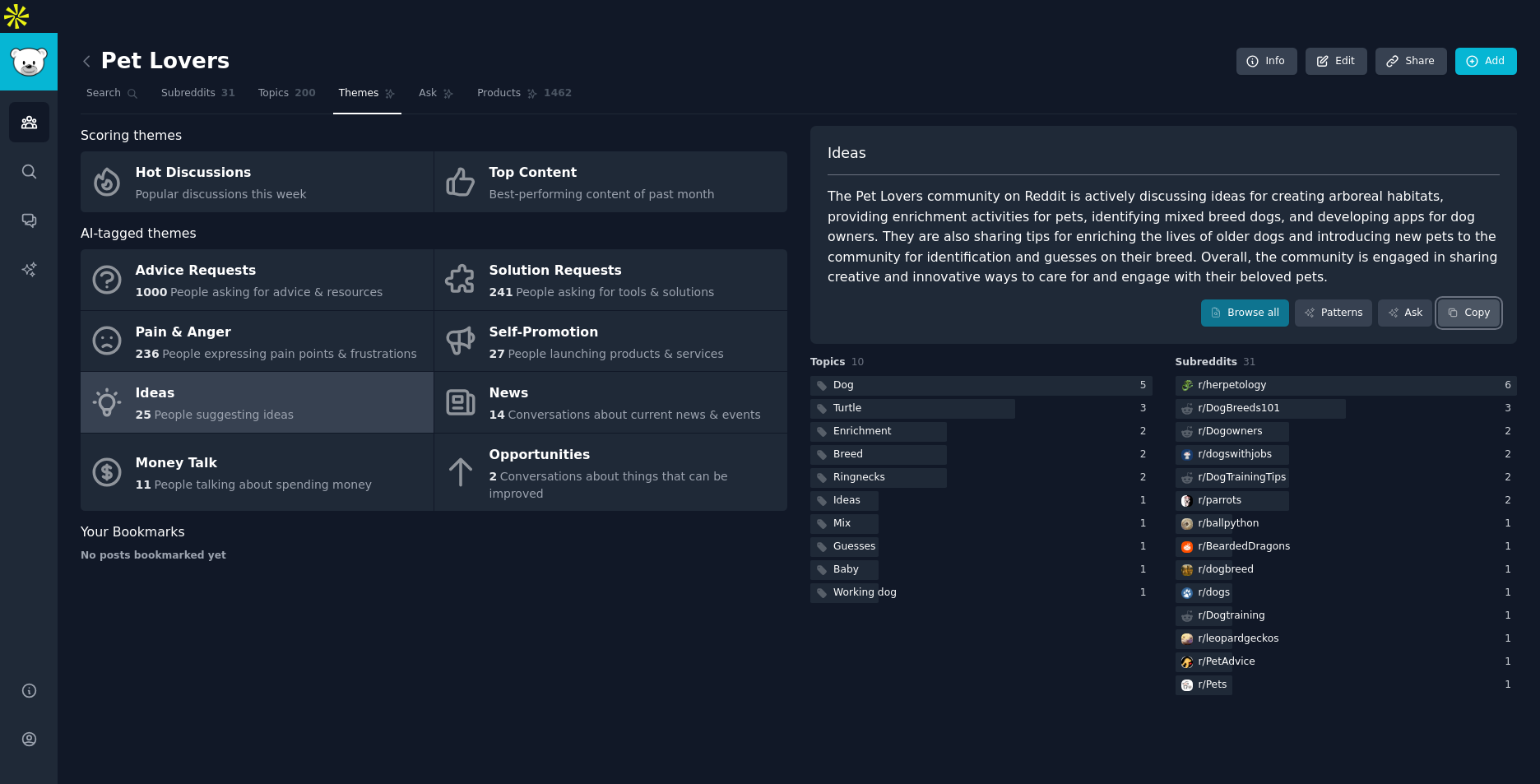
click at [1454, 309] on icon at bounding box center [1453, 313] width 7 height 7
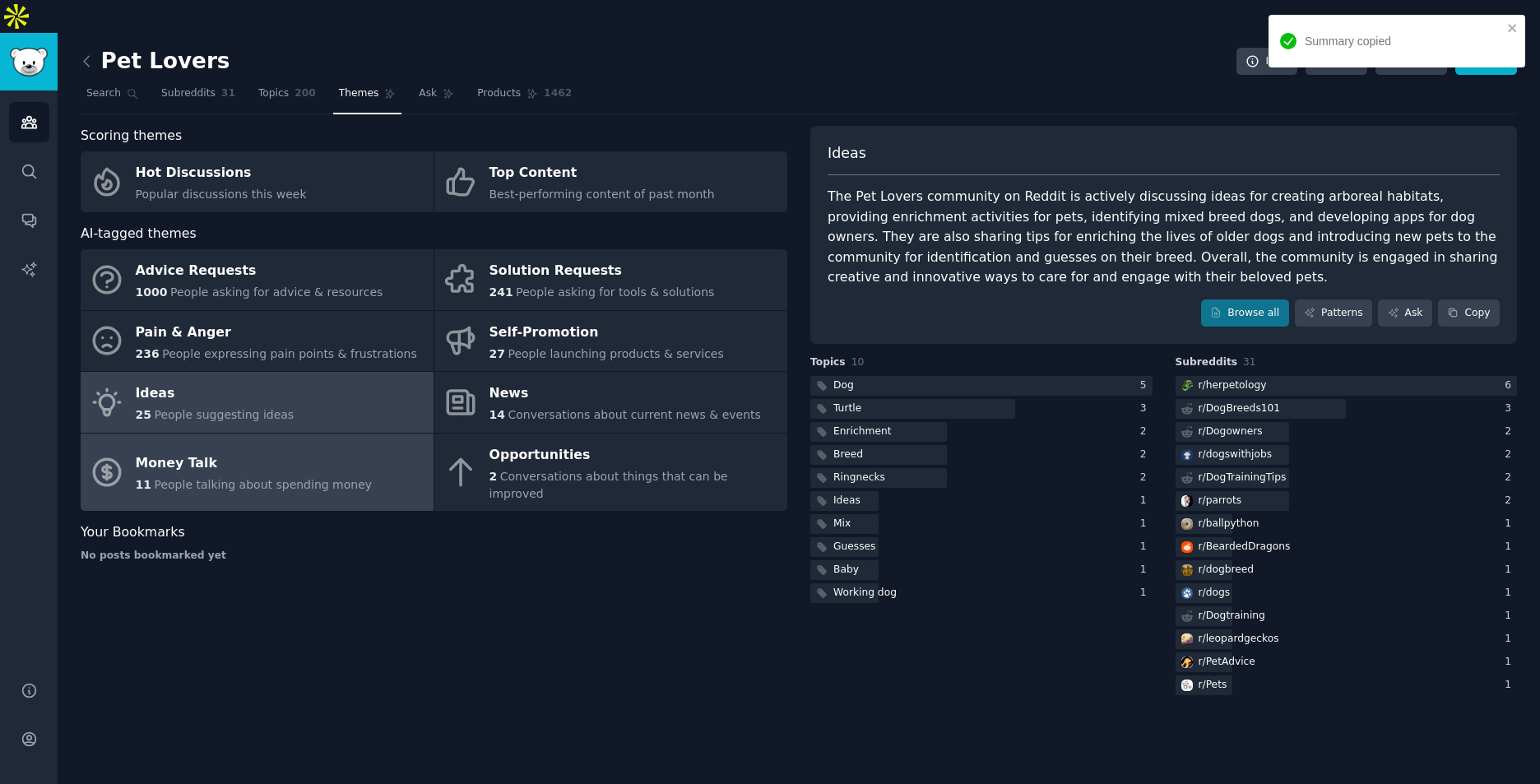
click at [328, 453] on link "Money Talk 11 People talking about spending money" at bounding box center [257, 473] width 353 height 78
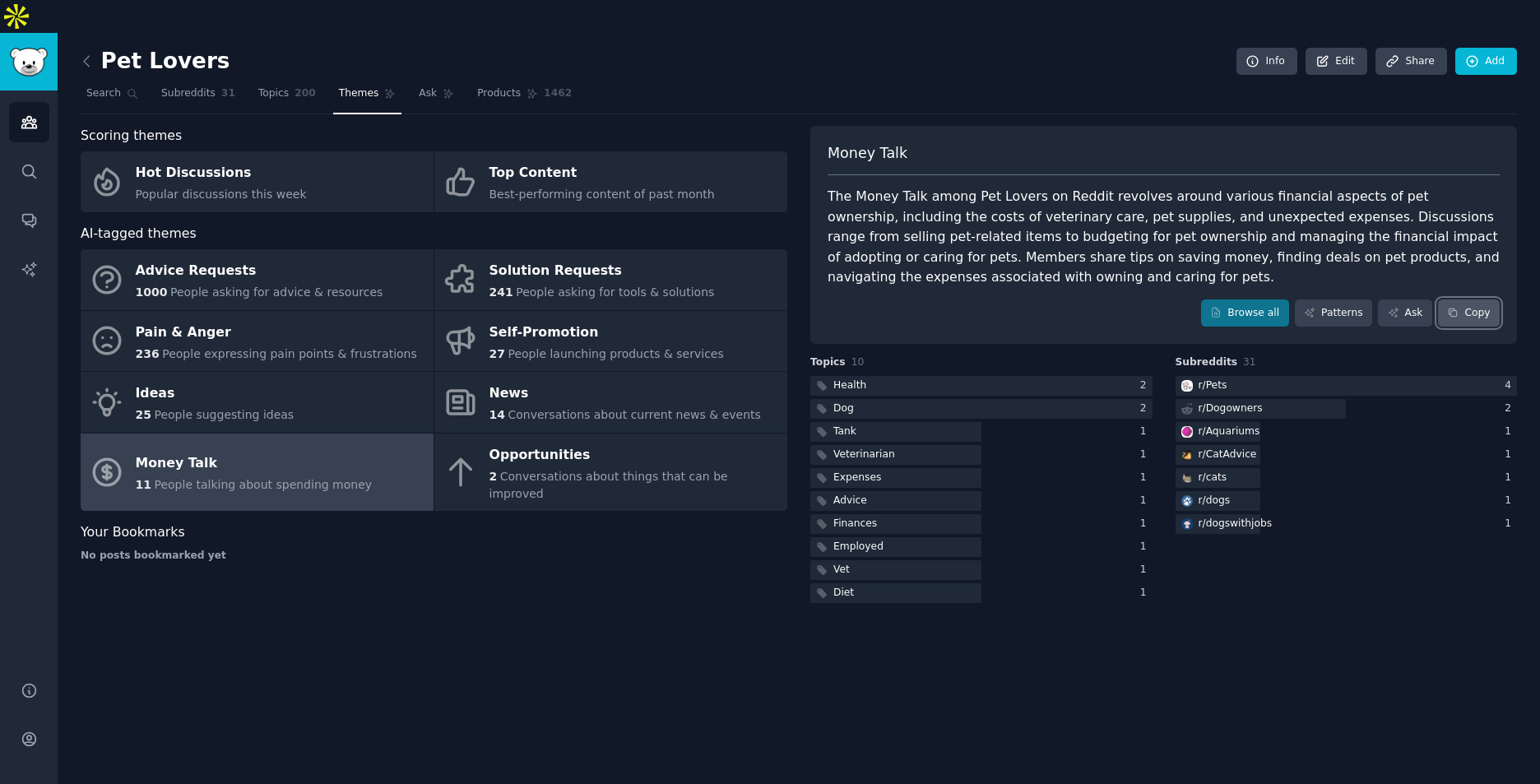
click at [1459, 307] on icon at bounding box center [1453, 312] width 12 height 12
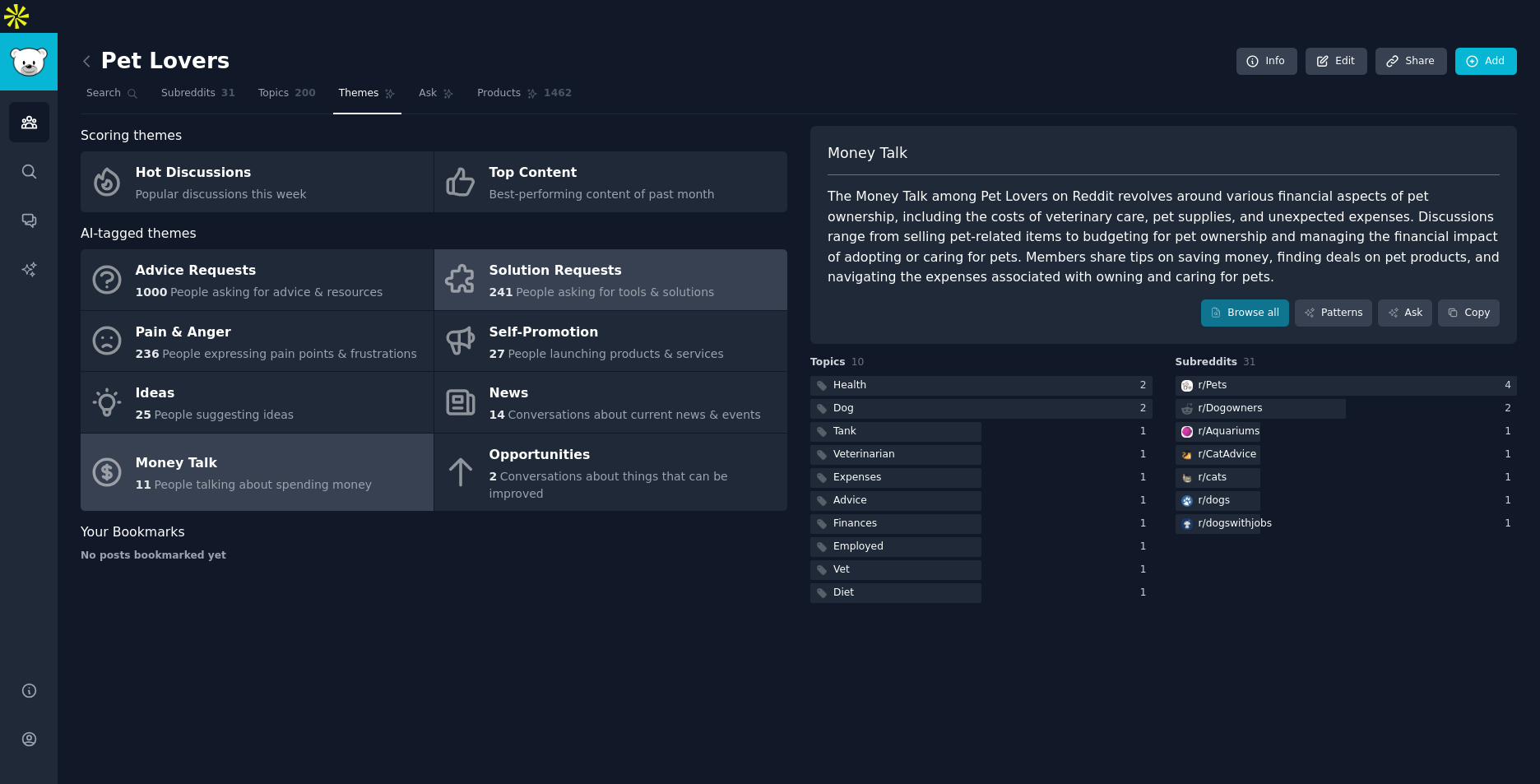
click at [539, 258] on div "Solution Requests" at bounding box center [602, 271] width 225 height 26
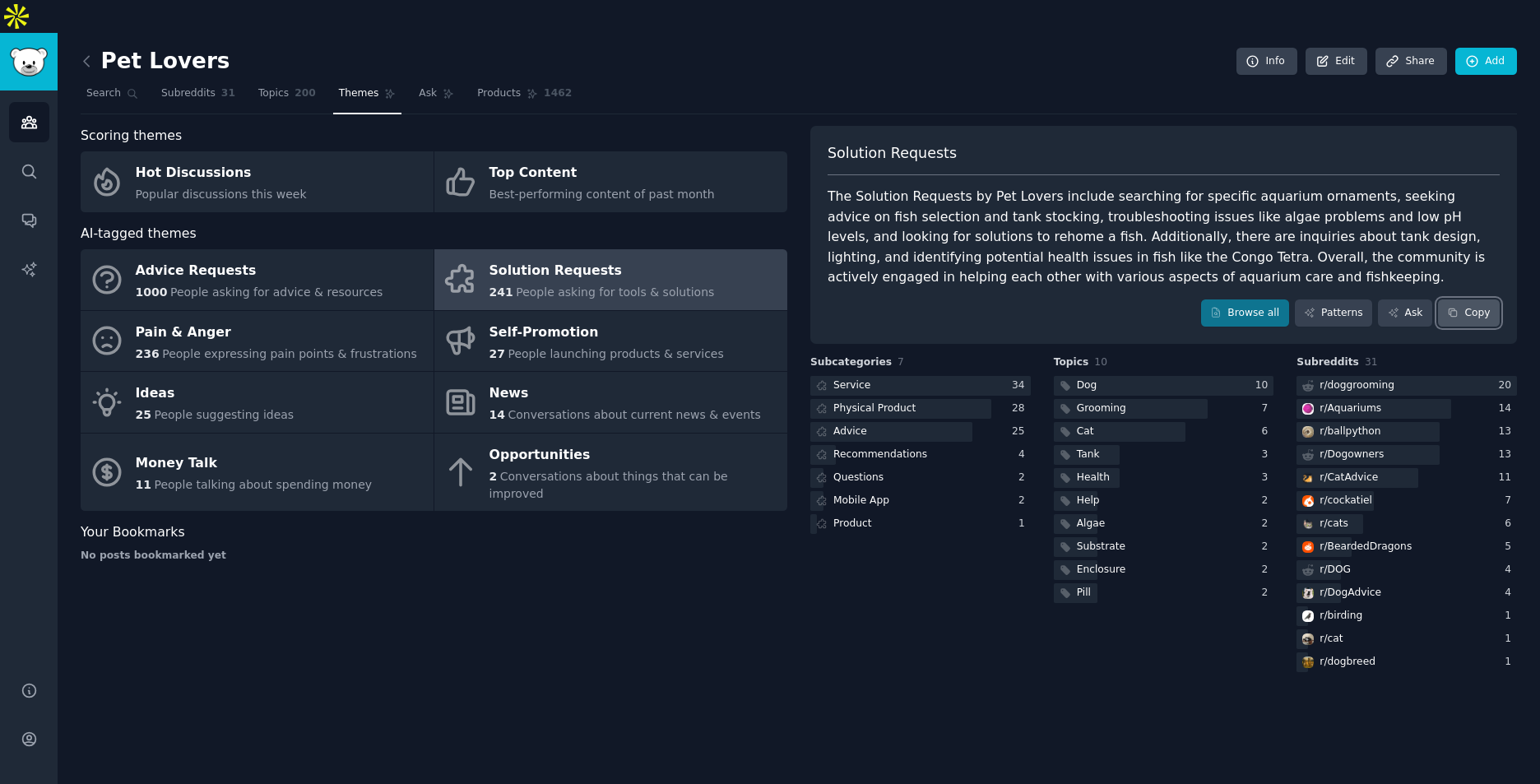
click at [1457, 309] on icon at bounding box center [1453, 313] width 7 height 7
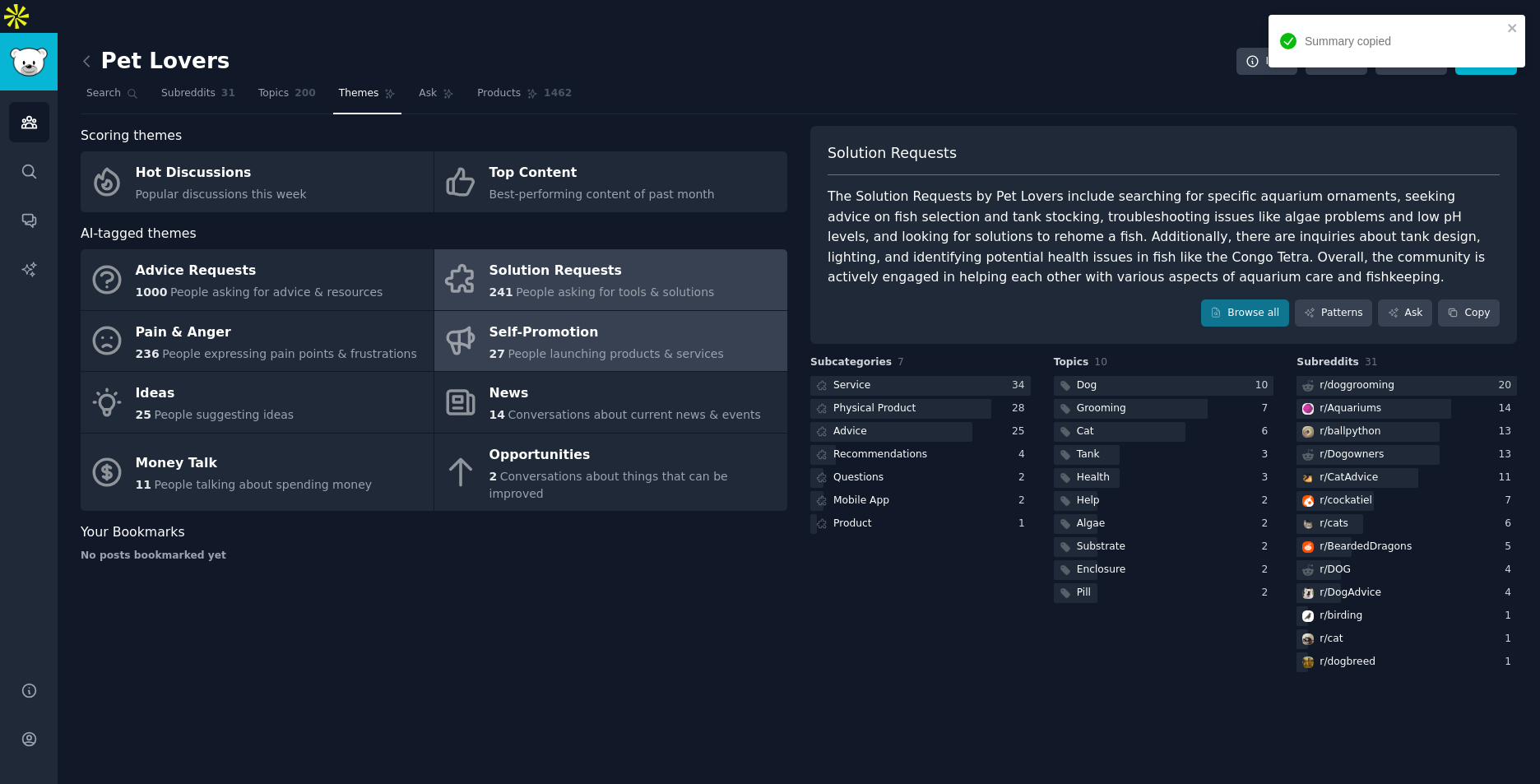
click at [557, 347] on span "People launching products & services" at bounding box center [615, 353] width 215 height 13
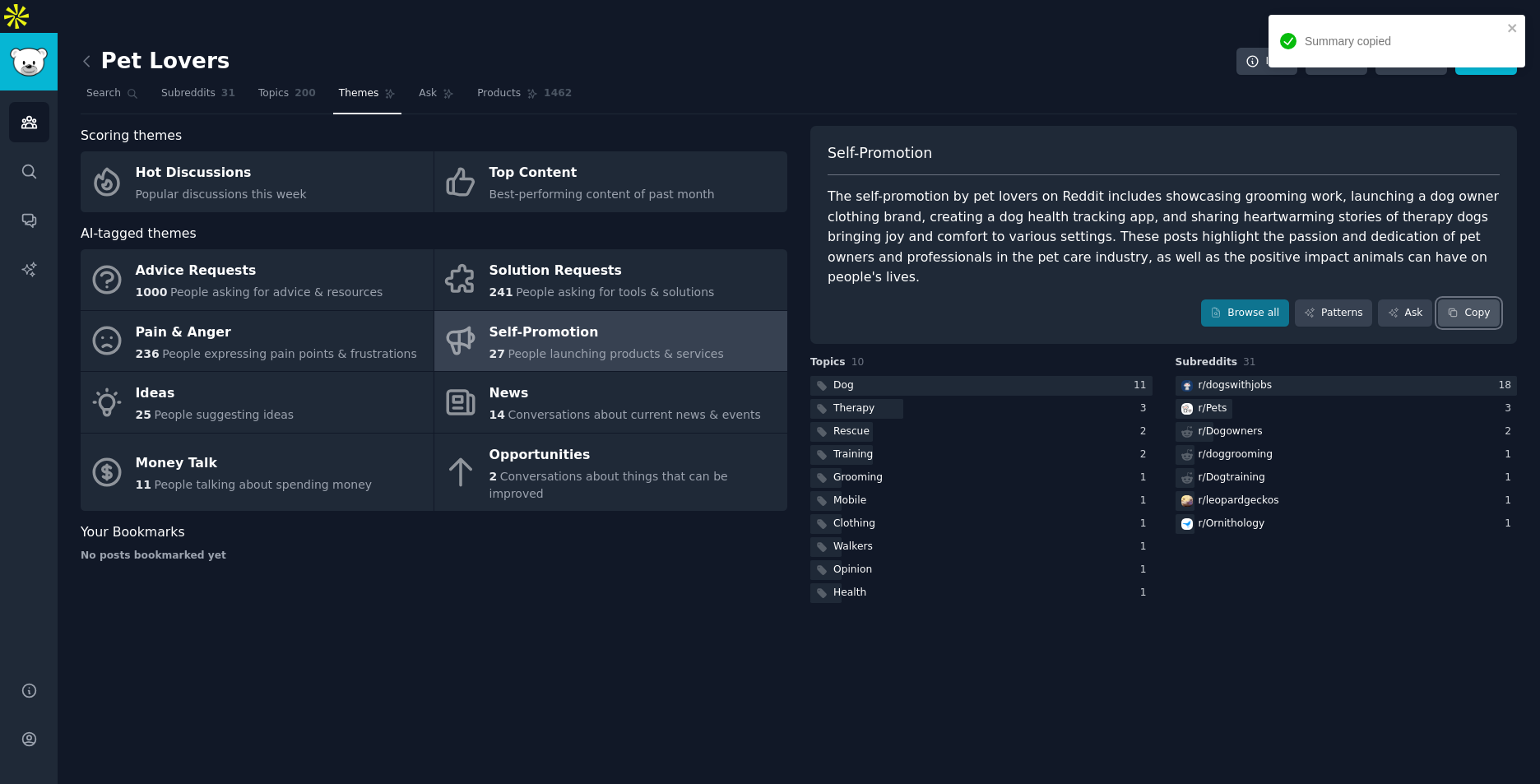
click at [1465, 299] on button "Copy" at bounding box center [1470, 313] width 62 height 28
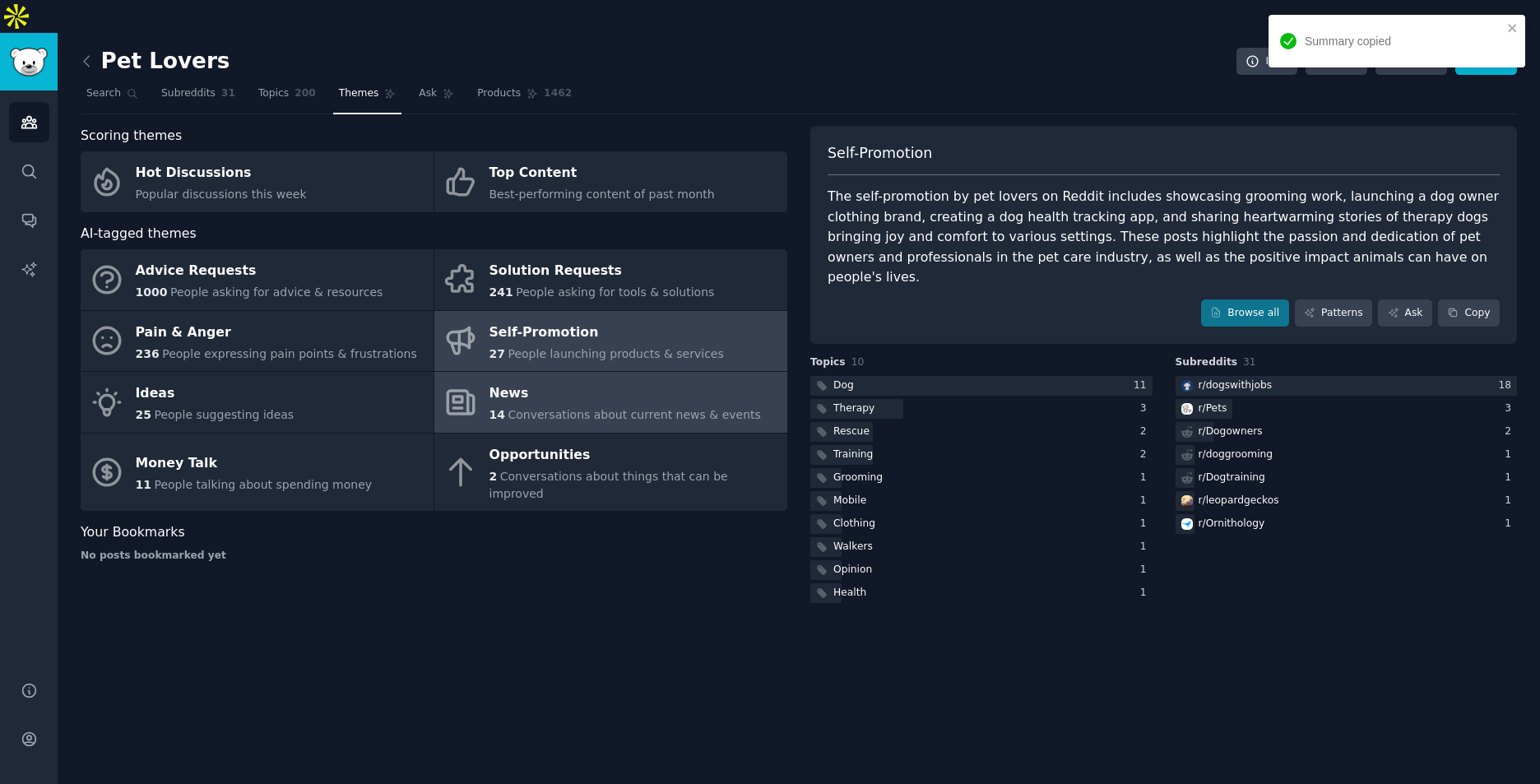
click at [615, 381] on div "News" at bounding box center [624, 393] width 271 height 26
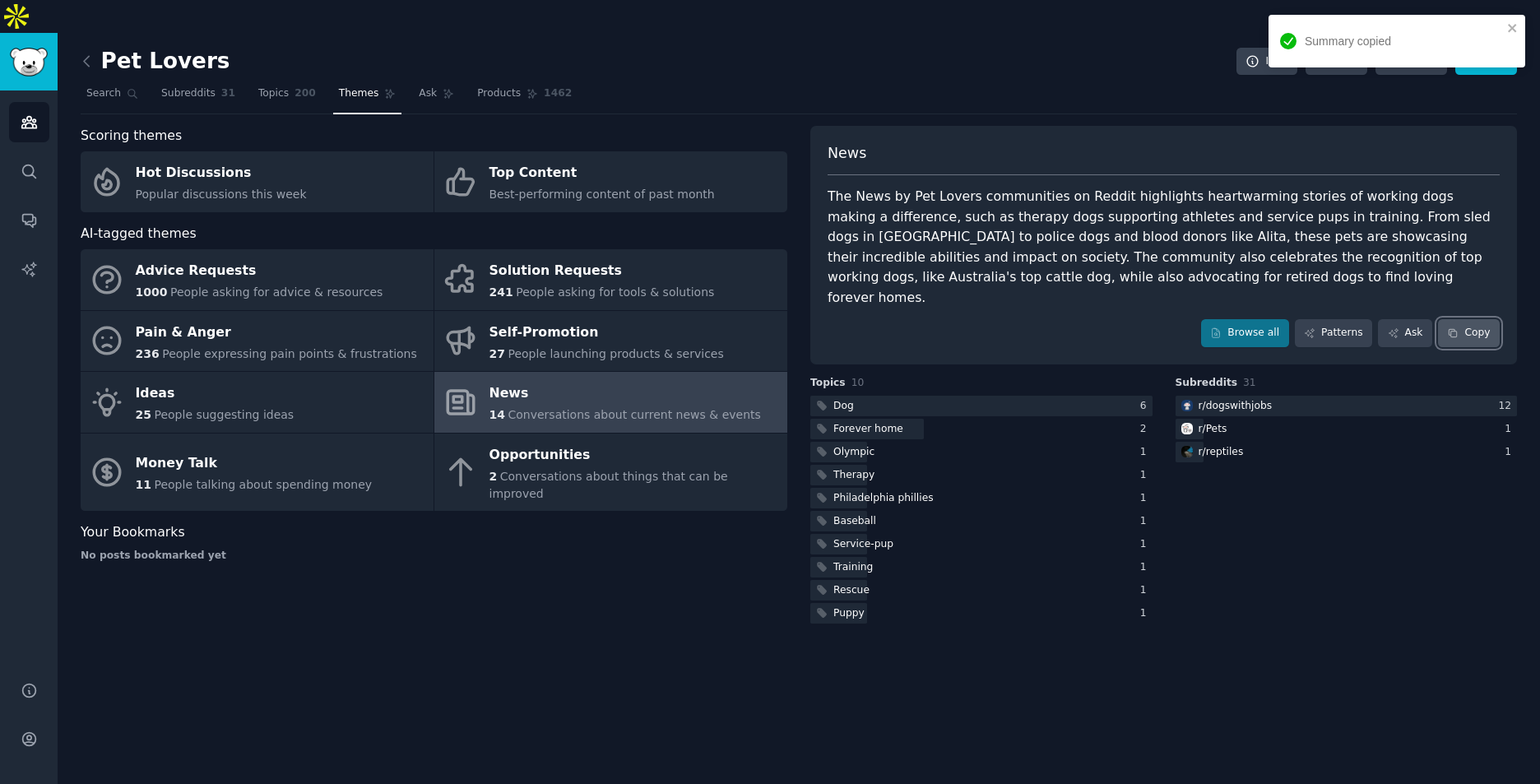
click at [1473, 319] on button "Copy" at bounding box center [1470, 333] width 62 height 28
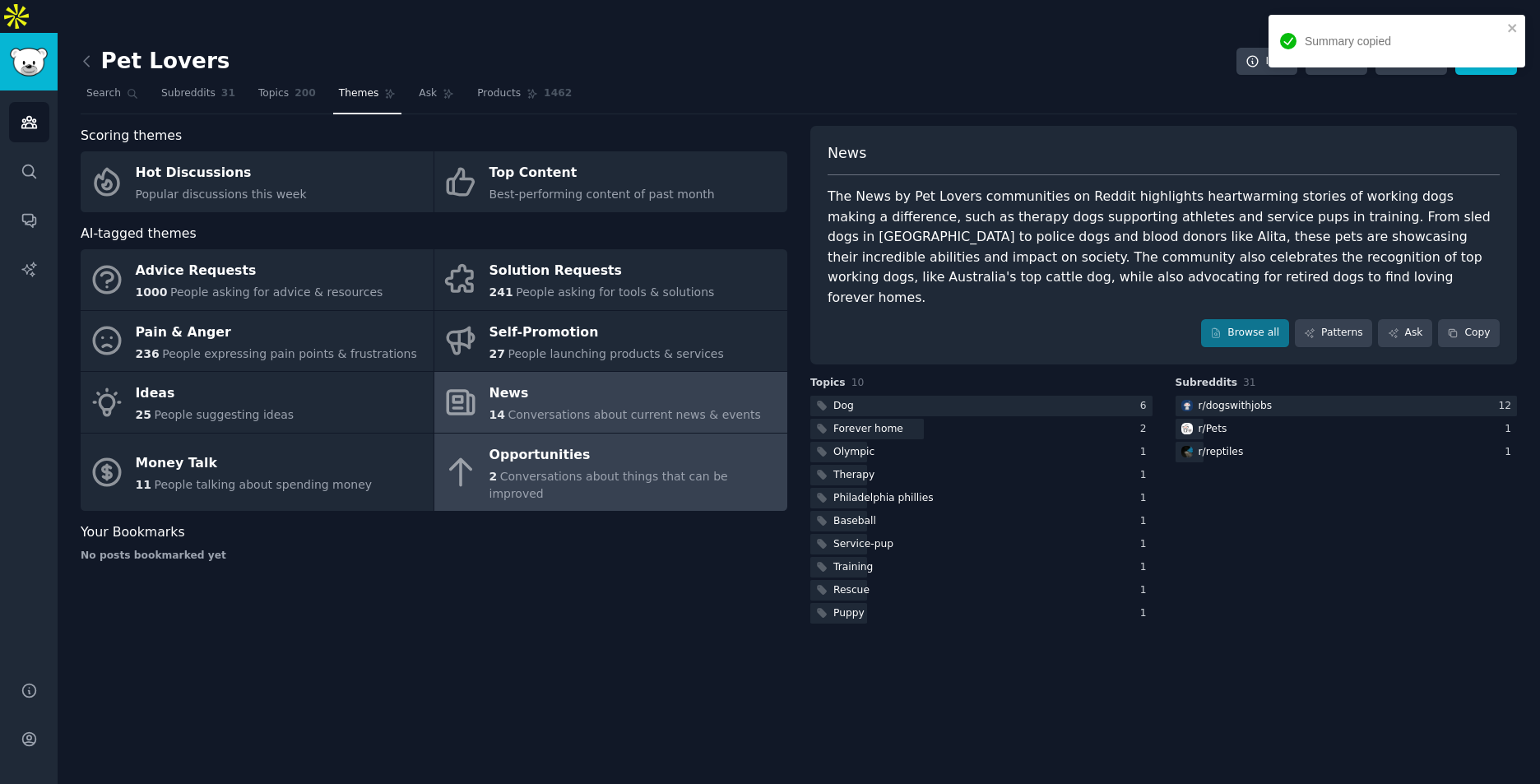
click at [546, 442] on div "Opportunities" at bounding box center [634, 455] width 289 height 26
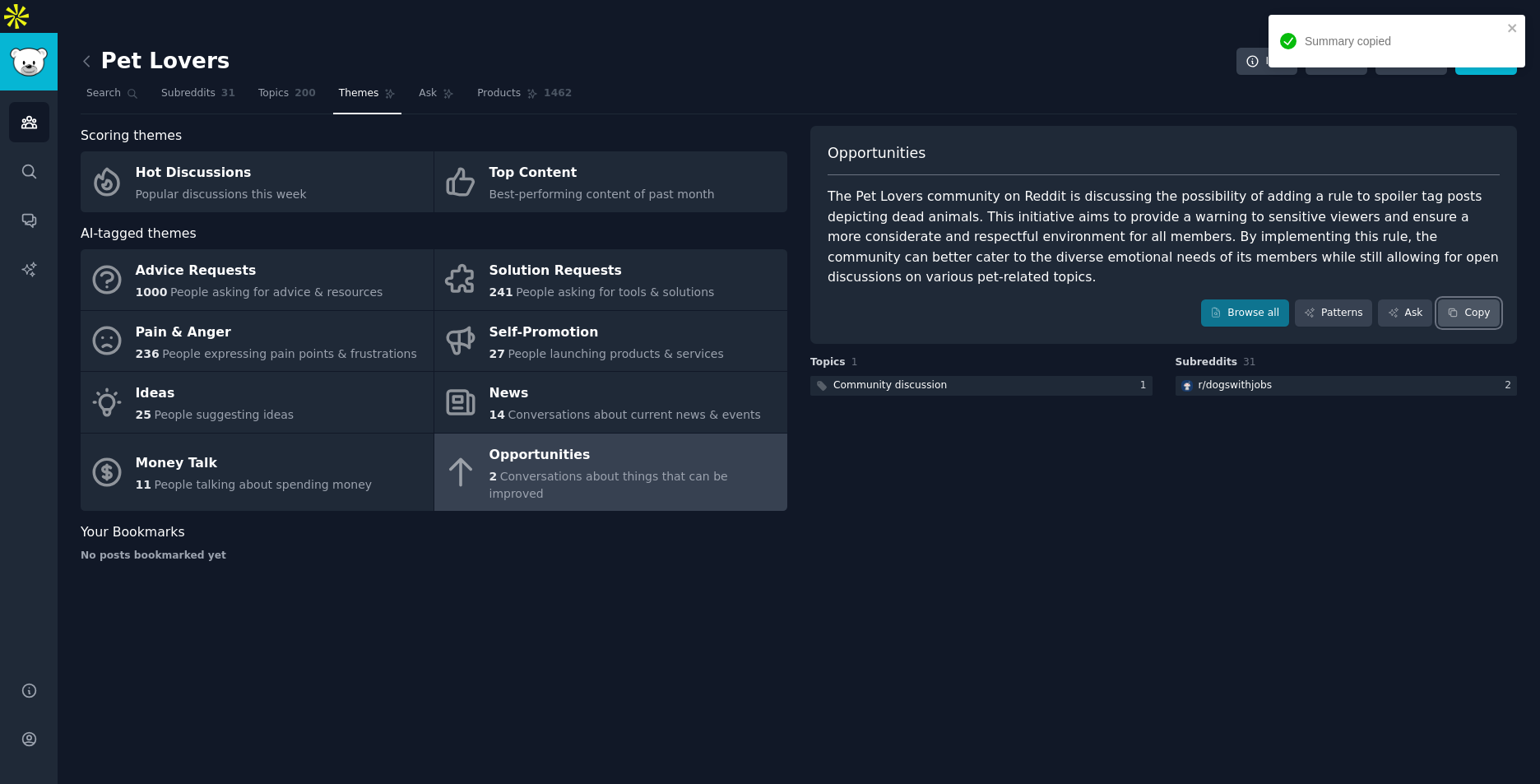
click at [1482, 299] on button "Copy" at bounding box center [1470, 313] width 62 height 28
